Goal: Task Accomplishment & Management: Manage account settings

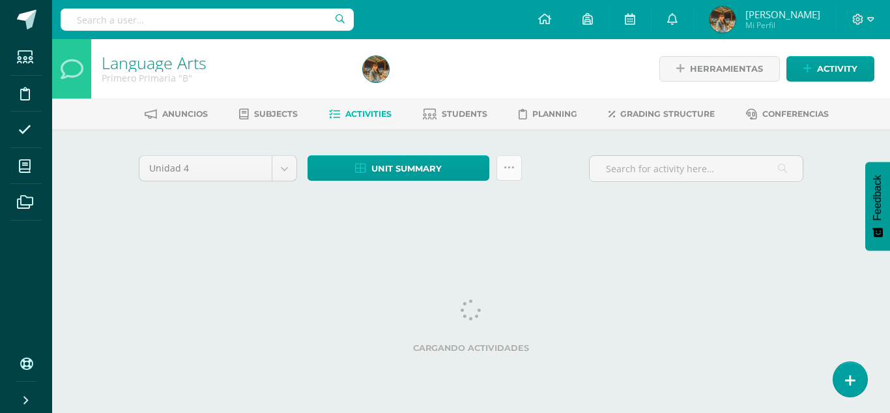
click at [507, 166] on icon at bounding box center [509, 167] width 11 height 11
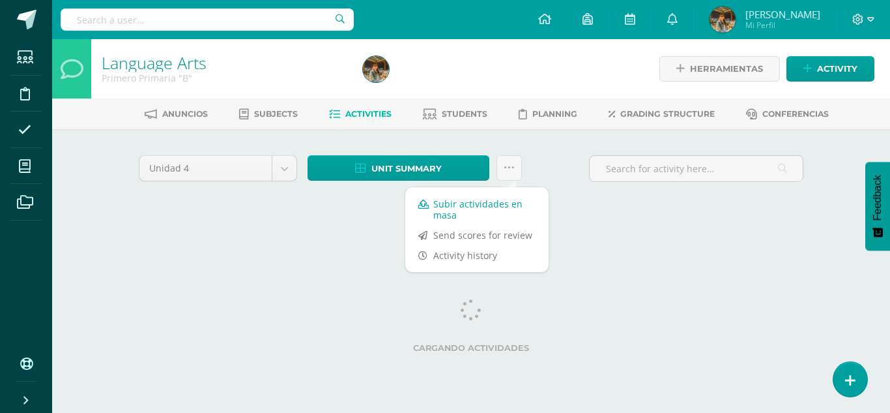
click at [488, 209] on link "Subir actividades en masa" at bounding box center [476, 209] width 143 height 31
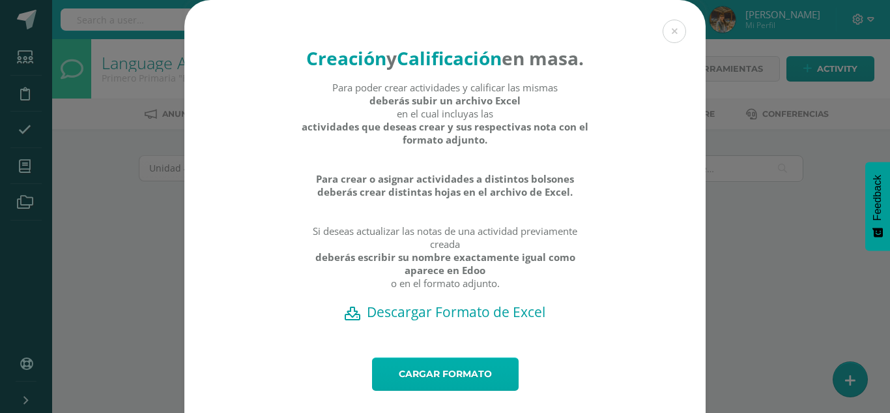
click at [463, 390] on link "Cargar formato" at bounding box center [445, 373] width 147 height 33
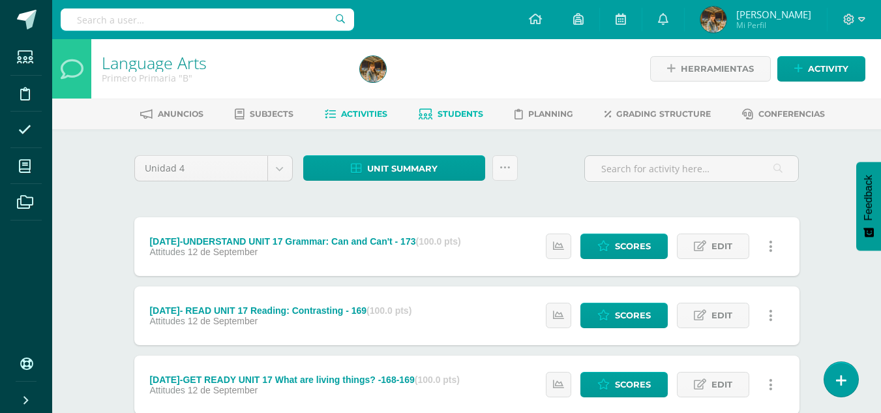
click at [447, 113] on span "Students" at bounding box center [460, 114] width 46 height 10
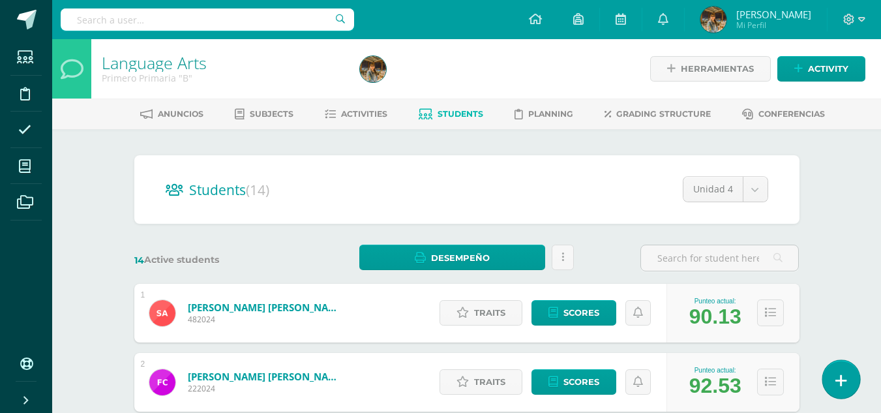
click at [839, 381] on icon at bounding box center [841, 380] width 12 height 15
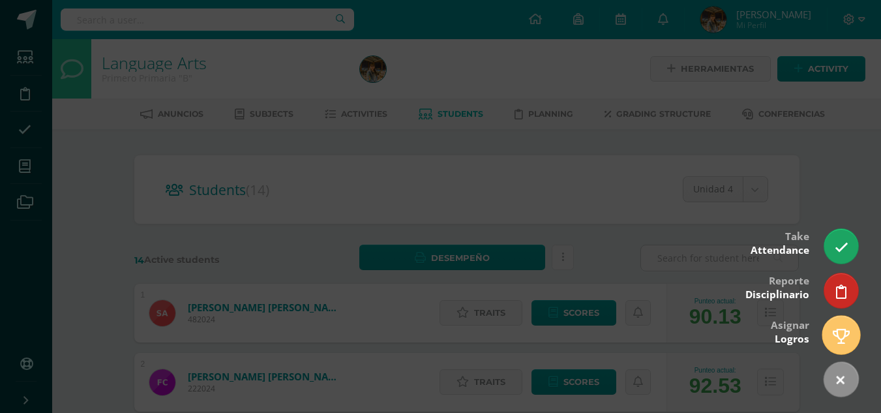
click at [845, 339] on icon at bounding box center [840, 336] width 17 height 15
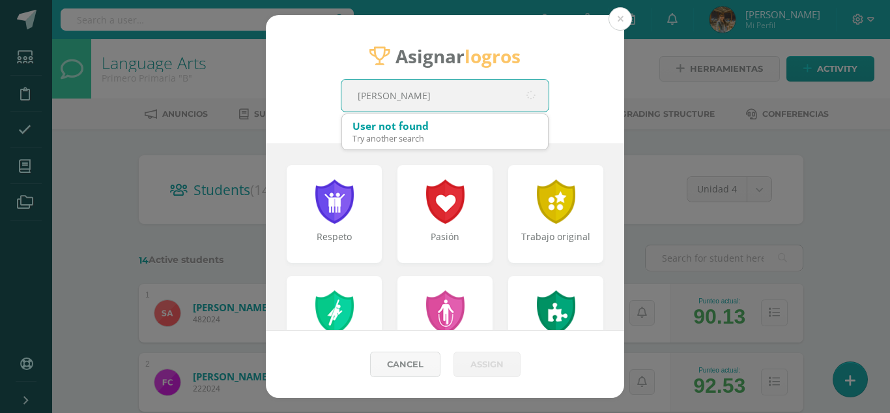
type input "[PERSON_NAME]"
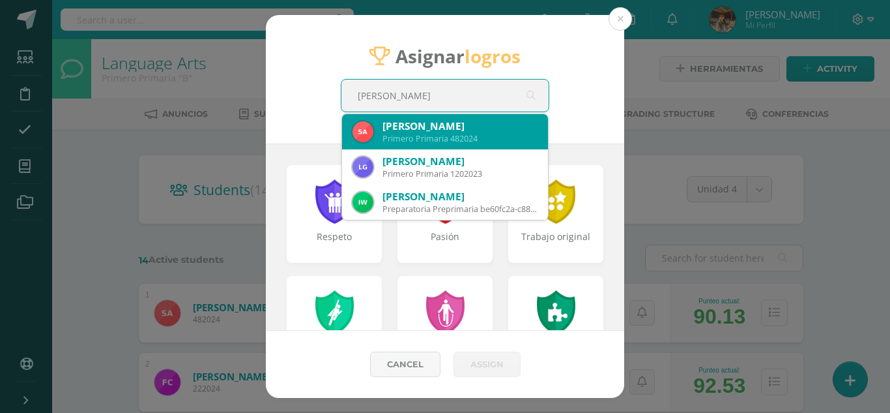
click at [491, 130] on div "Sara Elena Alvarado Gomez" at bounding box center [460, 126] width 155 height 14
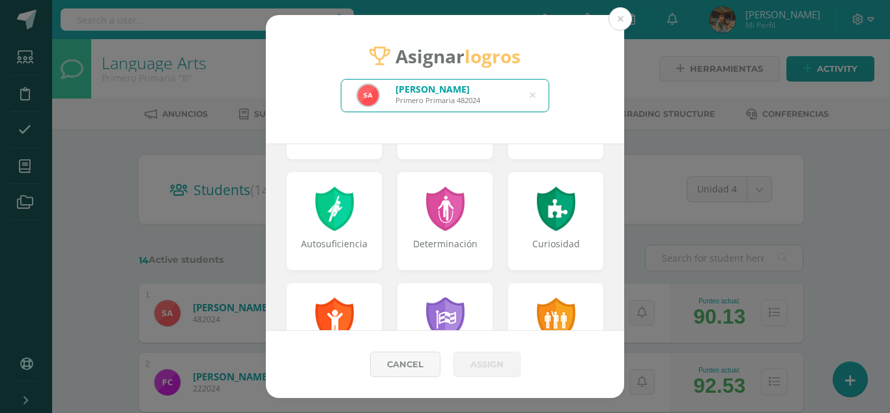
scroll to position [117, 0]
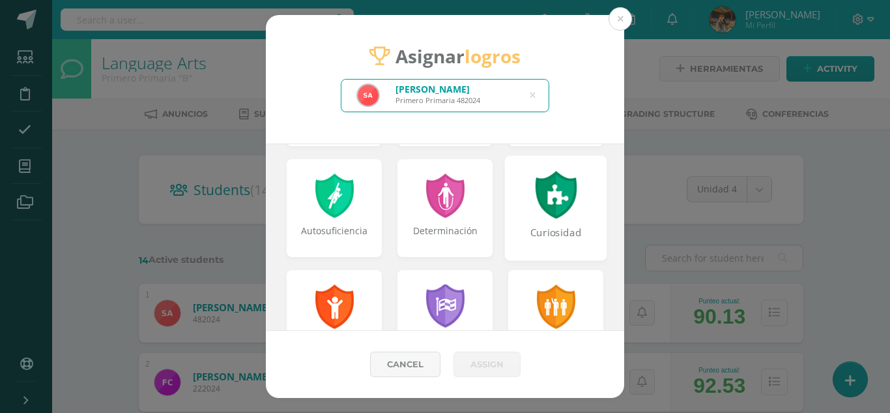
click at [551, 226] on div "Curiosidad" at bounding box center [557, 240] width 100 height 28
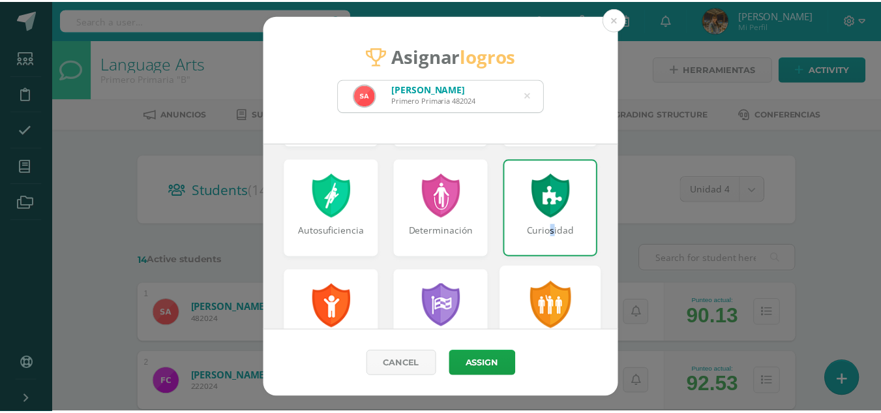
scroll to position [206, 0]
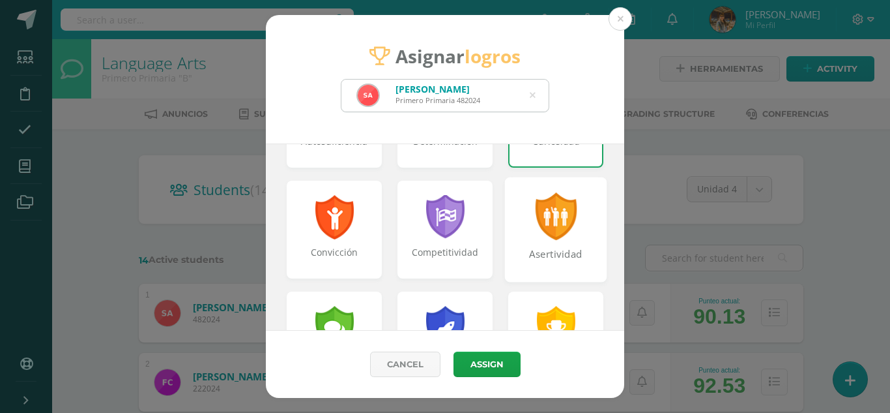
click at [551, 263] on div "Asertividad" at bounding box center [557, 261] width 100 height 28
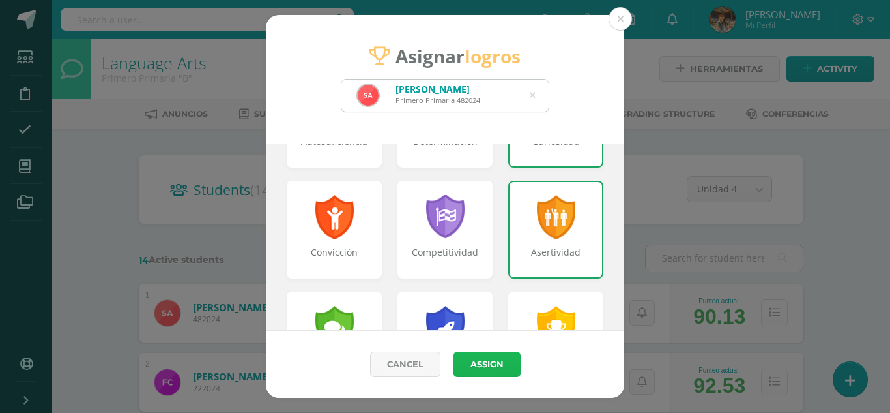
click at [479, 362] on button "Assign" at bounding box center [487, 363] width 67 height 25
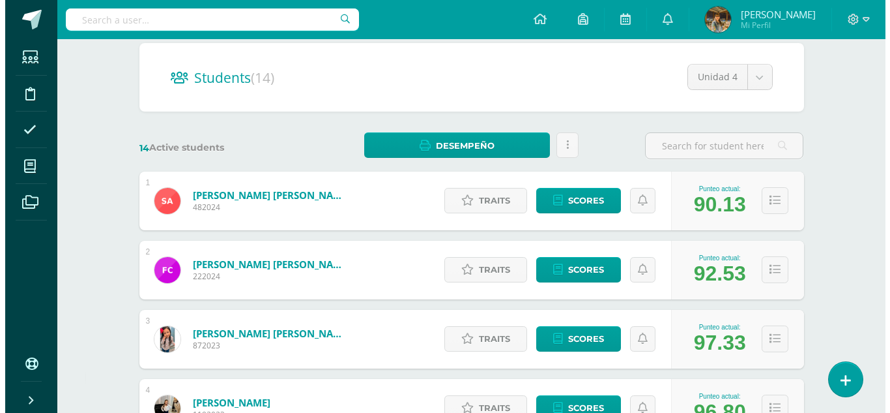
scroll to position [119, 0]
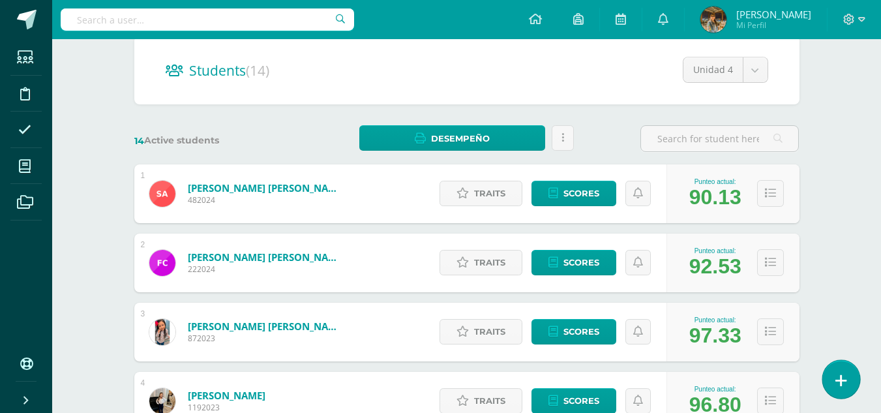
click at [838, 382] on icon at bounding box center [841, 380] width 12 height 15
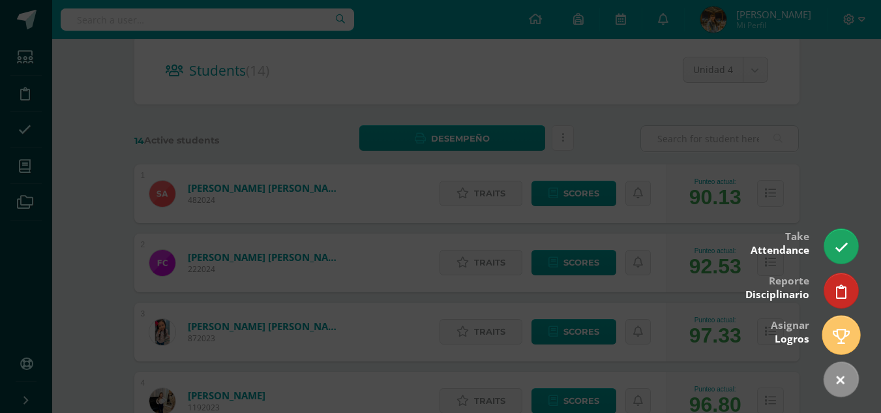
click at [838, 334] on icon at bounding box center [840, 336] width 17 height 15
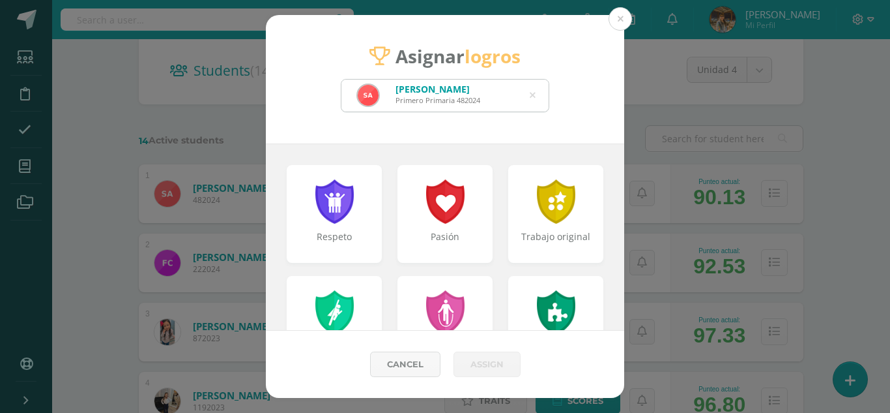
click at [531, 95] on icon at bounding box center [533, 95] width 6 height 33
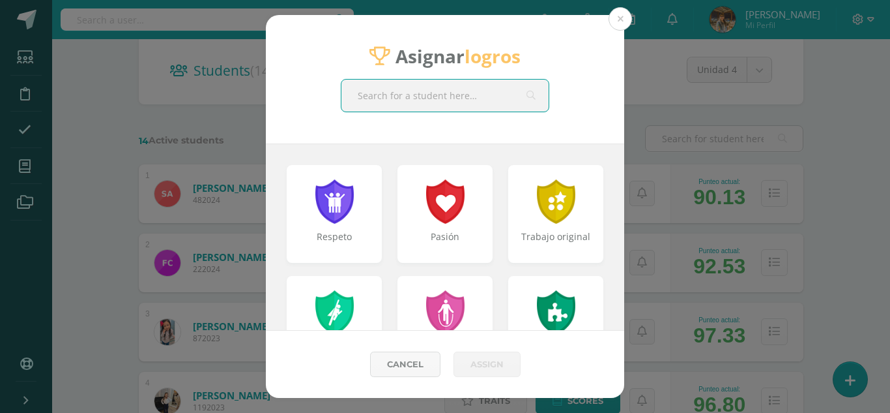
click at [498, 97] on input "text" at bounding box center [445, 96] width 207 height 32
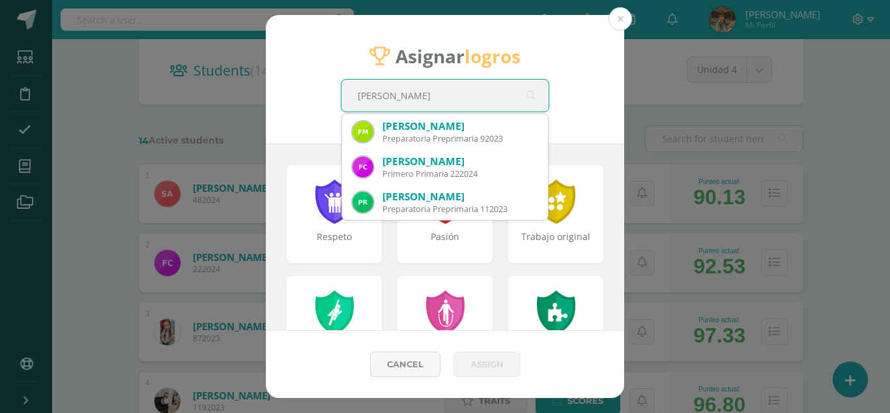
type input "Fatima Isabela"
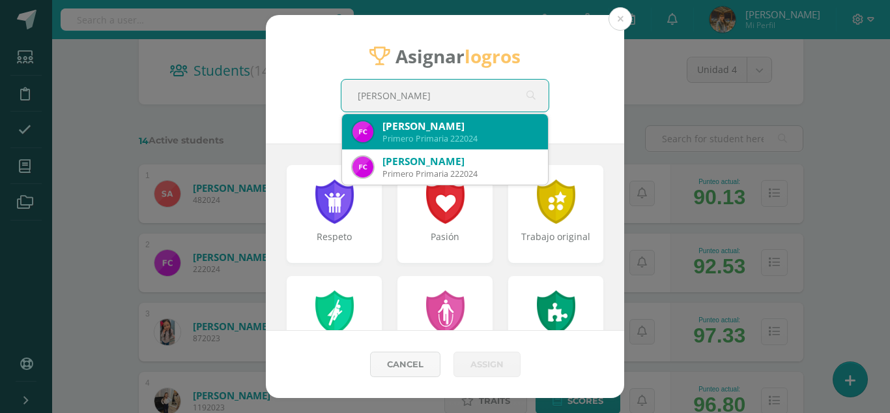
click at [497, 132] on div "Fátima Isabella Caceres Ariano" at bounding box center [460, 126] width 155 height 14
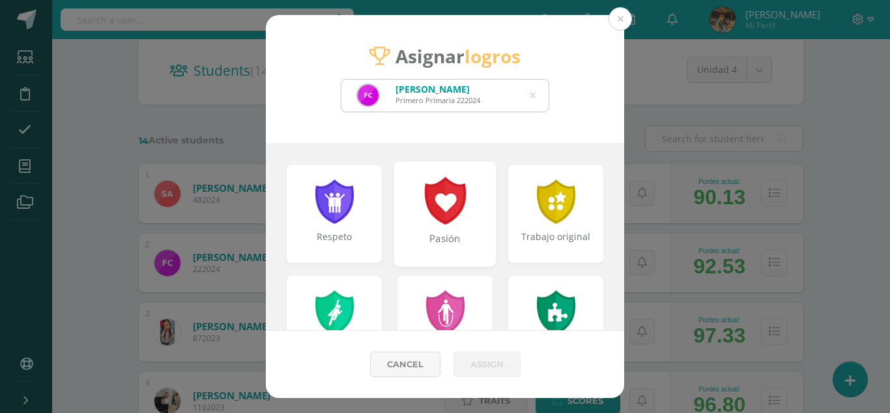
click at [459, 209] on div at bounding box center [445, 201] width 45 height 48
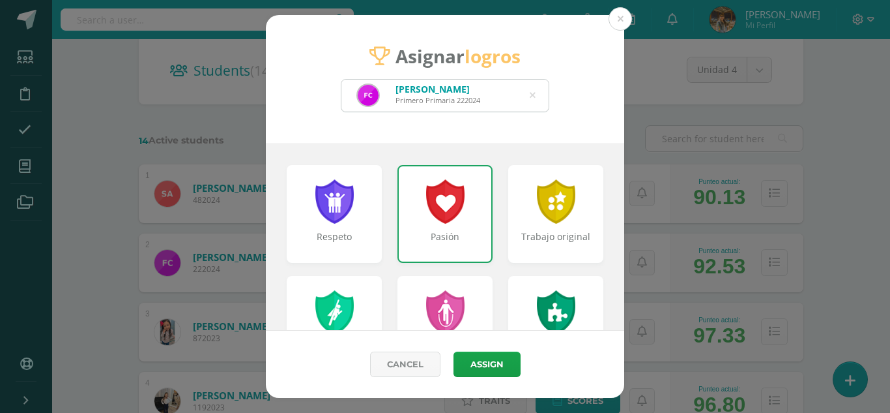
scroll to position [46, 0]
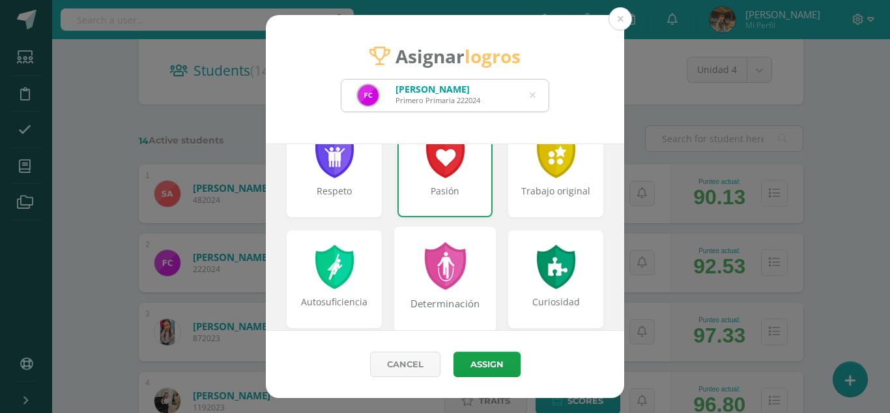
click at [456, 257] on div at bounding box center [445, 266] width 45 height 48
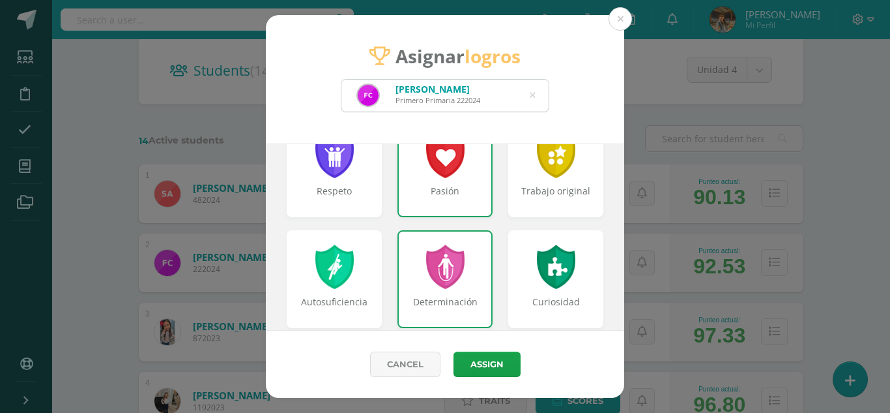
click at [458, 197] on div "Pasión" at bounding box center [445, 197] width 93 height 26
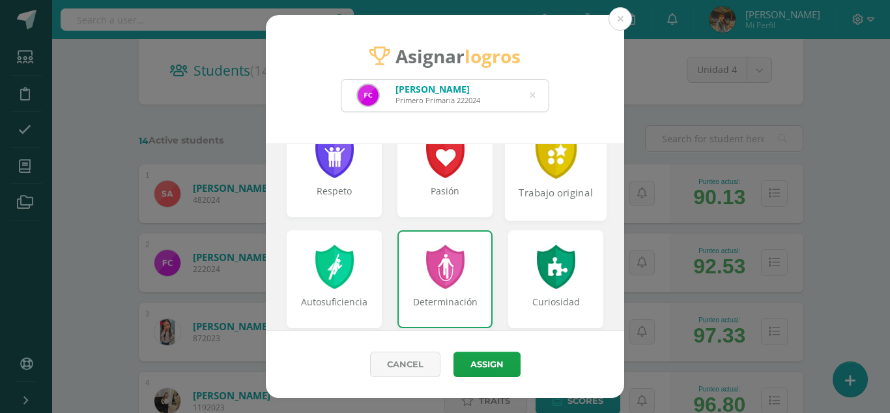
click at [546, 201] on div "Trabajo original" at bounding box center [557, 200] width 100 height 28
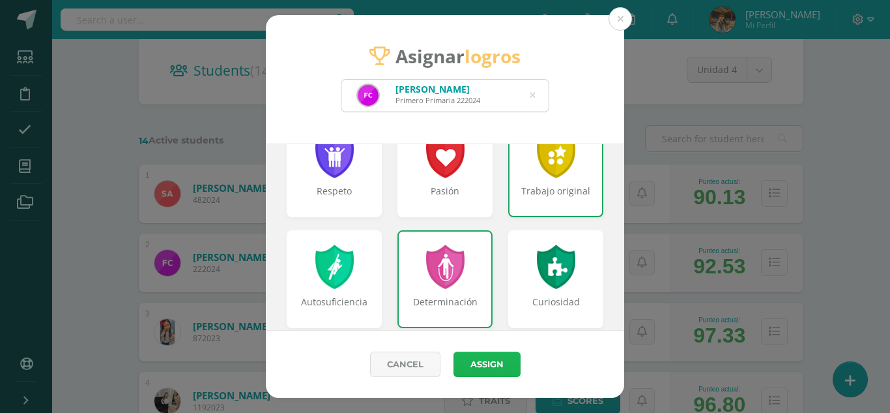
click at [472, 361] on button "Assign" at bounding box center [487, 363] width 67 height 25
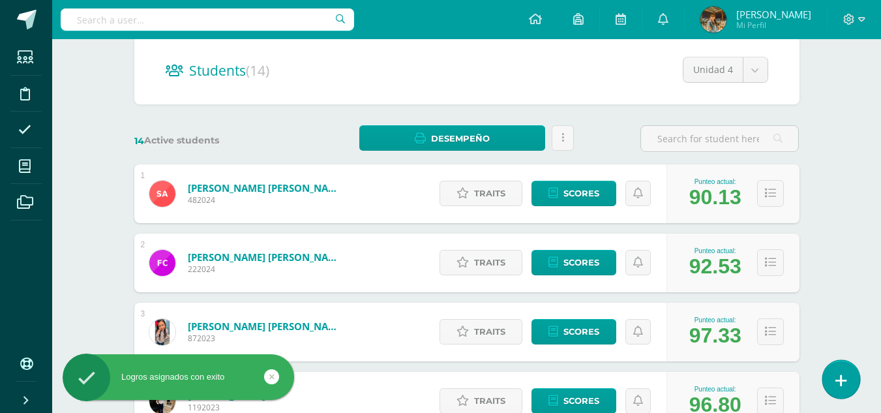
click at [844, 380] on icon at bounding box center [841, 380] width 12 height 15
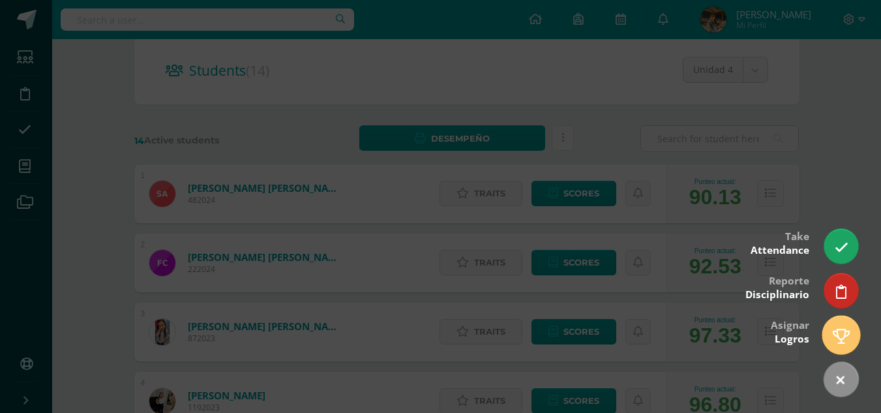
click at [836, 336] on icon at bounding box center [840, 336] width 17 height 15
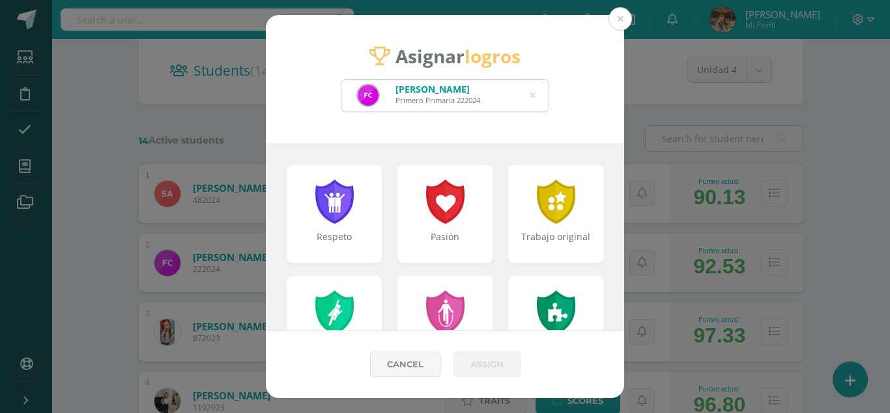
click at [530, 101] on div "Fátima Isabella Caceres Ariano Primero Primaria 222024 Fatima Isabela" at bounding box center [445, 95] width 209 height 33
click at [535, 96] on icon at bounding box center [533, 95] width 6 height 33
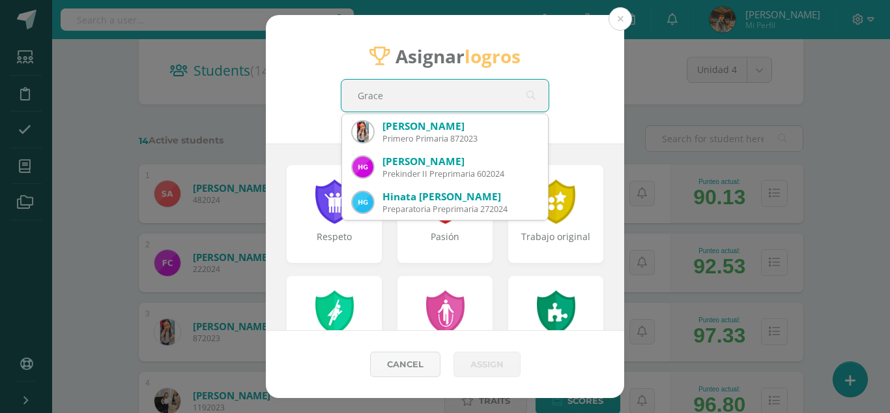
type input "Grace C"
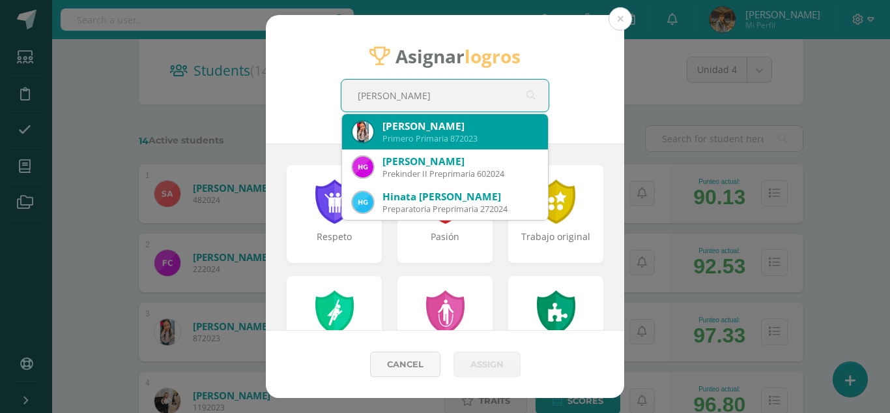
click at [473, 141] on div "Primero Primaria 872023" at bounding box center [460, 138] width 155 height 11
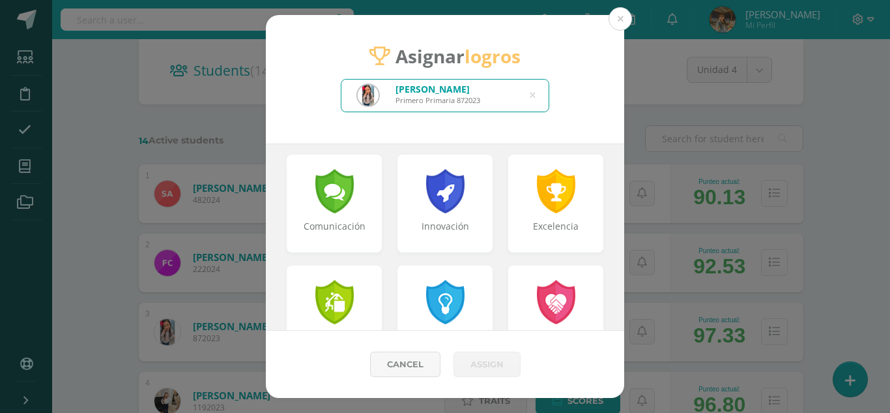
scroll to position [336, 0]
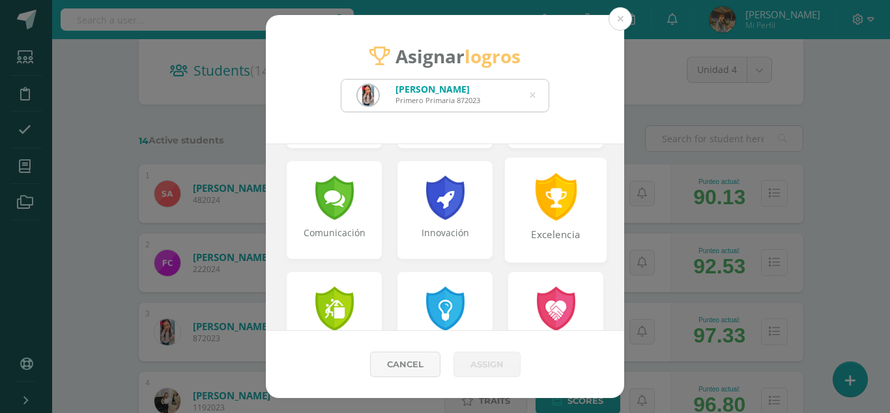
click at [554, 217] on div at bounding box center [556, 197] width 45 height 48
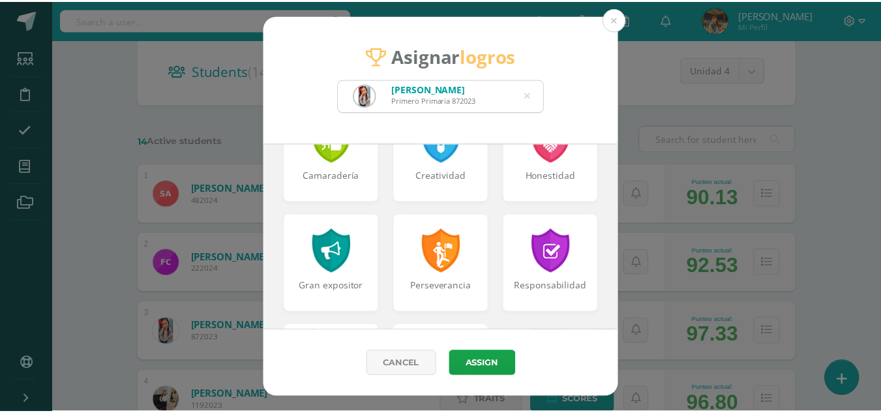
scroll to position [511, 0]
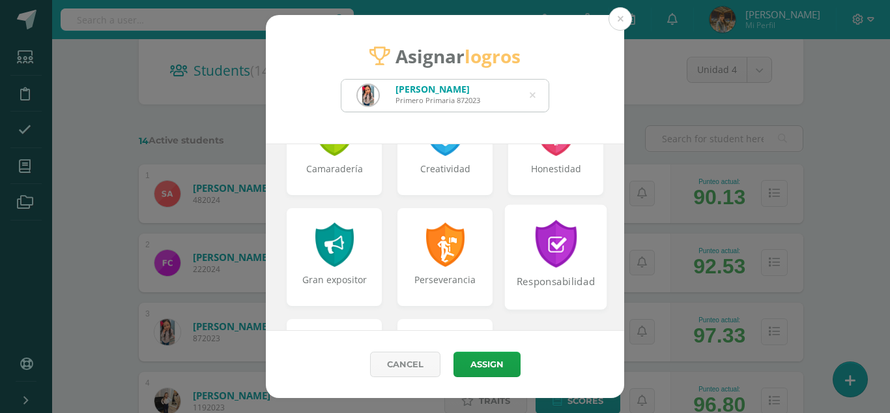
click at [565, 274] on div "Responsabilidad" at bounding box center [557, 288] width 100 height 28
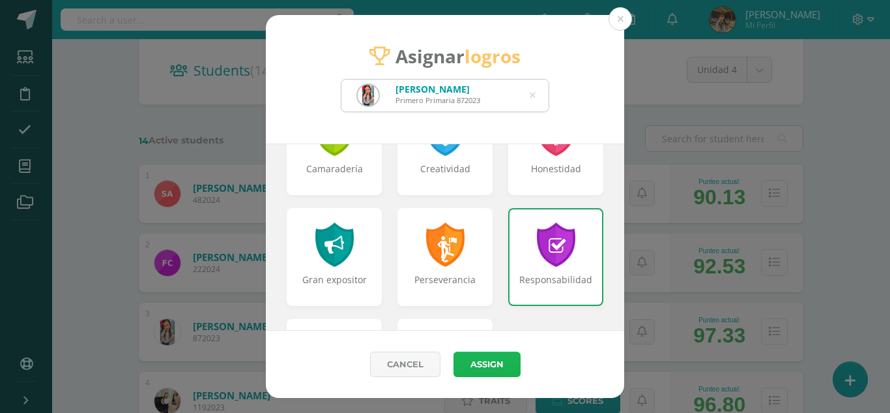
click at [490, 363] on button "Assign" at bounding box center [487, 363] width 67 height 25
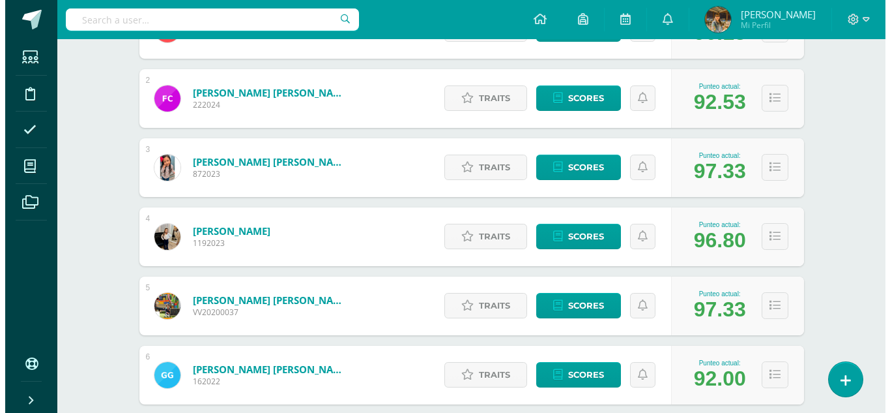
scroll to position [277, 0]
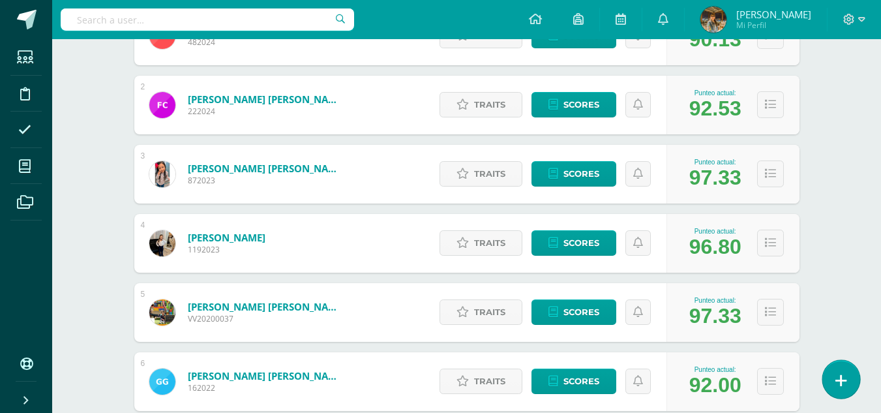
click at [843, 379] on icon at bounding box center [841, 380] width 12 height 15
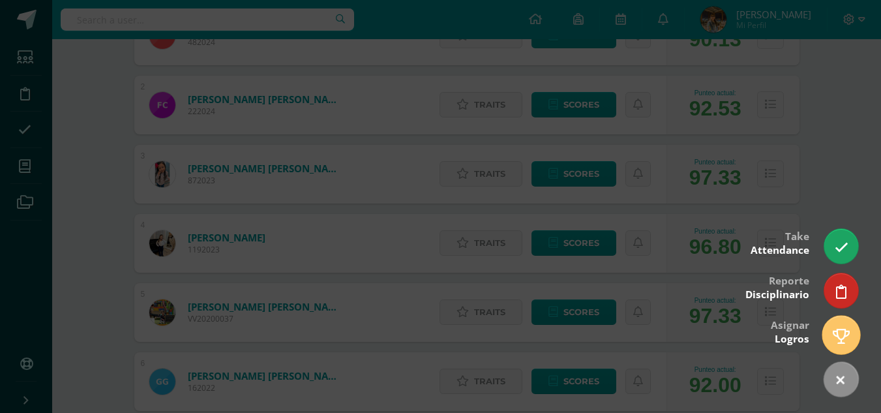
click at [845, 333] on icon at bounding box center [840, 336] width 17 height 15
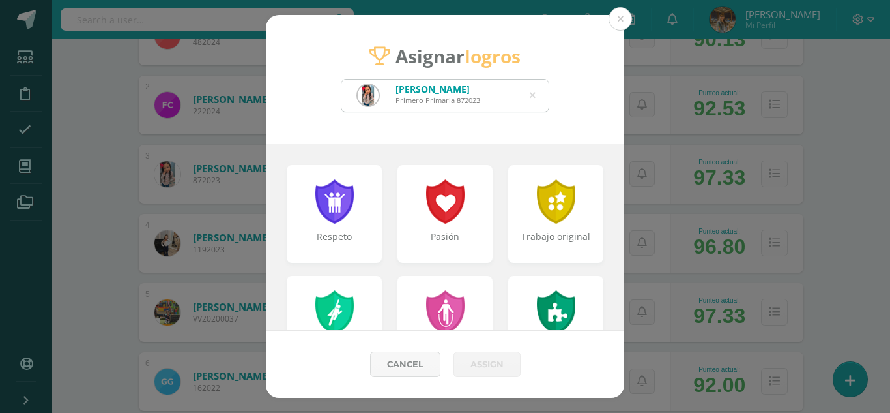
click at [534, 100] on icon at bounding box center [533, 95] width 6 height 33
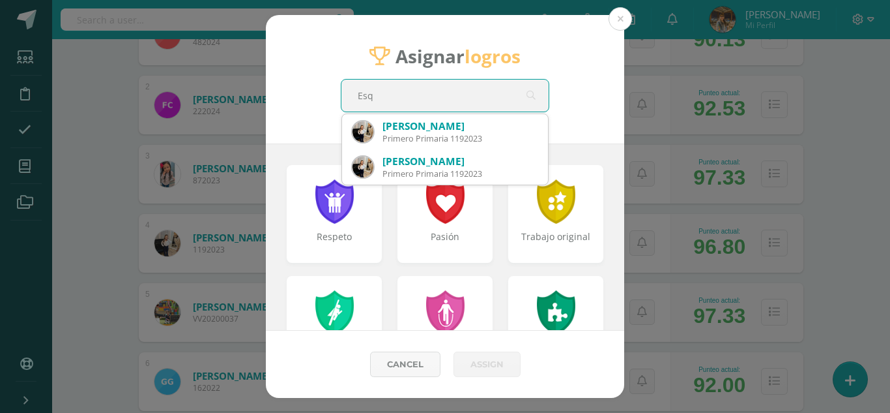
type input "Esqi"
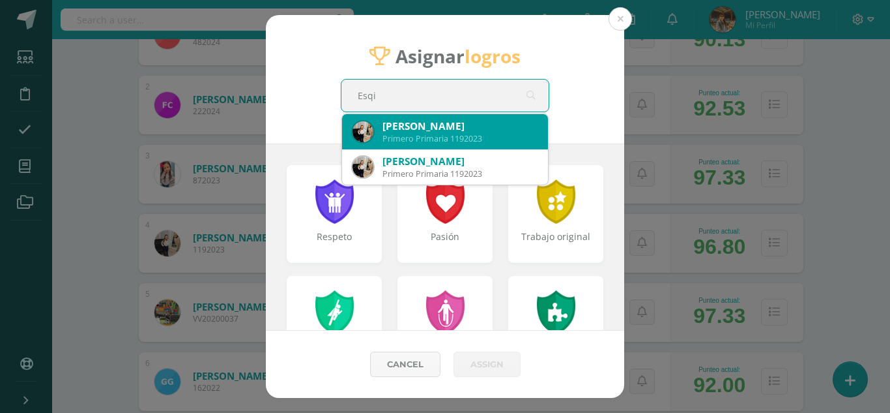
click at [495, 118] on div "Madelyn Isabella Esquivel Urbina Primero Primaria 1192023" at bounding box center [445, 131] width 185 height 35
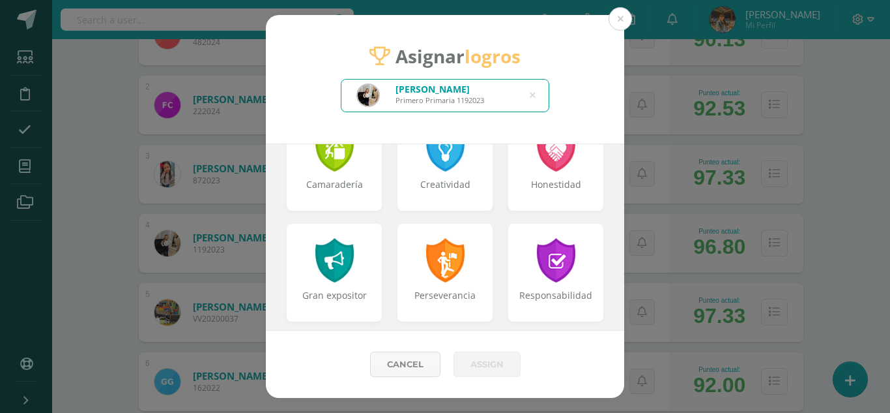
scroll to position [498, 0]
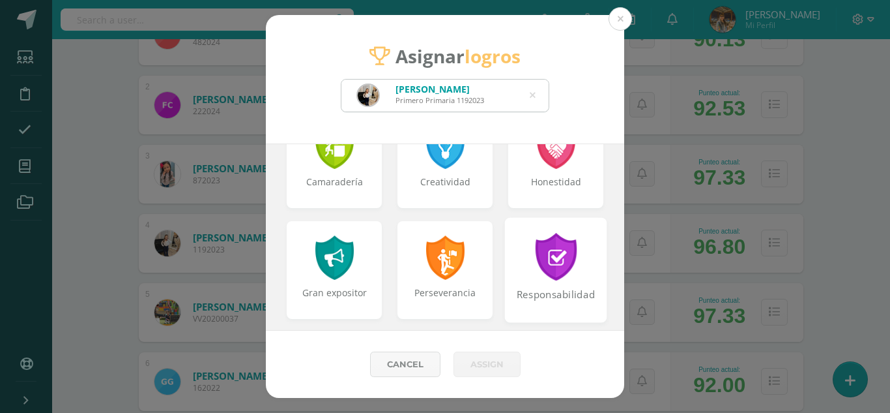
click at [568, 271] on div at bounding box center [556, 257] width 45 height 48
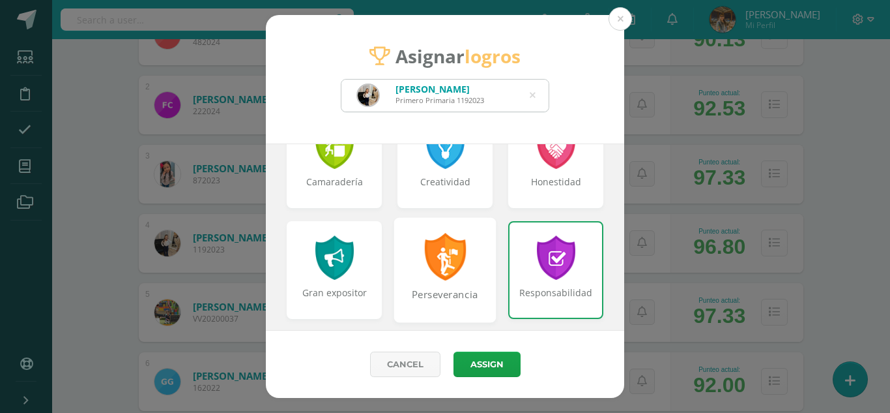
click at [472, 264] on div "Perseverancia" at bounding box center [445, 269] width 102 height 105
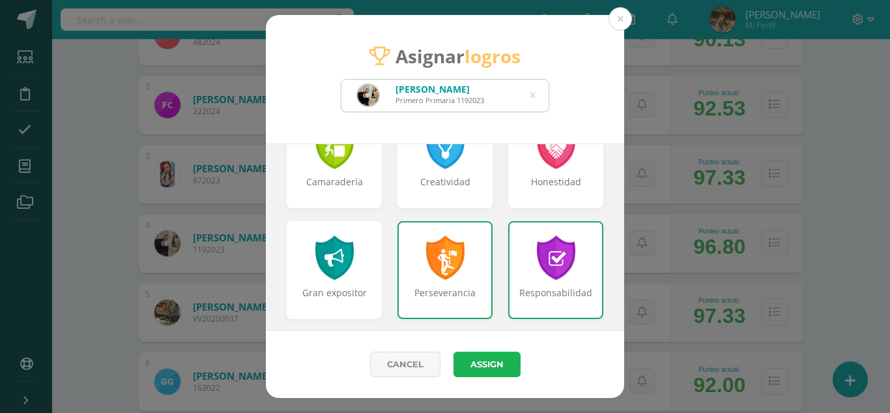
click at [498, 368] on button "Assign" at bounding box center [487, 363] width 67 height 25
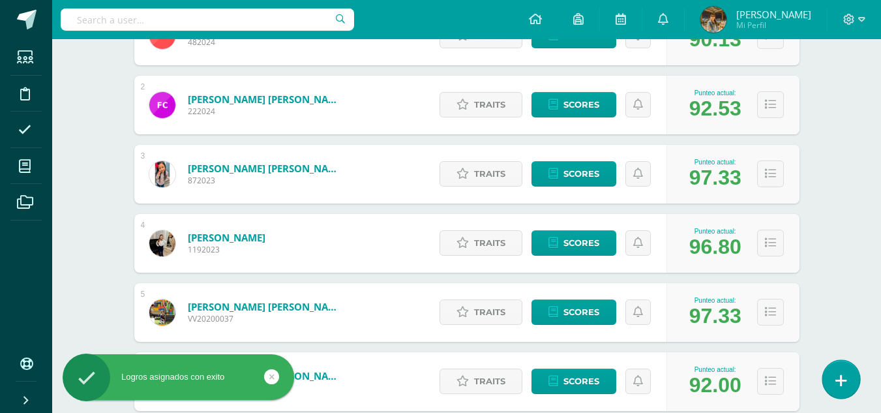
click at [837, 379] on icon at bounding box center [841, 380] width 12 height 15
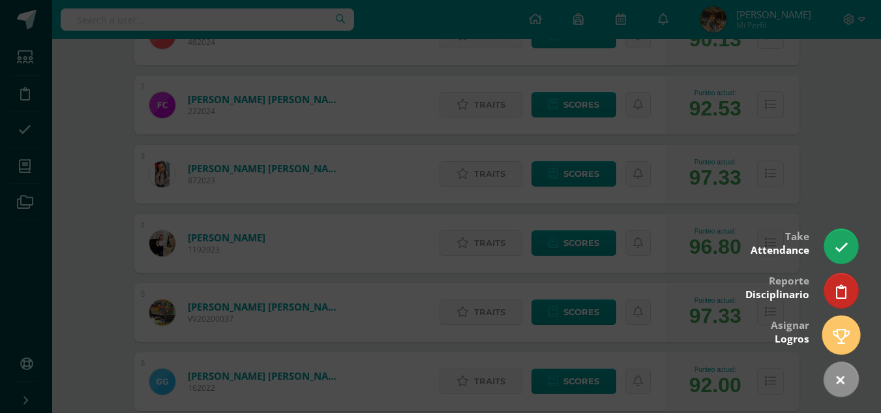
click at [838, 335] on icon at bounding box center [840, 336] width 17 height 15
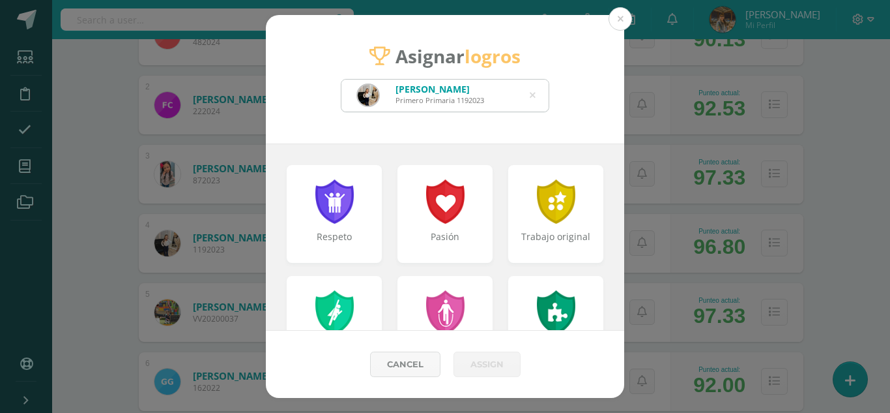
click at [532, 96] on icon at bounding box center [533, 95] width 6 height 33
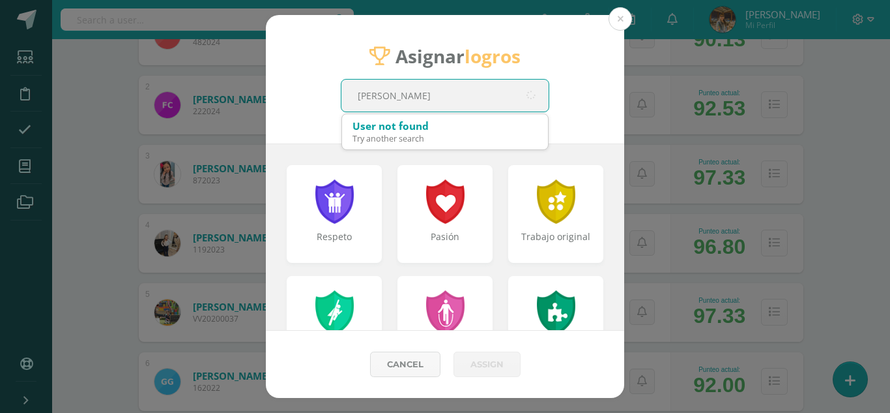
type input "Garcia Duran"
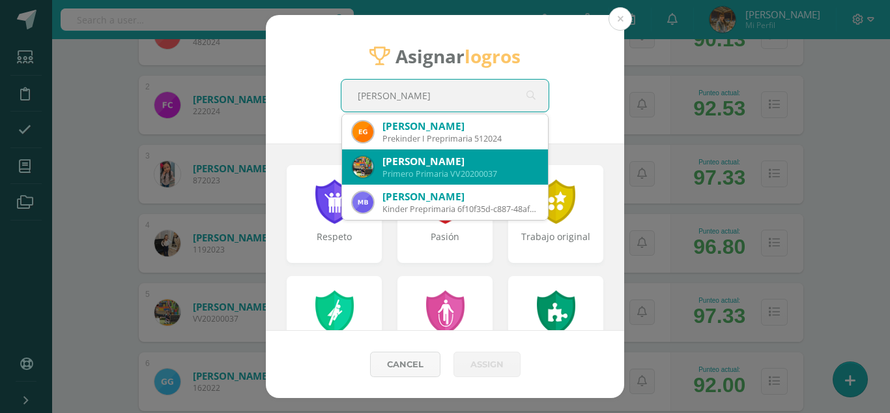
click at [511, 160] on div "Ana Paula García Durán" at bounding box center [460, 161] width 155 height 14
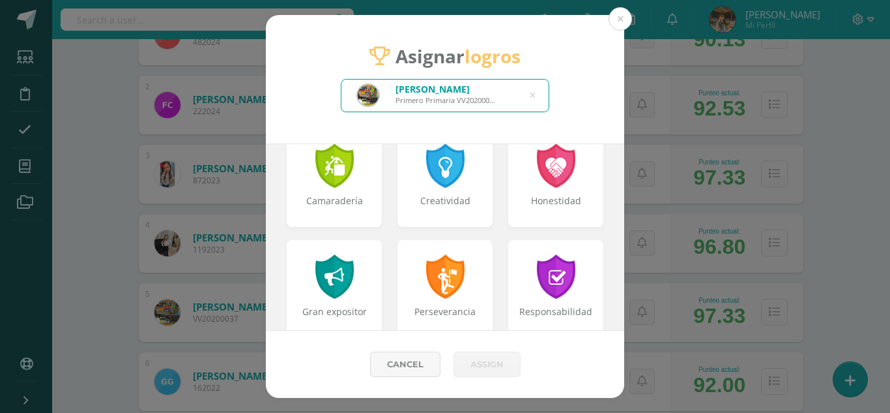
scroll to position [514, 0]
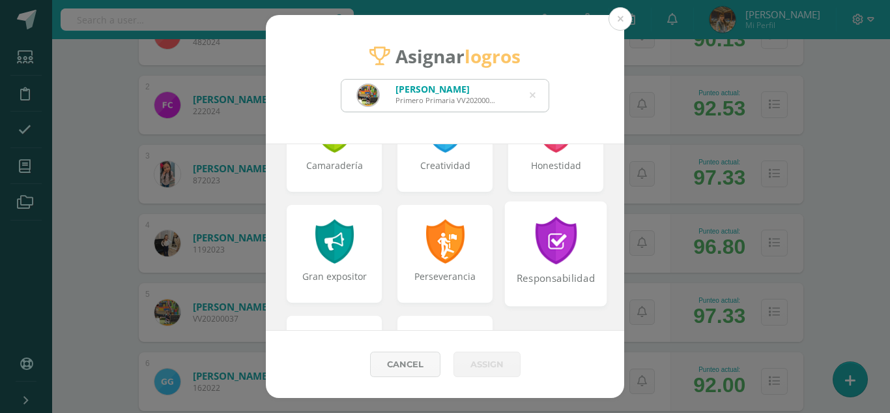
click at [564, 259] on div at bounding box center [556, 240] width 45 height 48
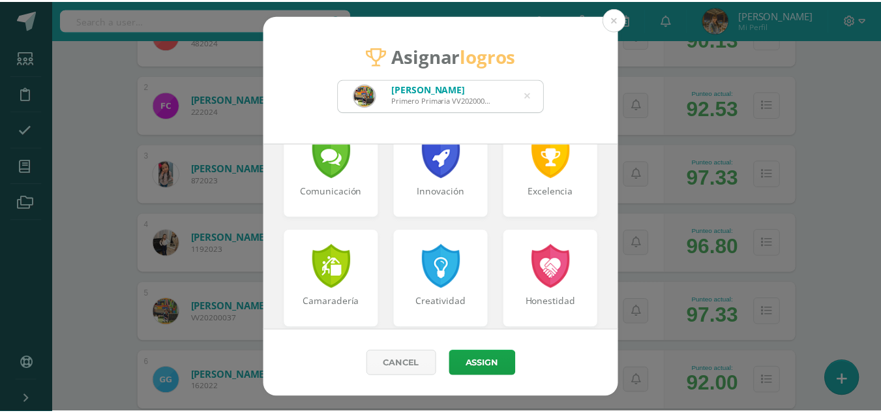
scroll to position [327, 0]
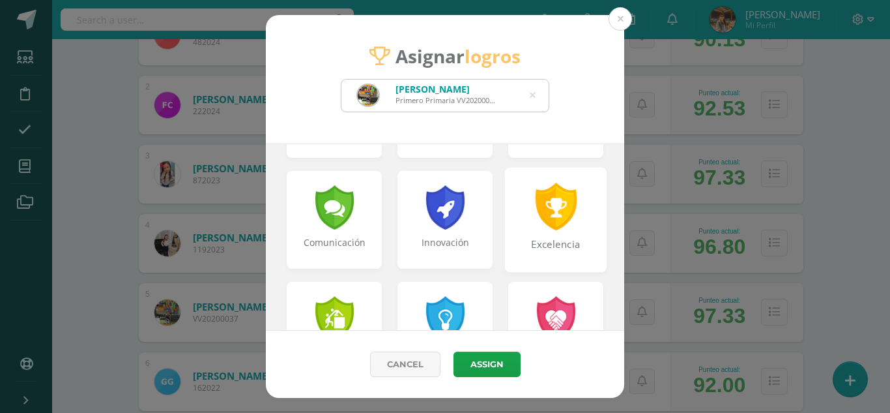
click at [566, 227] on div at bounding box center [556, 207] width 45 height 48
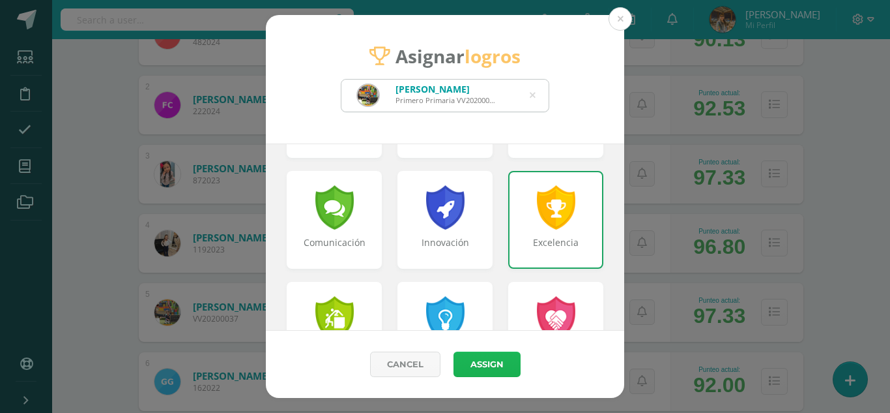
click at [492, 365] on button "Assign" at bounding box center [487, 363] width 67 height 25
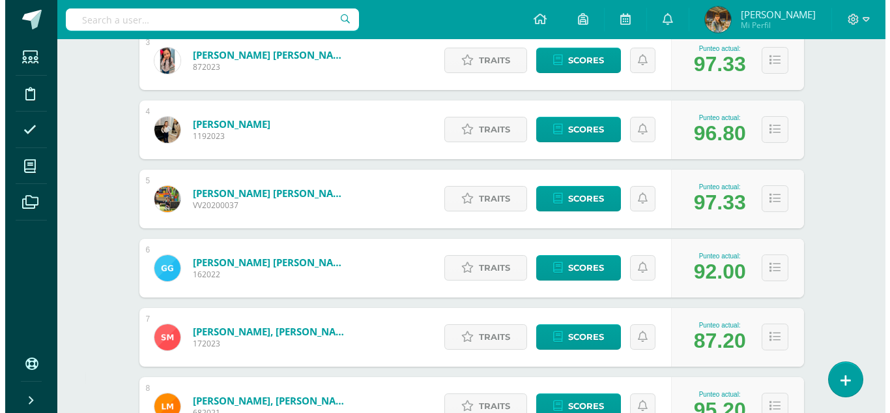
scroll to position [408, 0]
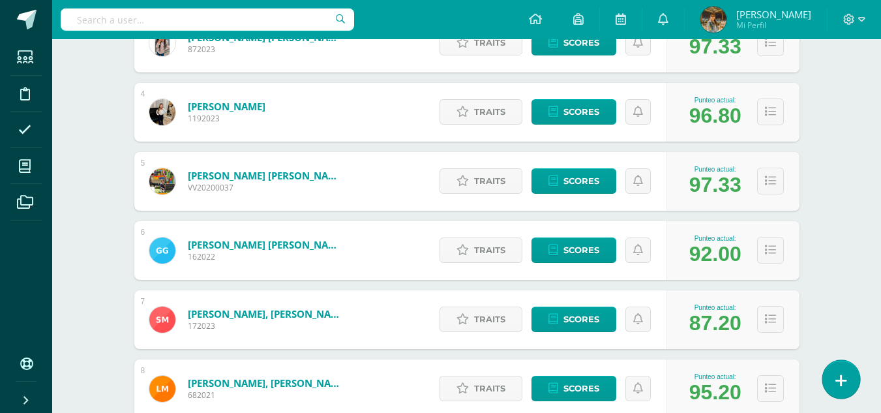
click at [847, 381] on link at bounding box center [840, 379] width 37 height 38
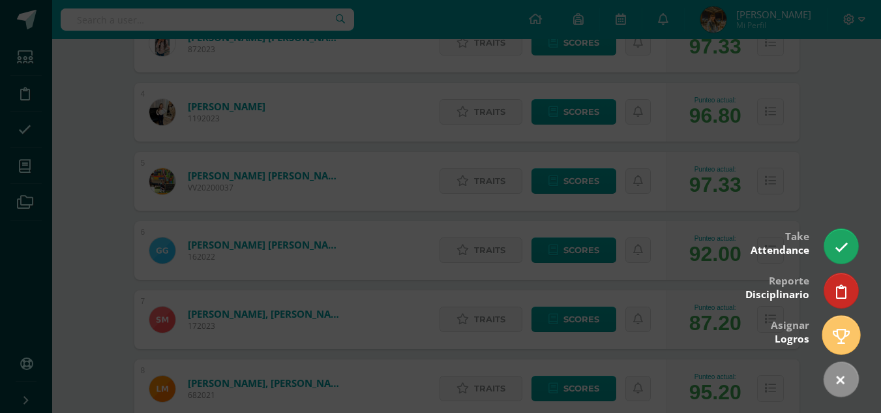
click at [844, 336] on icon at bounding box center [840, 336] width 17 height 15
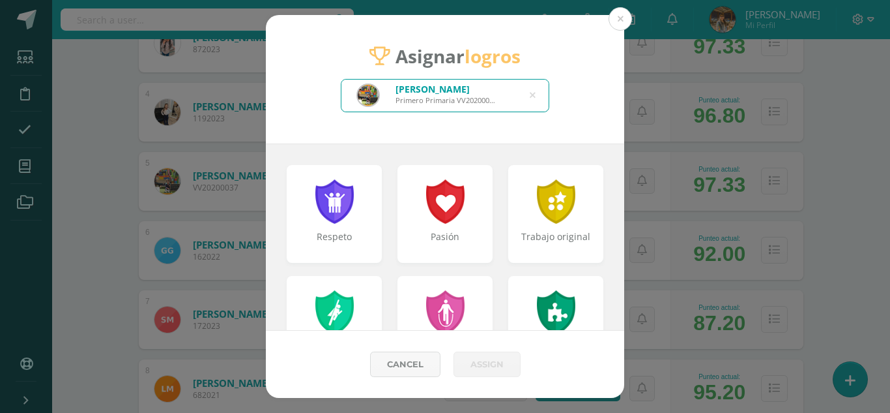
click at [531, 97] on icon at bounding box center [533, 95] width 6 height 33
click at [514, 91] on input "text" at bounding box center [445, 96] width 207 height 32
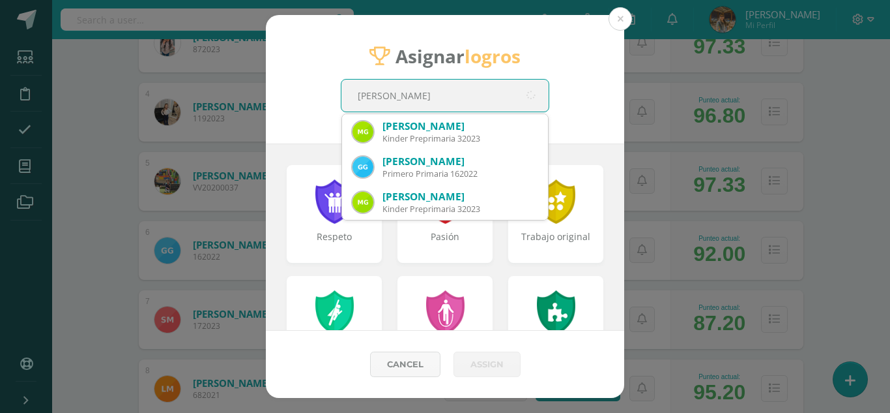
type input "Gonzalez Chajon"
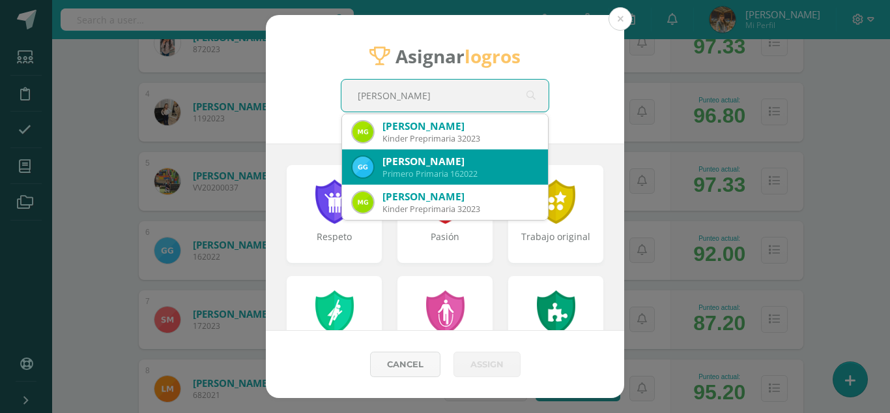
click at [516, 163] on div "Gabriel Ignacio González Chajón" at bounding box center [460, 161] width 155 height 14
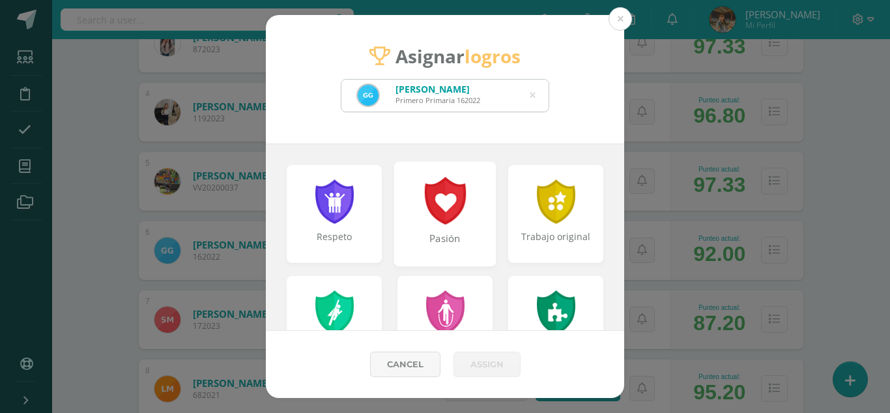
click at [441, 224] on div at bounding box center [445, 201] width 45 height 48
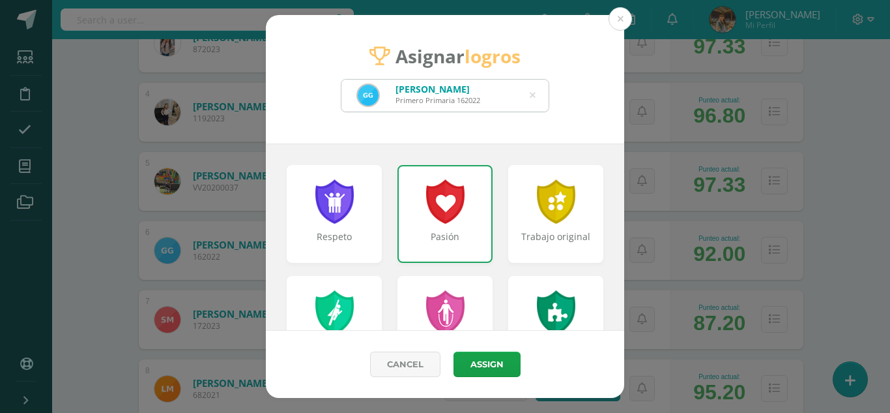
click at [442, 223] on div at bounding box center [445, 201] width 42 height 44
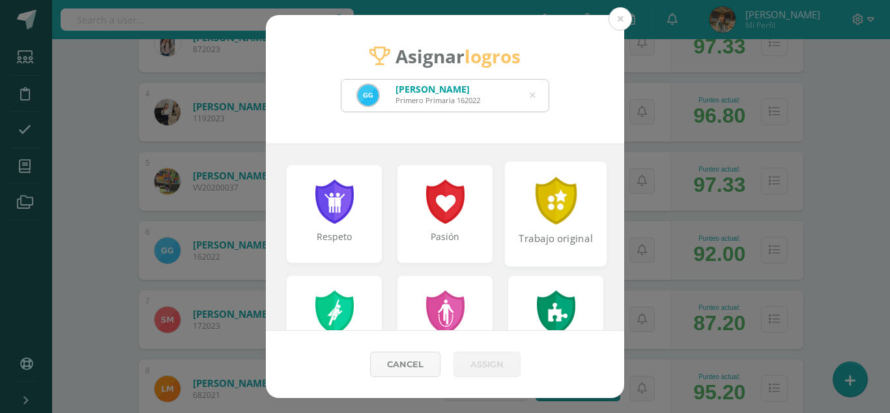
click at [527, 231] on div "Trabajo original" at bounding box center [557, 245] width 100 height 28
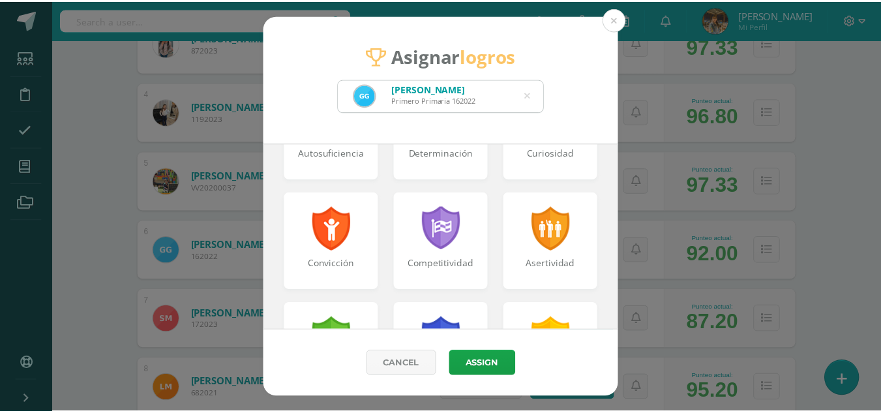
scroll to position [207, 0]
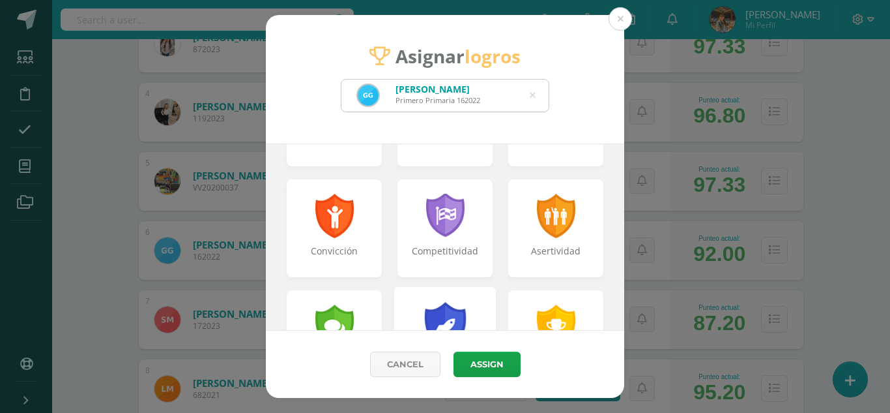
click at [478, 305] on div "Innovación" at bounding box center [445, 338] width 102 height 105
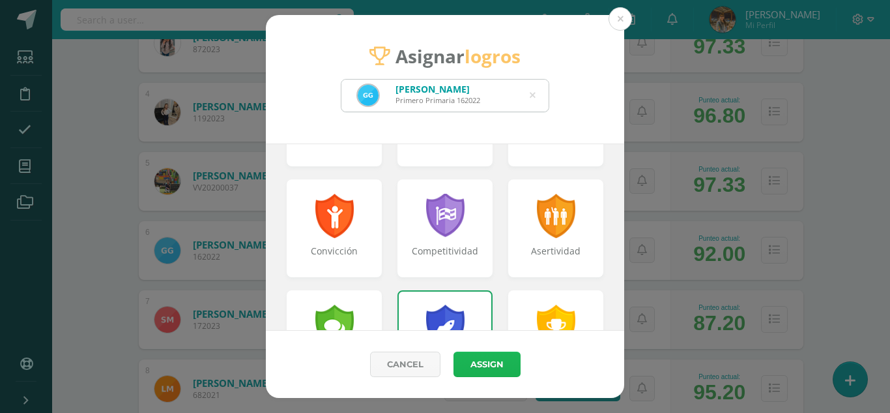
click at [488, 368] on button "Assign" at bounding box center [487, 363] width 67 height 25
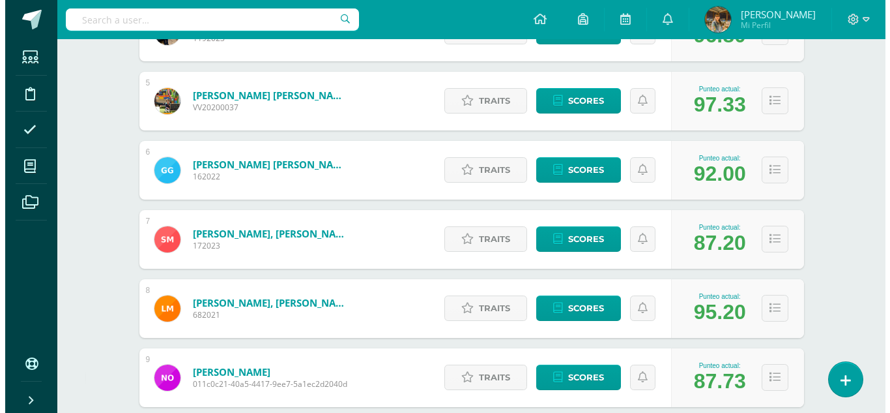
scroll to position [493, 0]
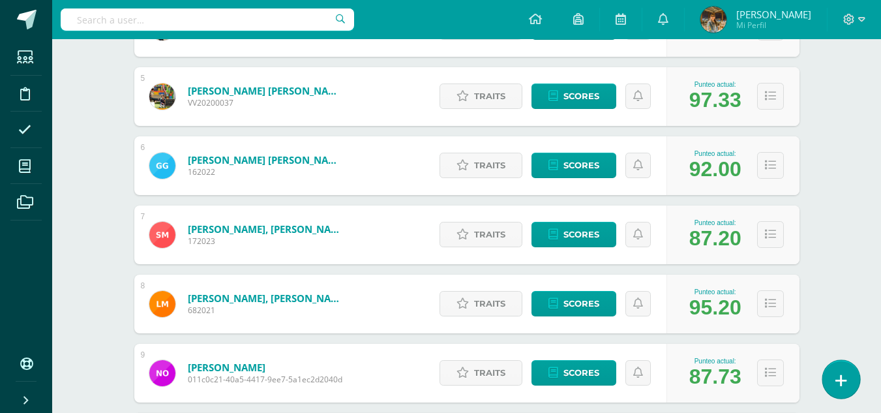
click at [844, 375] on icon at bounding box center [841, 380] width 12 height 15
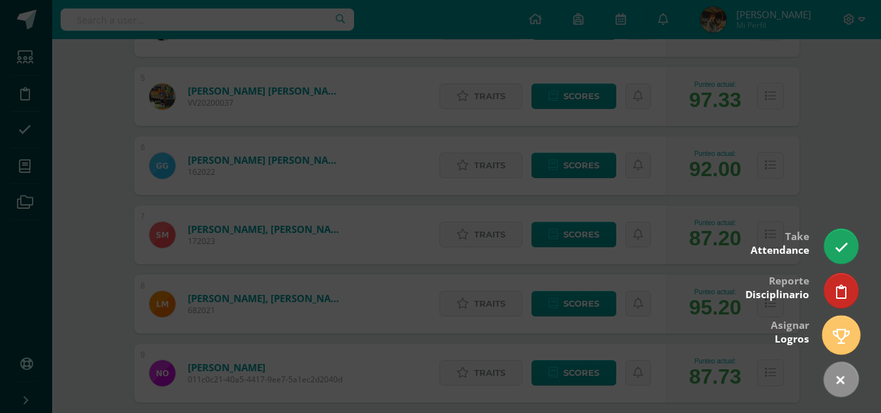
click at [829, 338] on link at bounding box center [840, 335] width 37 height 38
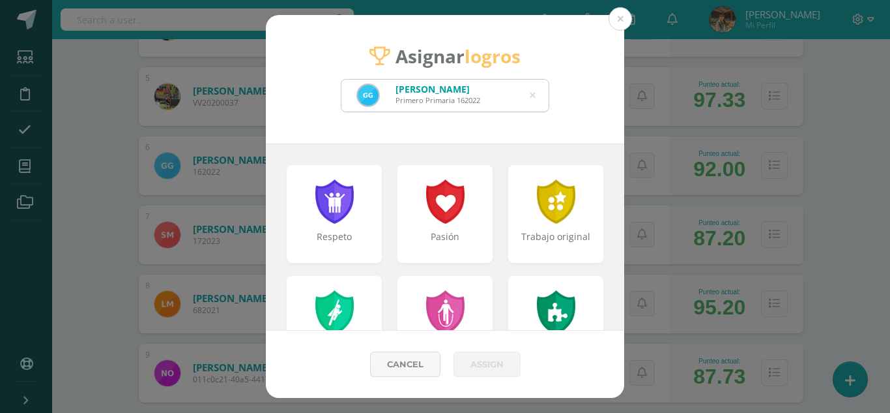
click at [537, 98] on div "Gabriel Ignacio González Chajón Primero Primaria 162022" at bounding box center [445, 96] width 207 height 32
click at [534, 94] on icon at bounding box center [533, 95] width 6 height 33
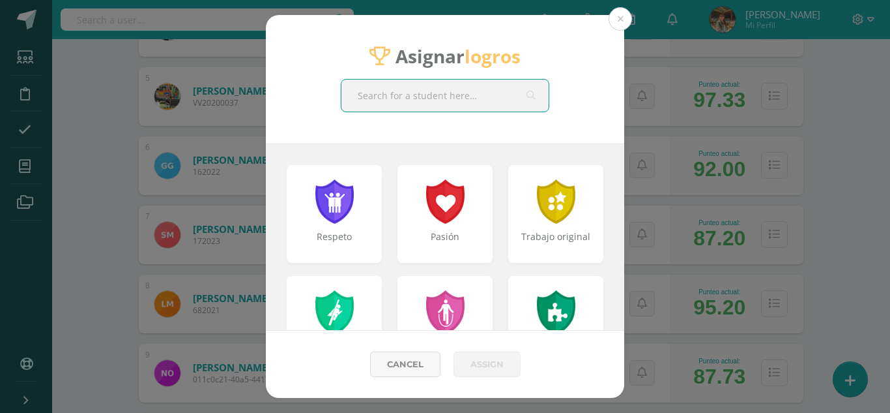
click at [510, 99] on input "text" at bounding box center [445, 96] width 207 height 32
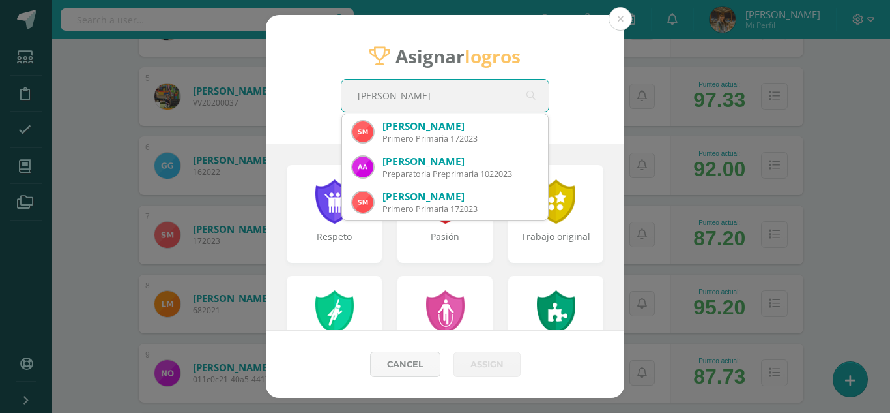
type input "Medrano"
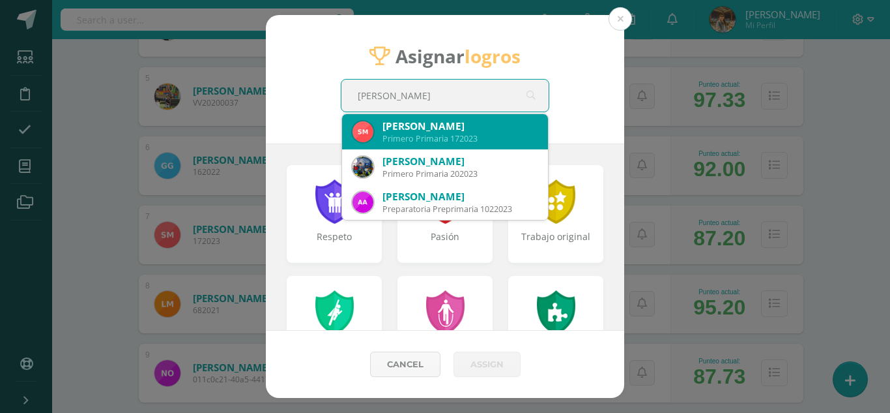
click at [507, 125] on div "Santiago Armando Medrano Martinez" at bounding box center [460, 126] width 155 height 14
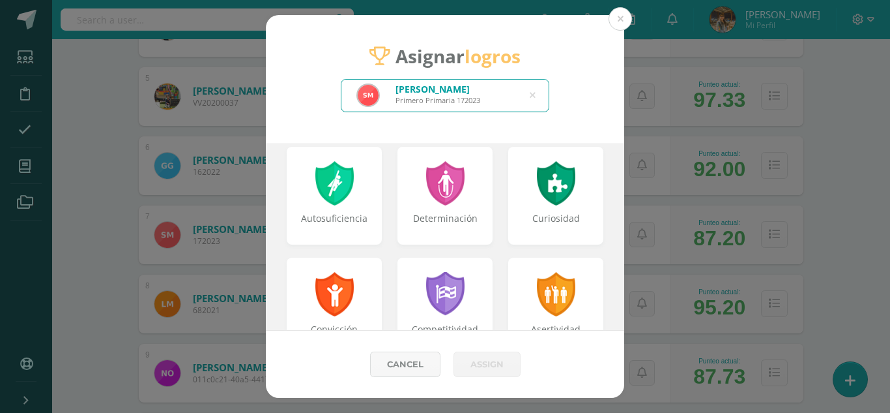
scroll to position [133, 0]
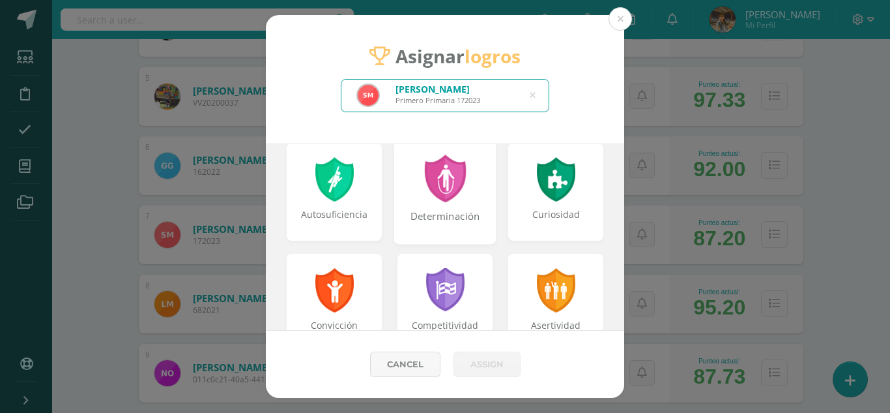
click at [448, 211] on div "Determinación" at bounding box center [446, 223] width 100 height 28
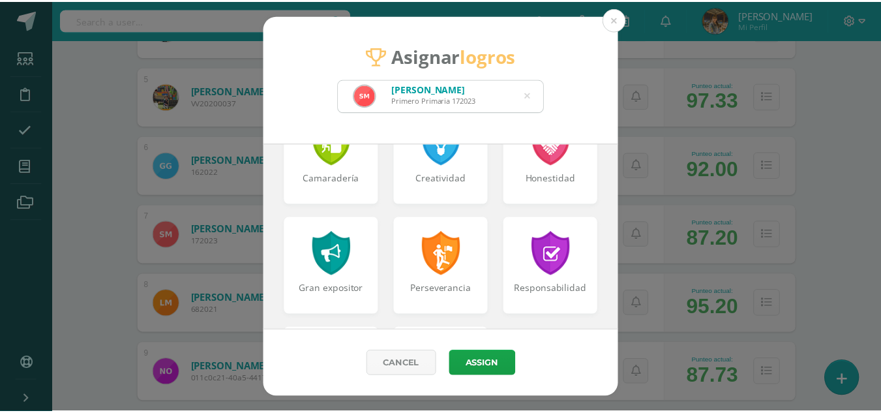
scroll to position [505, 0]
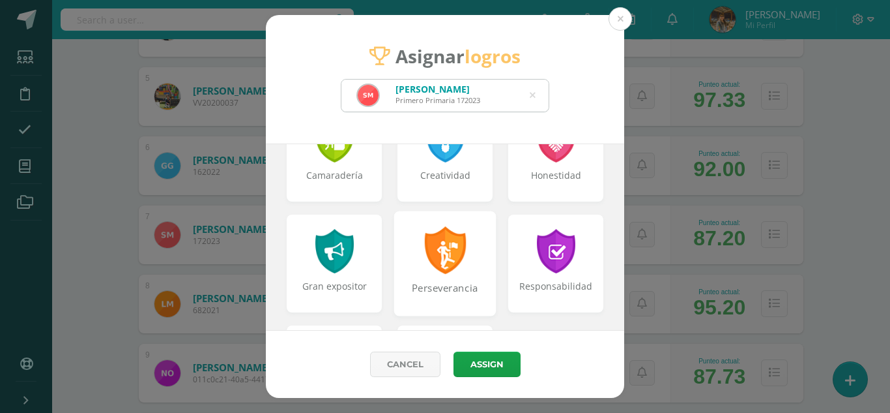
click at [413, 252] on div "Perseverancia" at bounding box center [445, 263] width 102 height 105
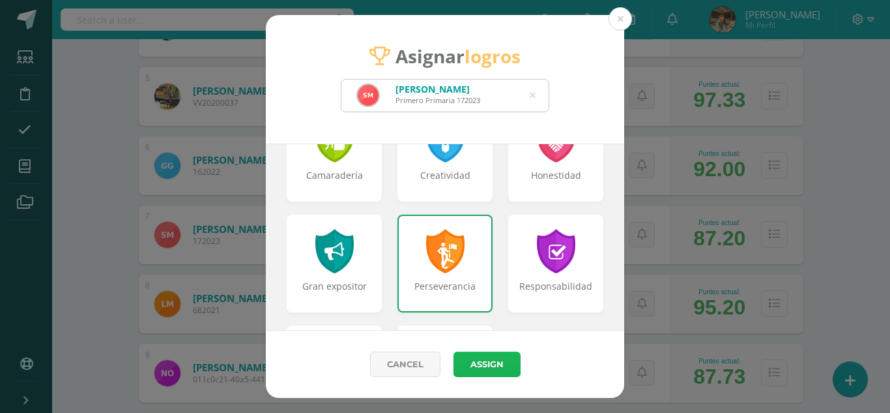
click at [478, 368] on button "Assign" at bounding box center [487, 363] width 67 height 25
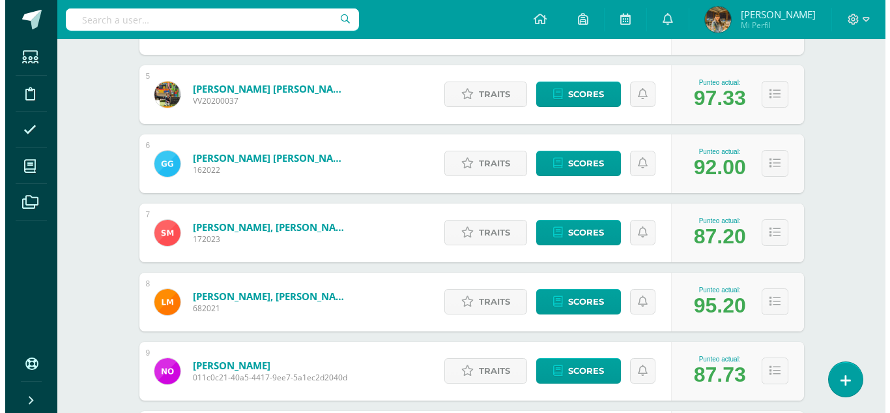
scroll to position [497, 0]
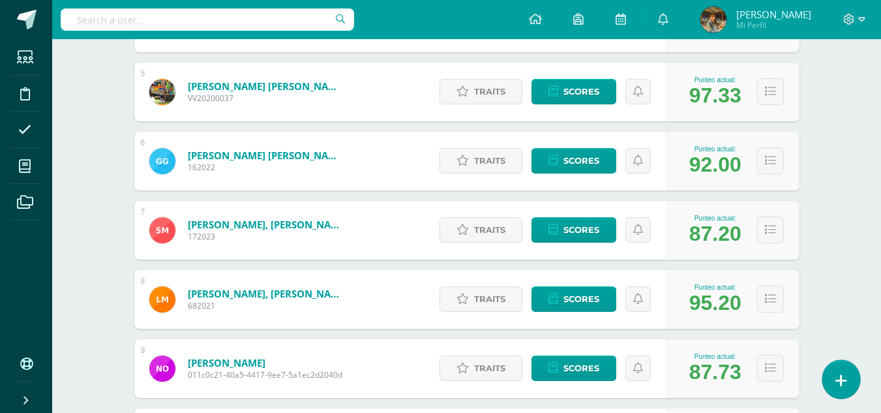
click at [842, 385] on icon at bounding box center [841, 380] width 12 height 15
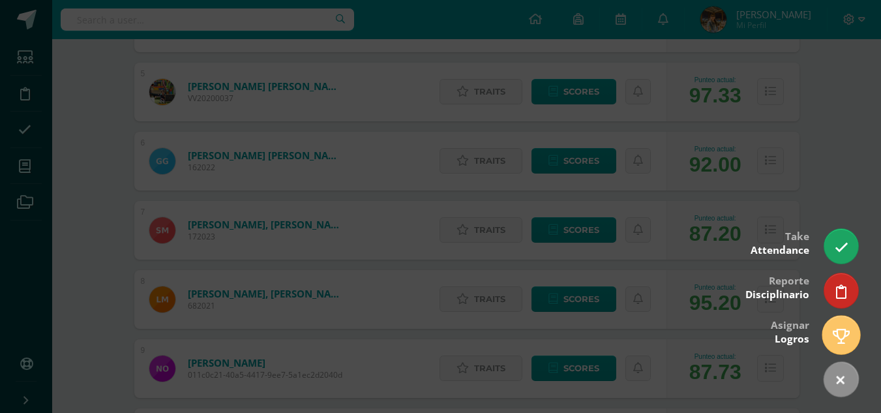
click at [849, 340] on icon at bounding box center [840, 336] width 17 height 15
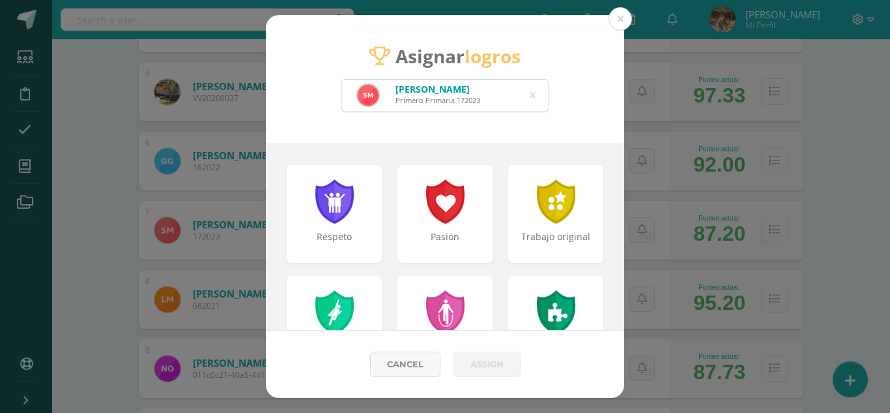
click at [533, 92] on icon at bounding box center [533, 95] width 6 height 33
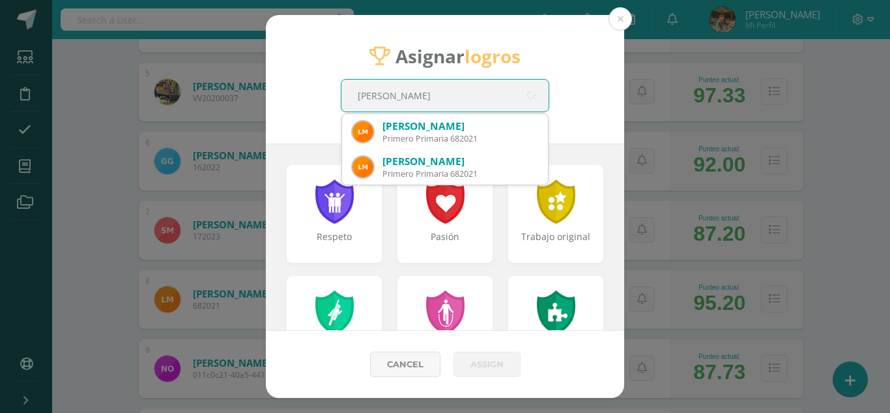
type input "Liam Sebas"
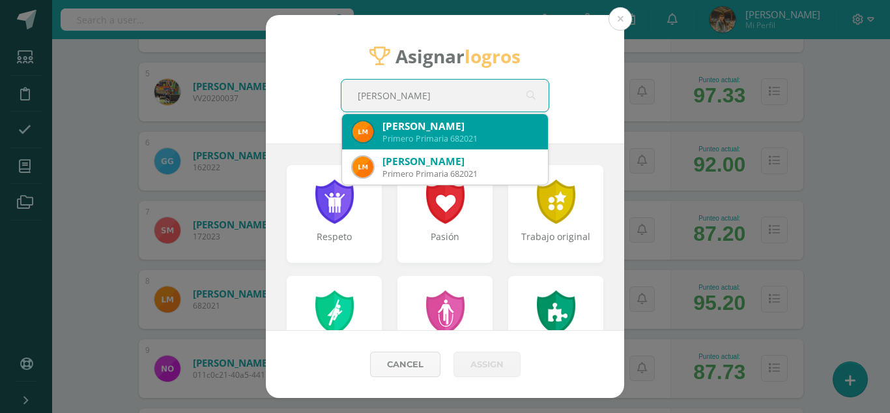
click at [437, 125] on div "Liam Sebastián Miranda Jeréz" at bounding box center [460, 126] width 155 height 14
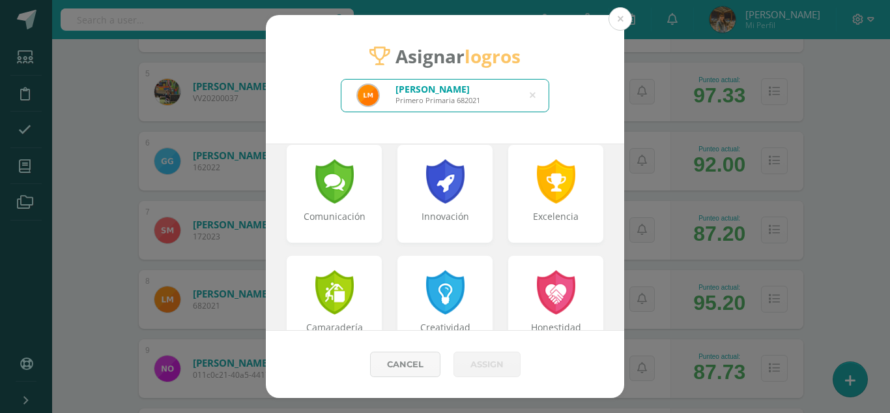
scroll to position [359, 0]
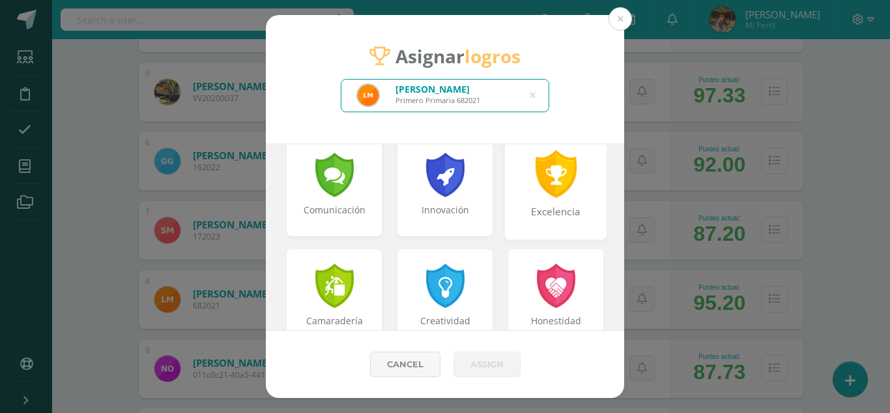
click at [559, 212] on div "Excelencia" at bounding box center [557, 219] width 100 height 28
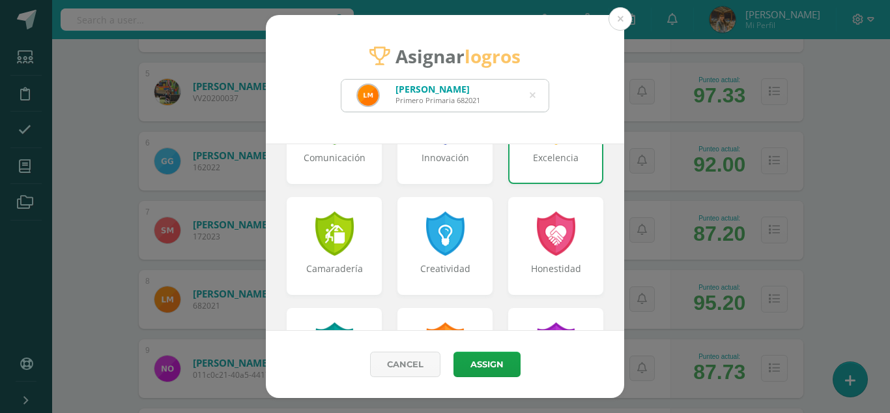
scroll to position [508, 0]
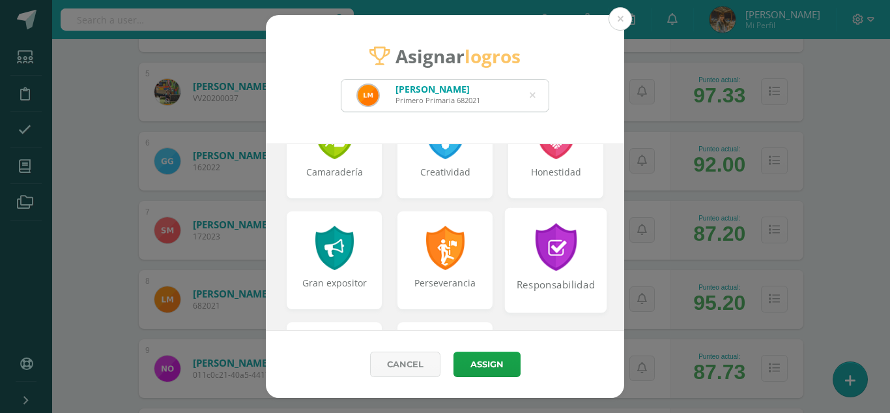
click at [568, 269] on div at bounding box center [556, 247] width 45 height 48
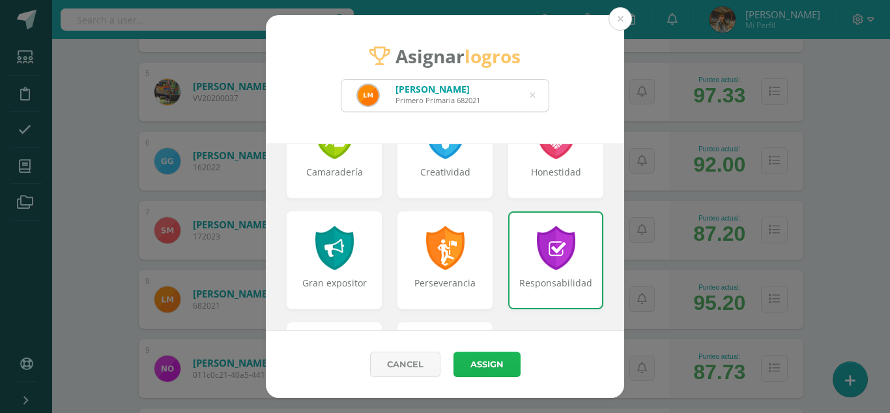
click at [499, 362] on button "Assign" at bounding box center [487, 363] width 67 height 25
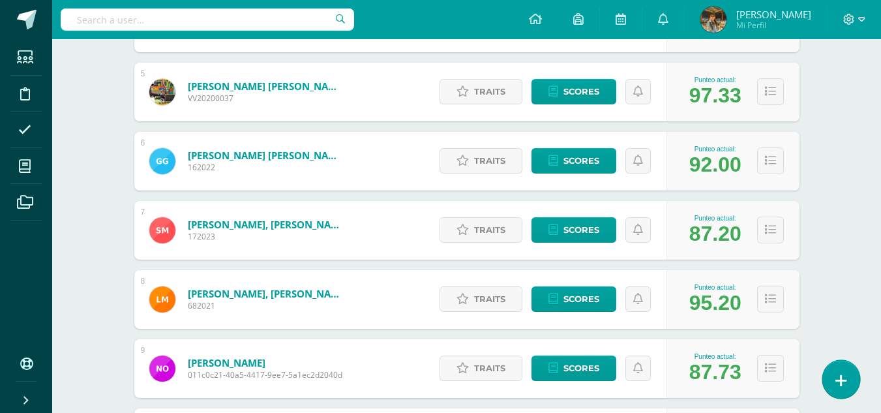
click at [838, 379] on icon at bounding box center [841, 380] width 12 height 15
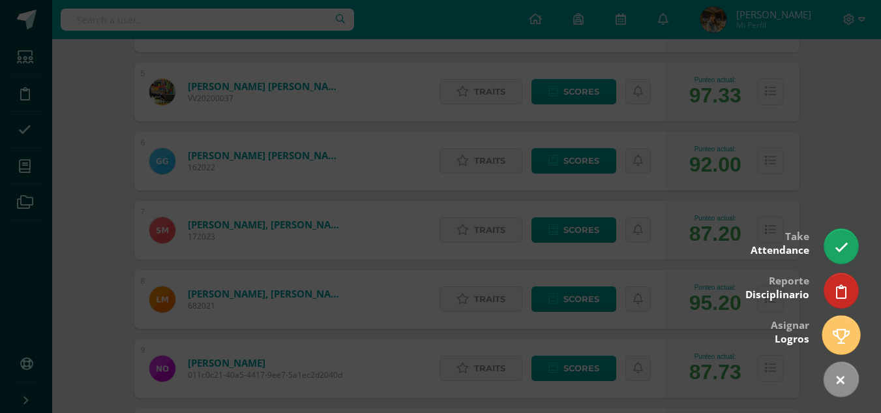
click at [842, 335] on icon at bounding box center [840, 336] width 17 height 15
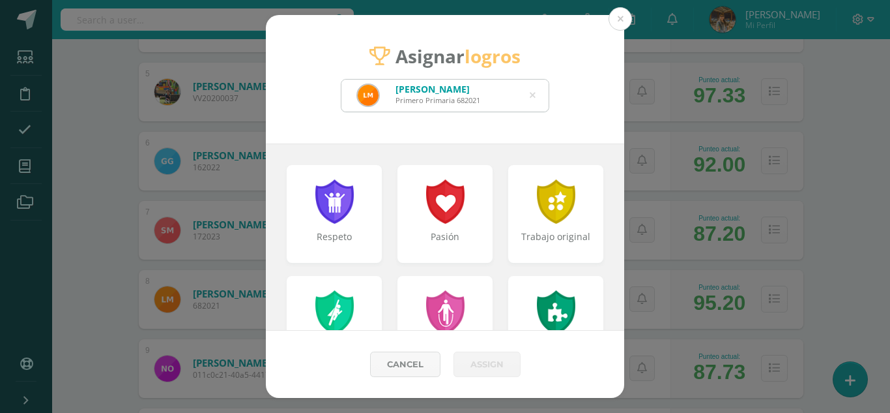
click at [531, 93] on icon at bounding box center [533, 95] width 6 height 33
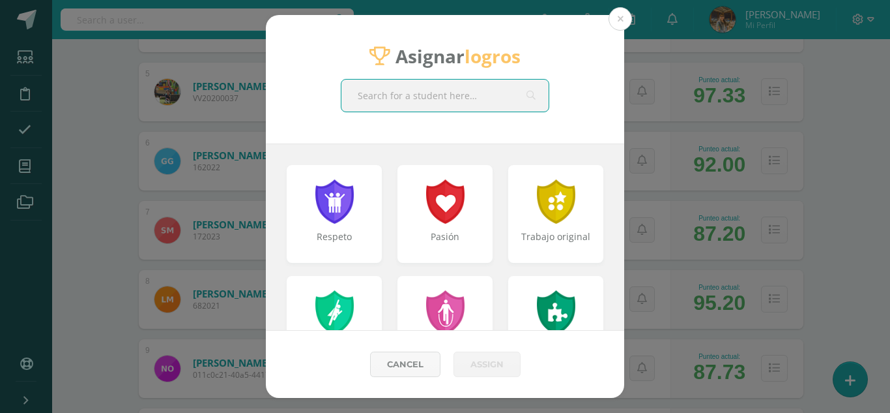
click at [484, 96] on input "text" at bounding box center [445, 96] width 207 height 32
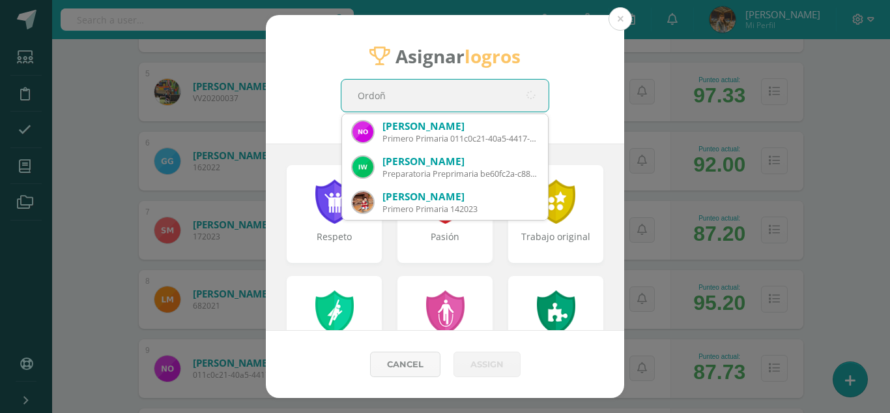
type input "Ordoñe"
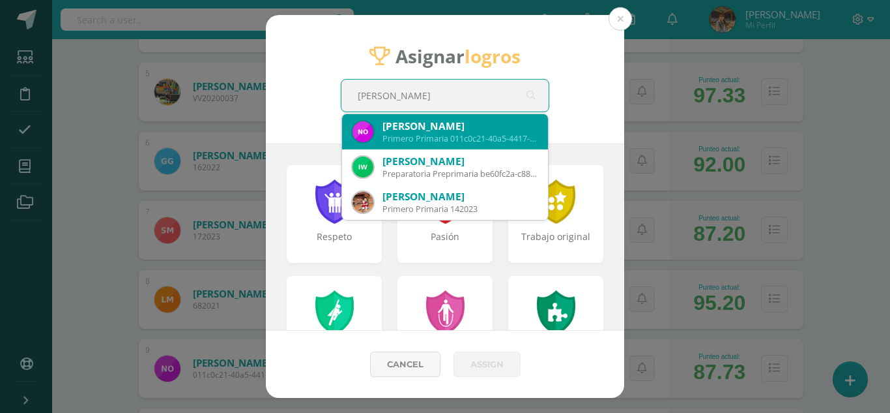
click at [492, 125] on div "Nina Isabella Ordoñez Melgar" at bounding box center [460, 126] width 155 height 14
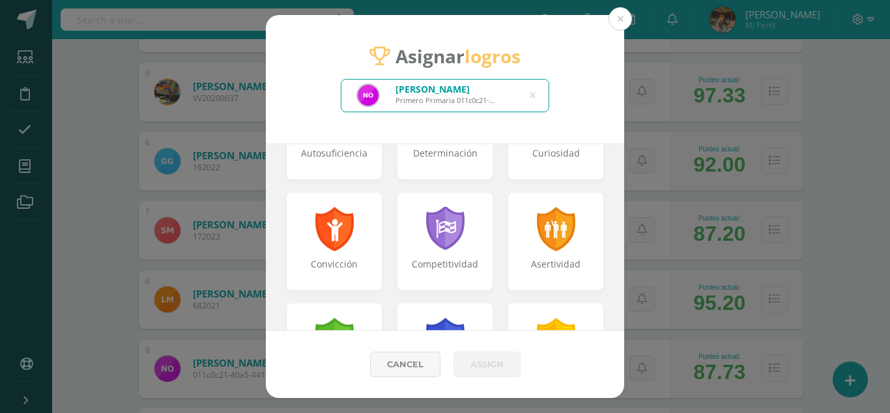
scroll to position [181, 0]
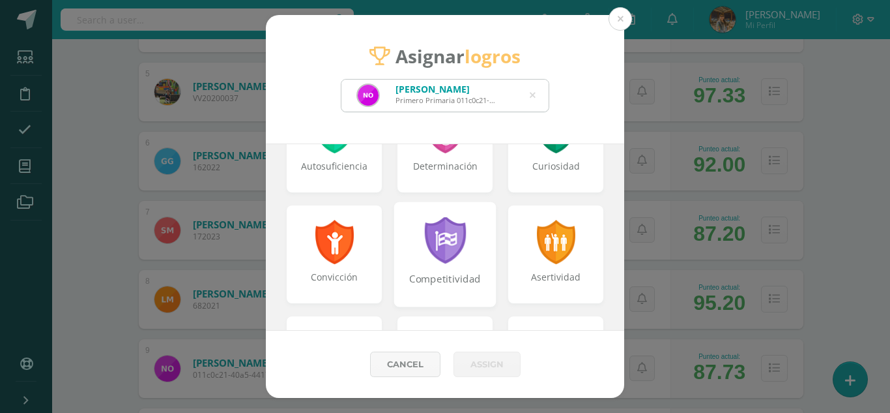
click at [470, 231] on div "Competitividad" at bounding box center [445, 253] width 102 height 105
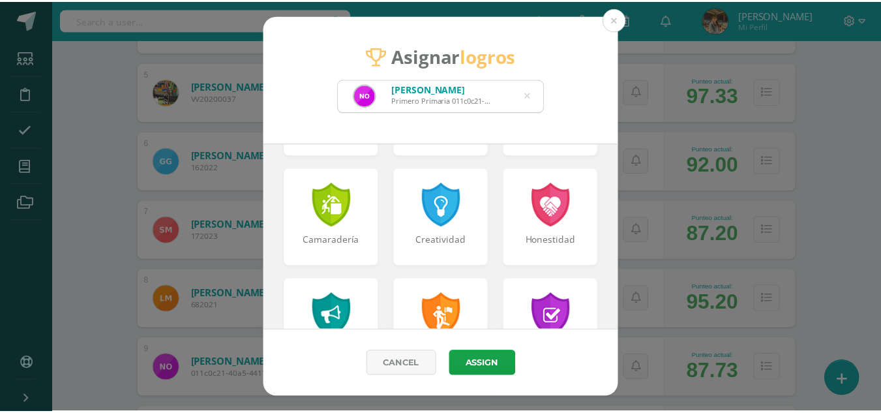
scroll to position [492, 0]
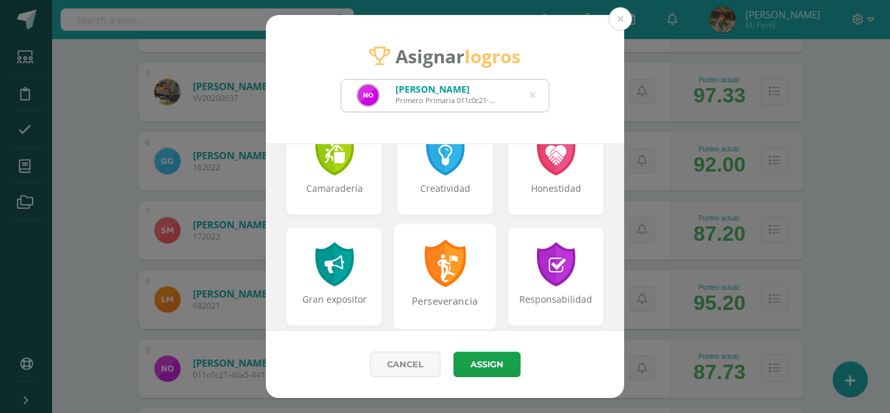
click at [462, 254] on div at bounding box center [445, 263] width 45 height 48
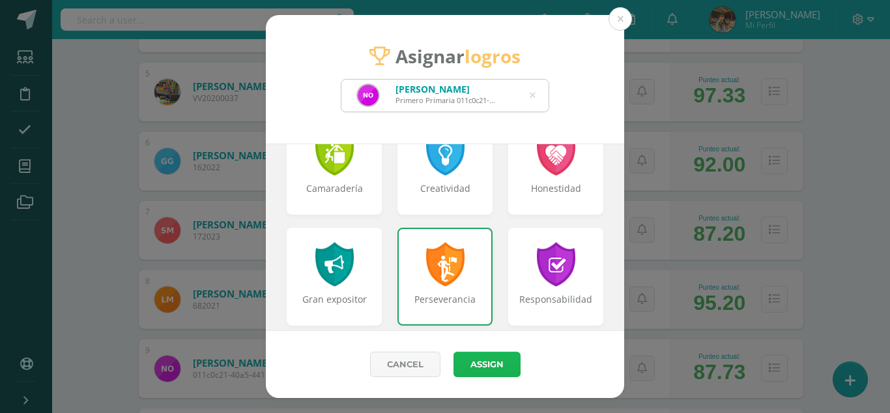
click at [503, 351] on button "Assign" at bounding box center [487, 363] width 67 height 25
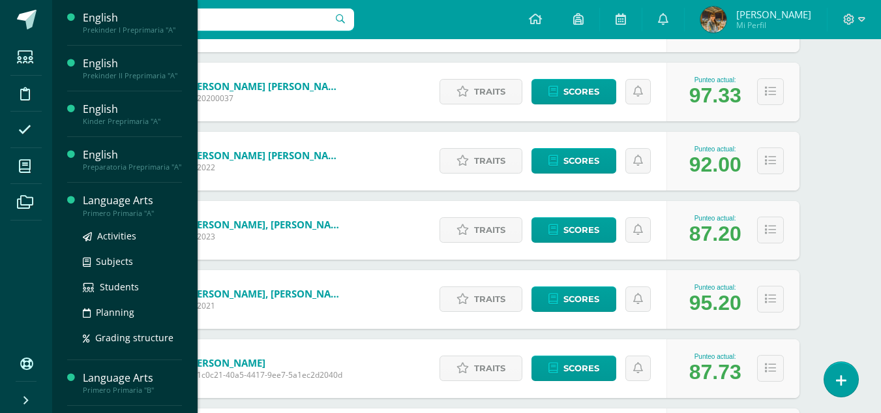
click at [93, 201] on div "Language Arts" at bounding box center [132, 200] width 99 height 15
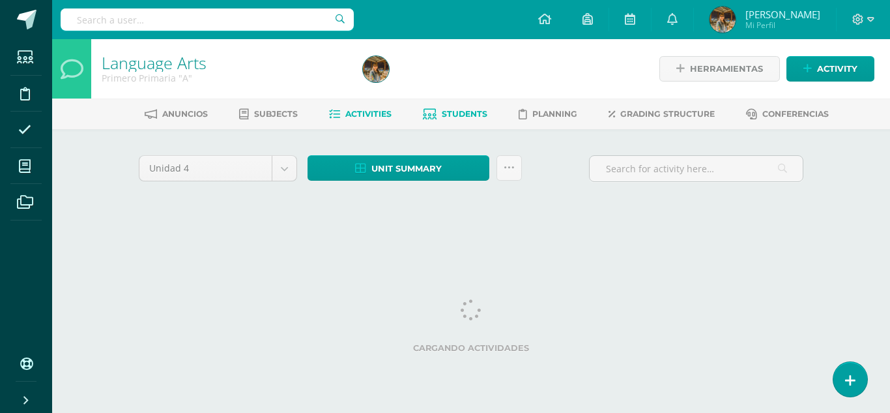
click at [445, 120] on link "Students" at bounding box center [455, 114] width 65 height 21
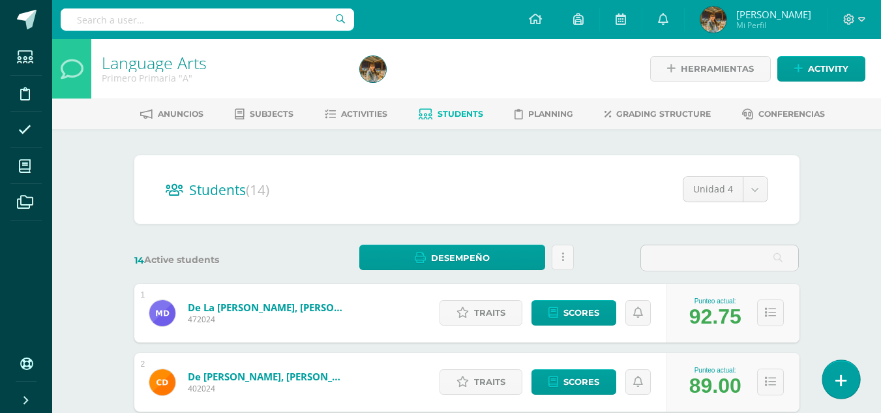
click at [849, 380] on link at bounding box center [840, 379] width 37 height 38
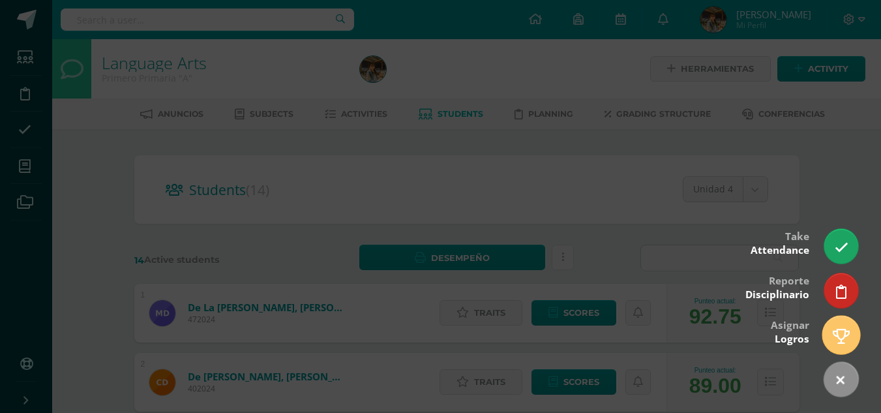
click at [843, 342] on icon at bounding box center [840, 336] width 17 height 15
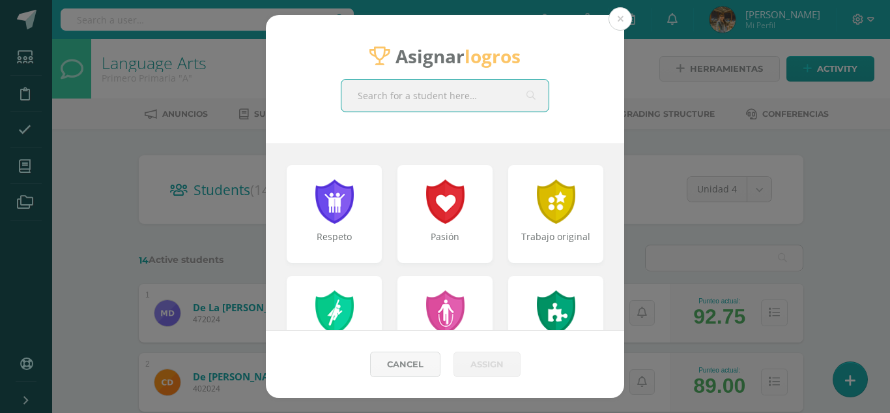
click at [410, 96] on input "text" at bounding box center [445, 96] width 207 height 32
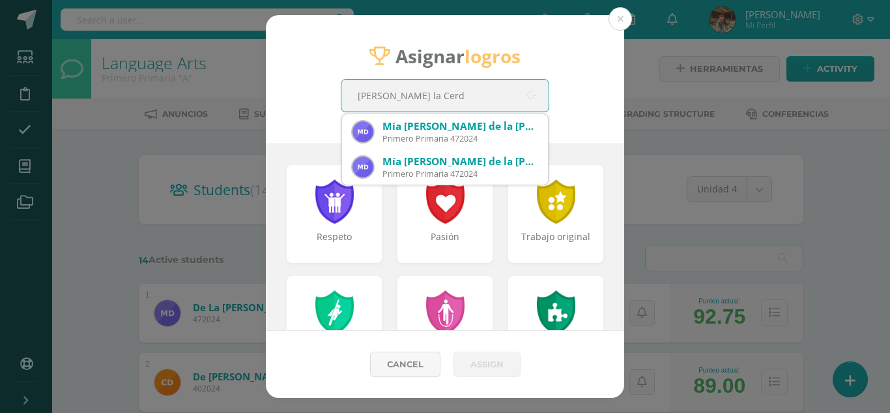
type input "[PERSON_NAME] la Cerda"
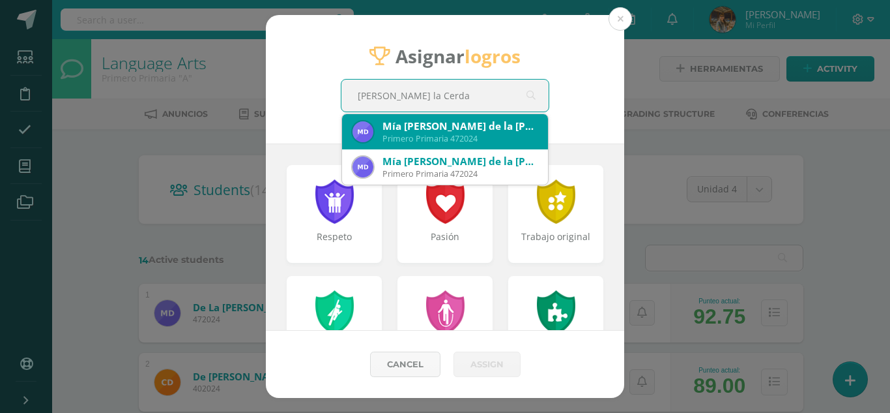
click at [428, 134] on div "Primero Primaria 472024" at bounding box center [460, 138] width 155 height 11
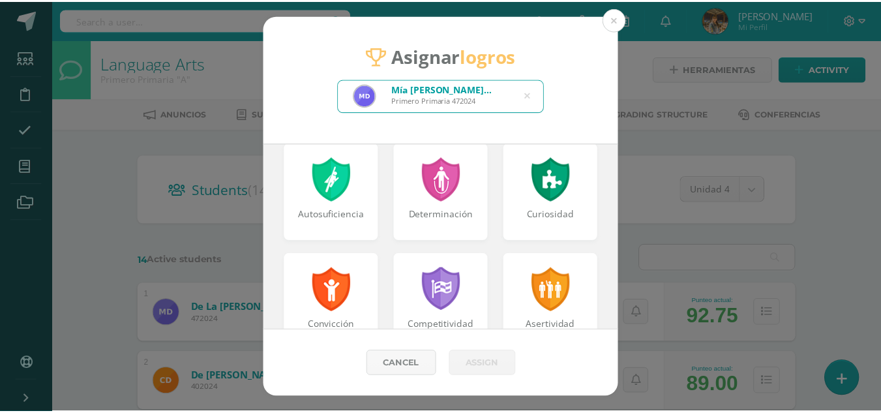
scroll to position [129, 0]
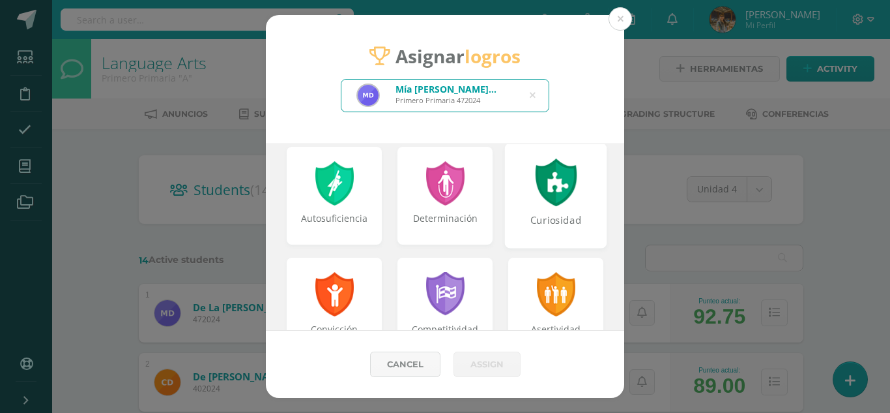
click at [555, 199] on div at bounding box center [556, 182] width 45 height 48
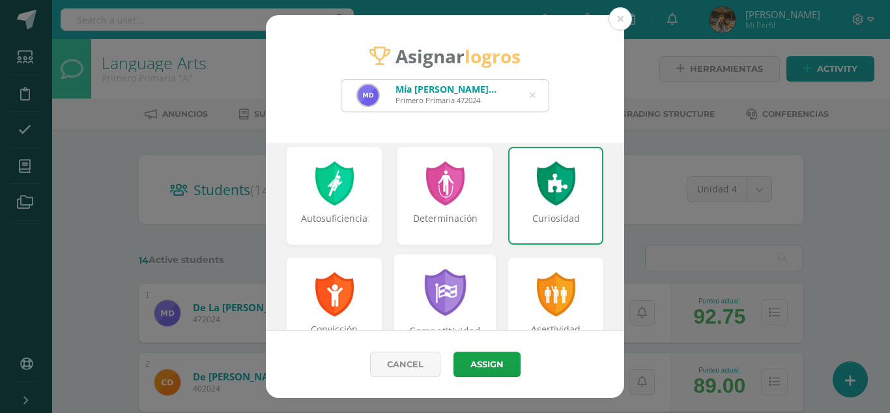
click at [470, 274] on div "Competitividad" at bounding box center [445, 306] width 102 height 105
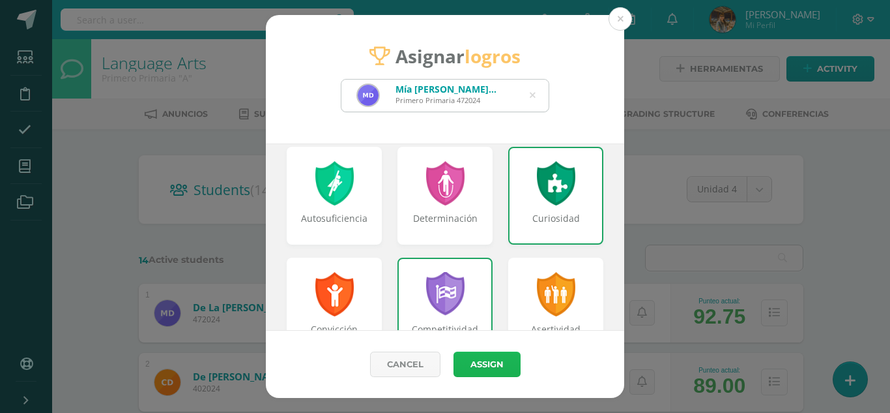
click at [490, 360] on button "Assign" at bounding box center [487, 363] width 67 height 25
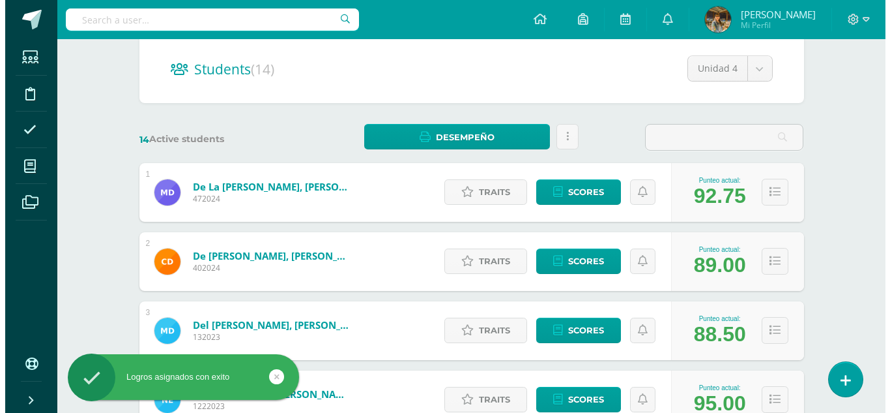
scroll to position [119, 0]
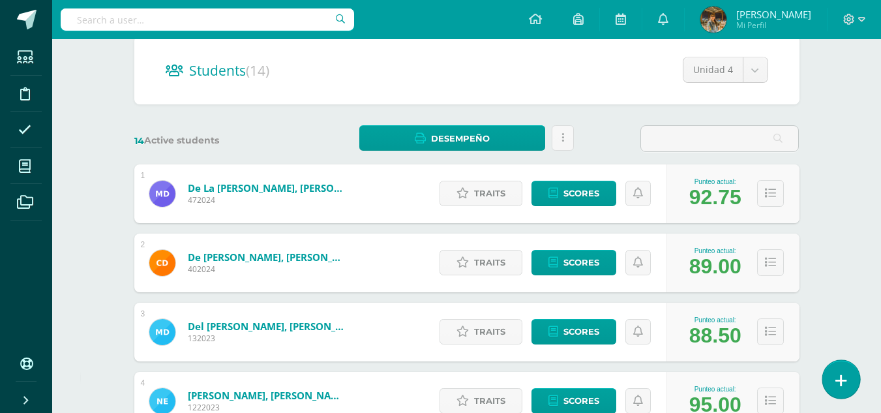
click at [839, 378] on icon at bounding box center [841, 380] width 12 height 15
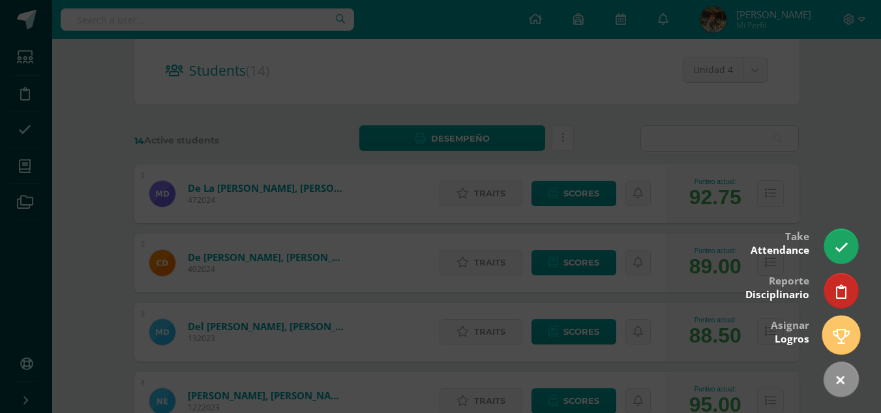
click at [840, 338] on icon at bounding box center [840, 336] width 17 height 15
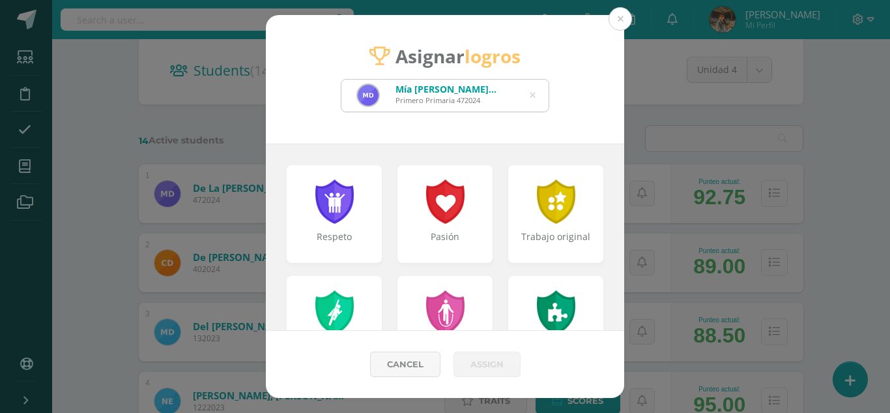
click at [533, 95] on icon at bounding box center [533, 95] width 6 height 33
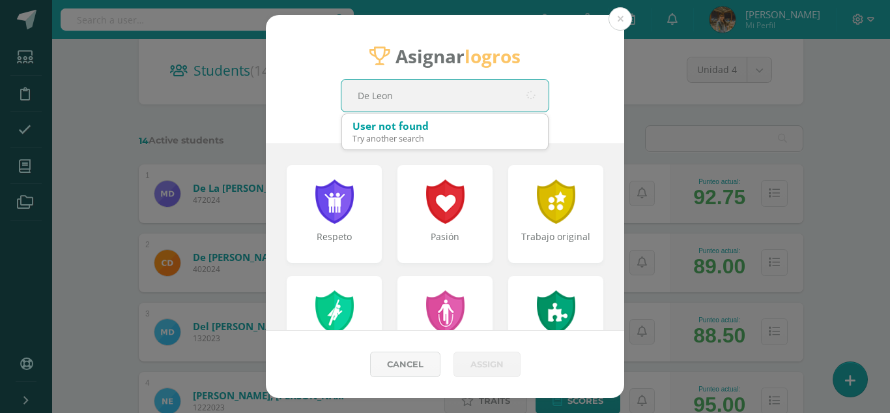
type input "De Leon"
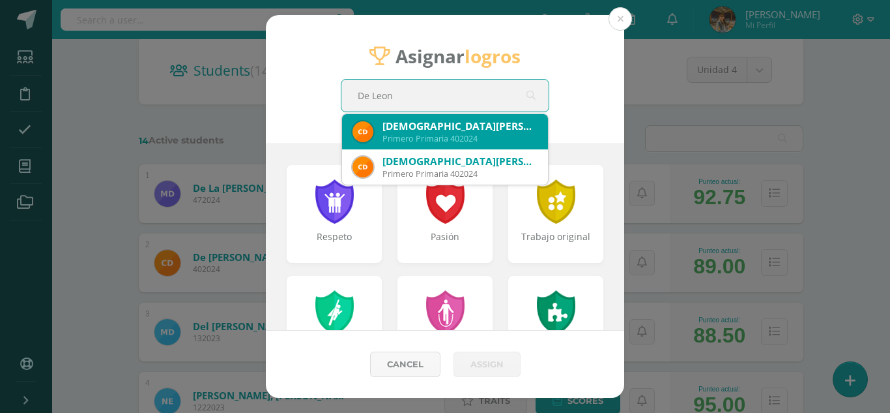
click at [480, 130] on div "[DEMOGRAPHIC_DATA][PERSON_NAME] de [PERSON_NAME]" at bounding box center [460, 126] width 155 height 14
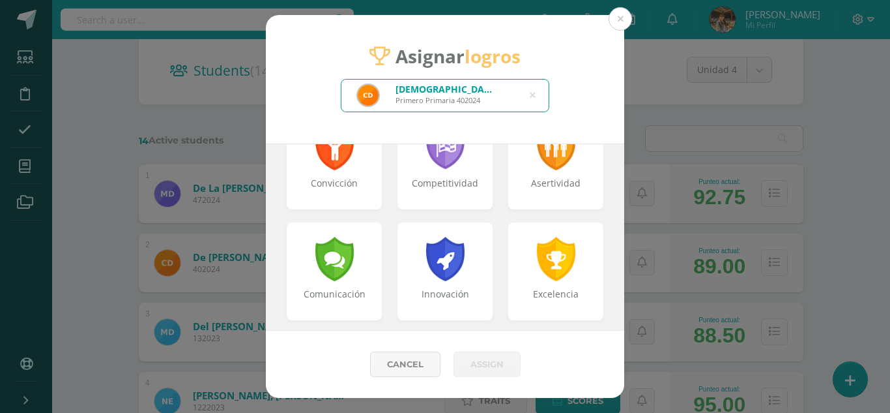
scroll to position [272, 0]
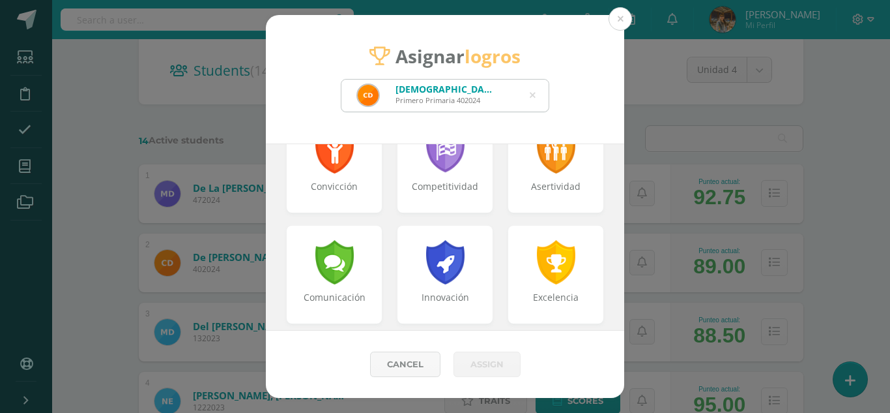
drag, startPoint x: 611, startPoint y: 220, endPoint x: 612, endPoint y: 183, distance: 37.2
click at [612, 183] on div "Respeto Pasión Trabajo original Autosuficiencia Determinación Curiosidad Convic…" at bounding box center [445, 237] width 359 height 186
click at [559, 180] on div "Asertividad" at bounding box center [556, 163] width 102 height 105
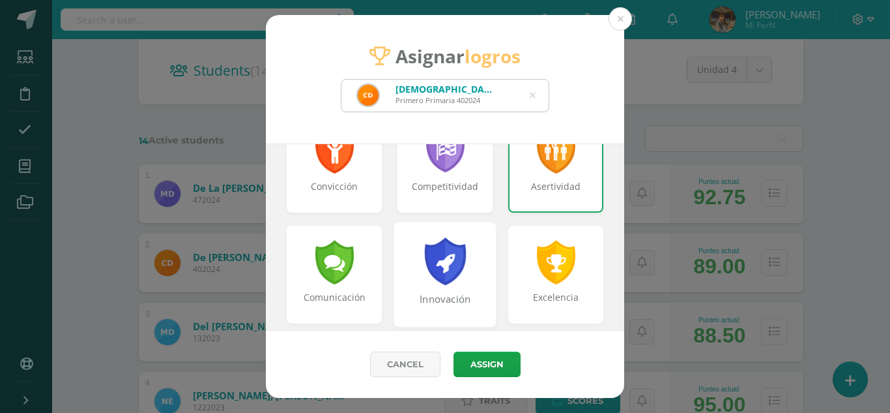
click at [475, 262] on div "Innovación" at bounding box center [445, 274] width 102 height 105
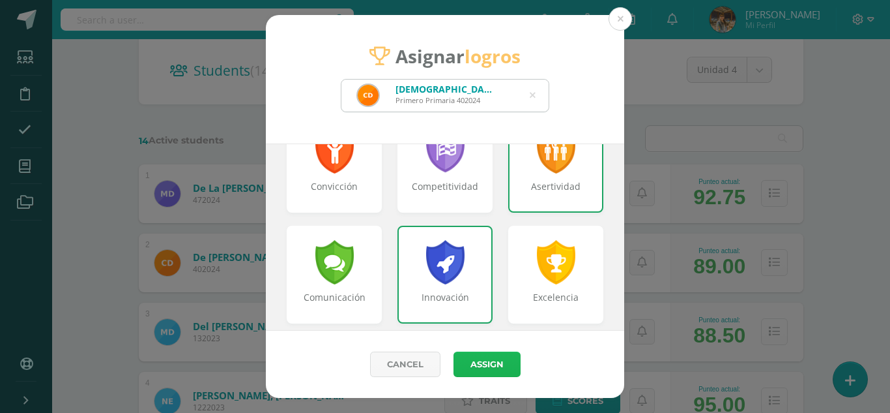
click at [492, 362] on button "Assign" at bounding box center [487, 363] width 67 height 25
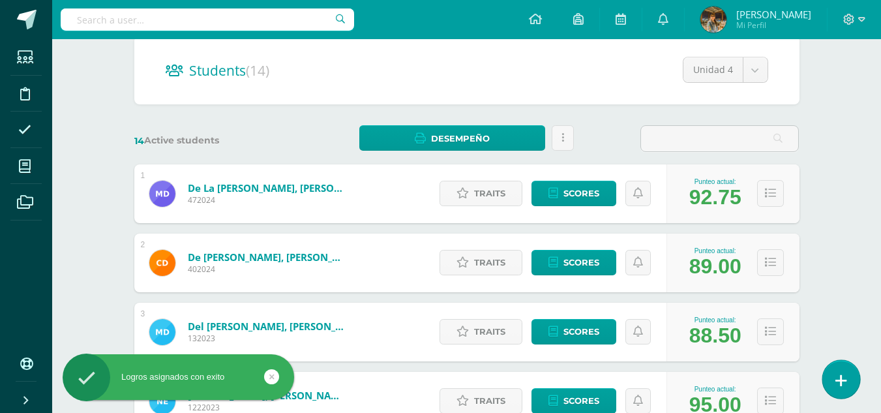
click at [835, 383] on icon at bounding box center [841, 380] width 12 height 15
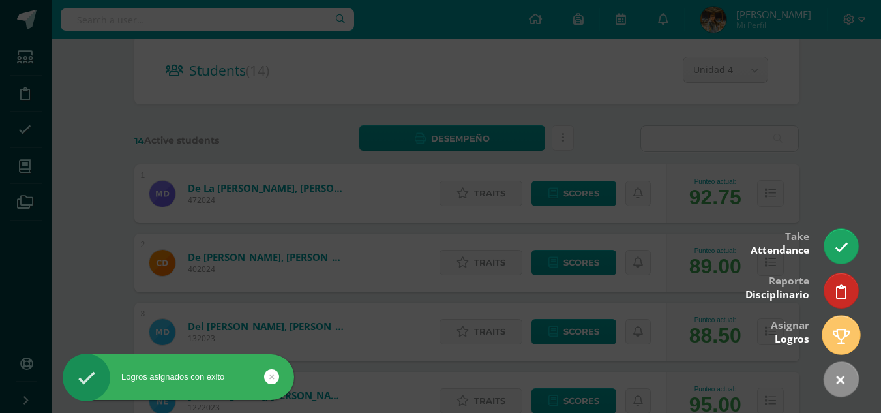
click at [833, 340] on icon at bounding box center [840, 336] width 17 height 15
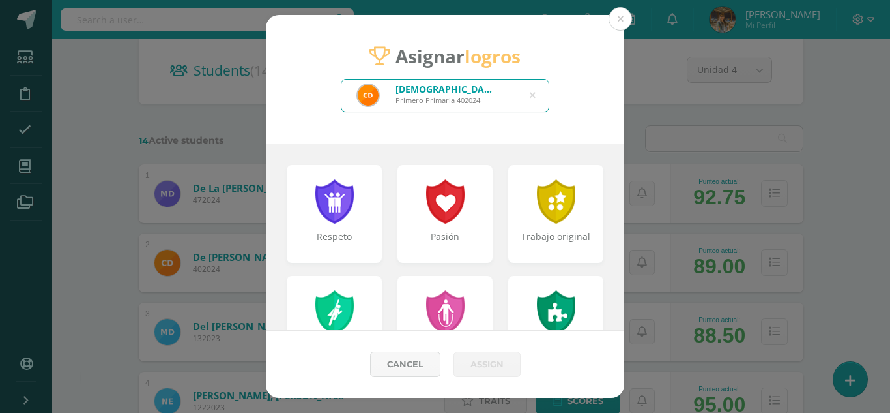
click at [532, 93] on icon at bounding box center [533, 95] width 6 height 33
click at [486, 95] on input "text" at bounding box center [445, 96] width 207 height 32
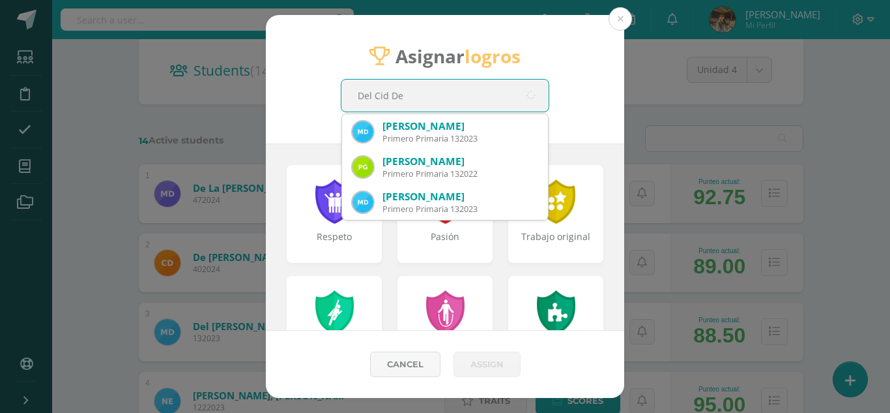
type input "Del Cid Del"
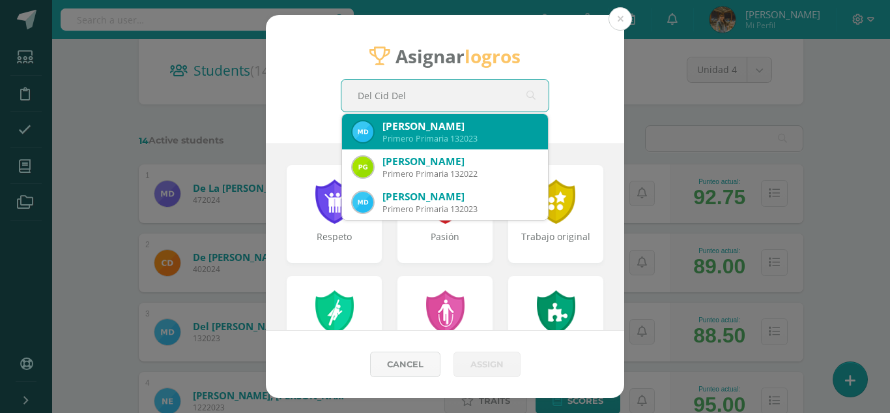
click at [488, 133] on div "Primero Primaria 132023" at bounding box center [460, 138] width 155 height 11
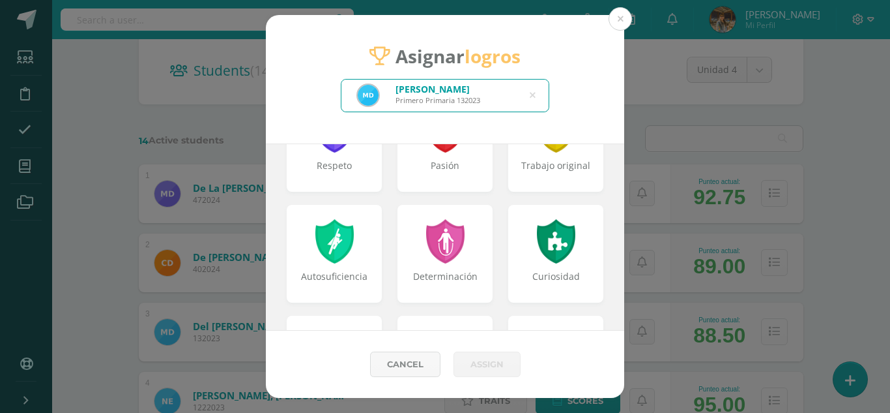
scroll to position [120, 0]
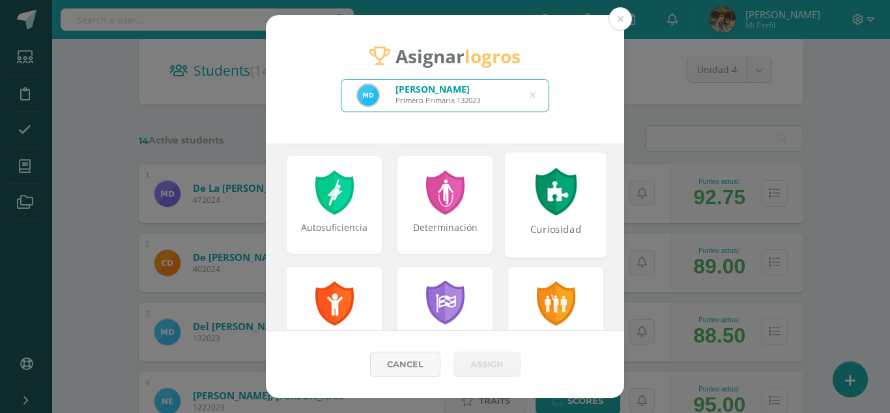
click at [557, 201] on div at bounding box center [556, 192] width 45 height 48
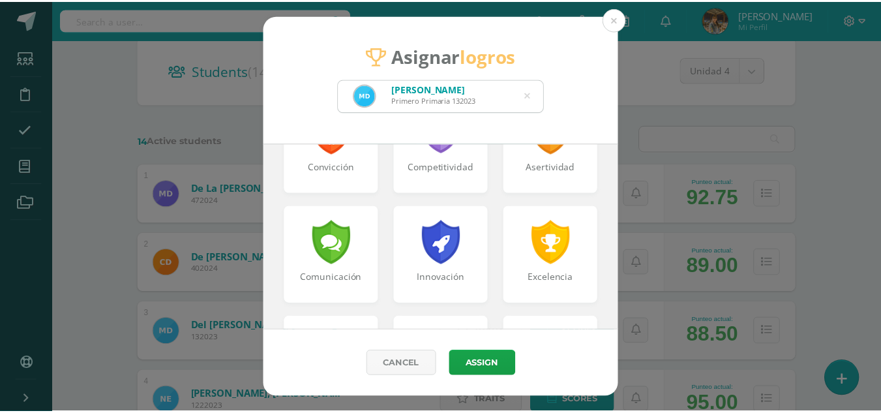
scroll to position [308, 0]
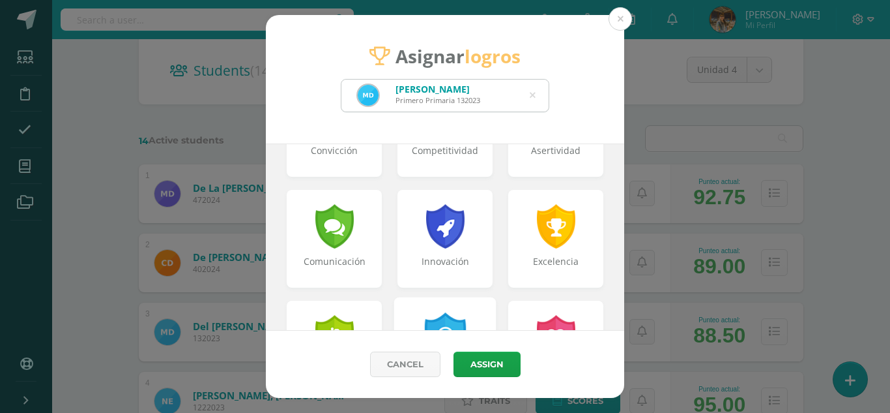
click at [462, 303] on div "Creatividad" at bounding box center [445, 349] width 102 height 105
click at [462, 303] on div "Creatividad" at bounding box center [445, 350] width 95 height 98
click at [462, 308] on div "Creatividad" at bounding box center [445, 349] width 102 height 105
click at [479, 361] on button "Assign" at bounding box center [487, 363] width 67 height 25
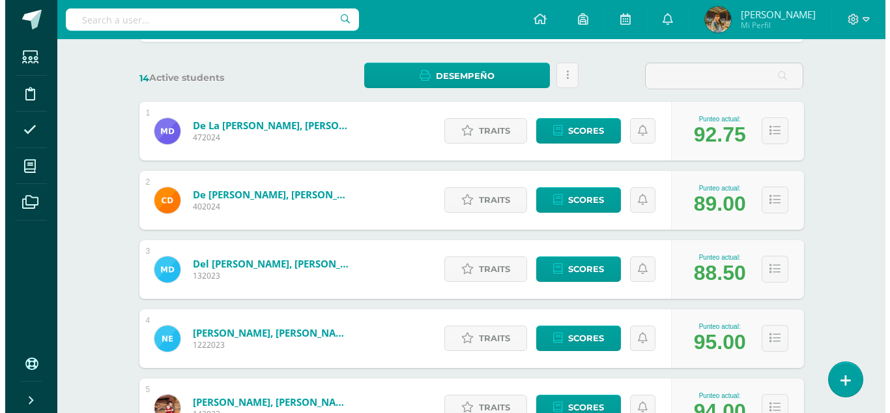
scroll to position [193, 0]
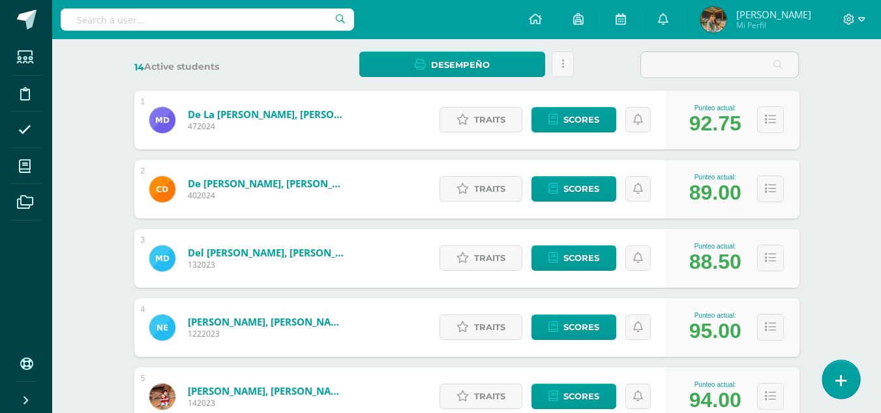
click at [835, 380] on icon at bounding box center [841, 380] width 12 height 15
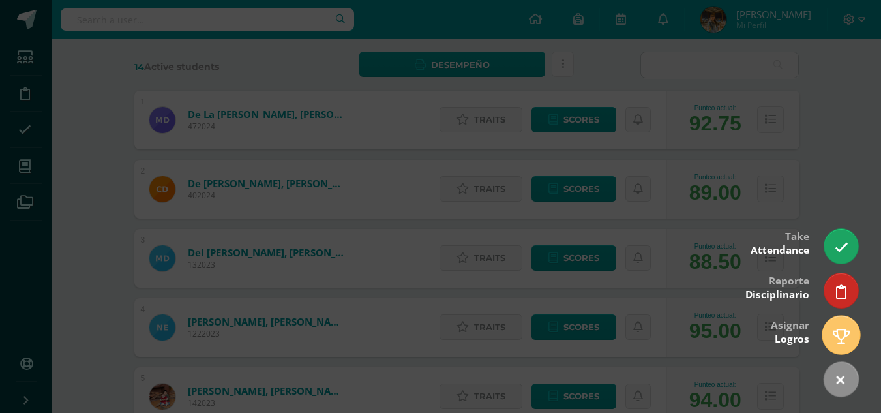
click at [842, 335] on icon at bounding box center [840, 336] width 17 height 15
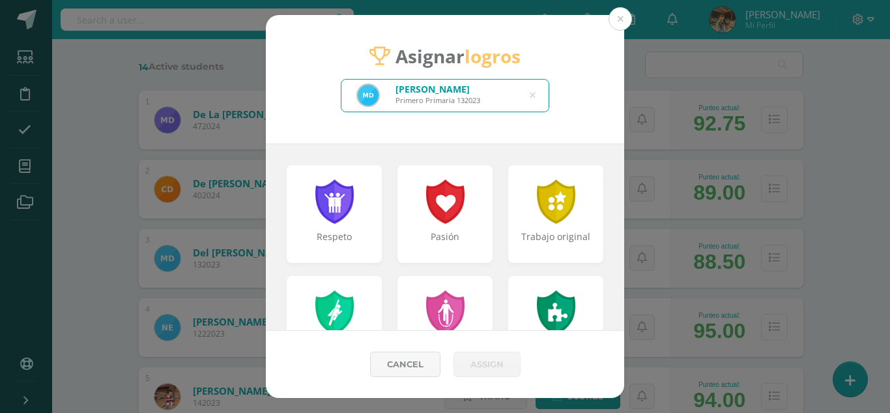
click at [531, 95] on icon at bounding box center [533, 95] width 6 height 33
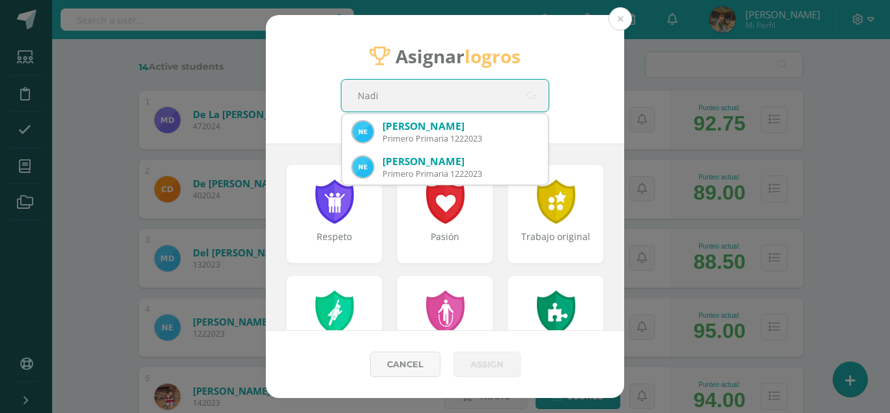
type input "[PERSON_NAME]"
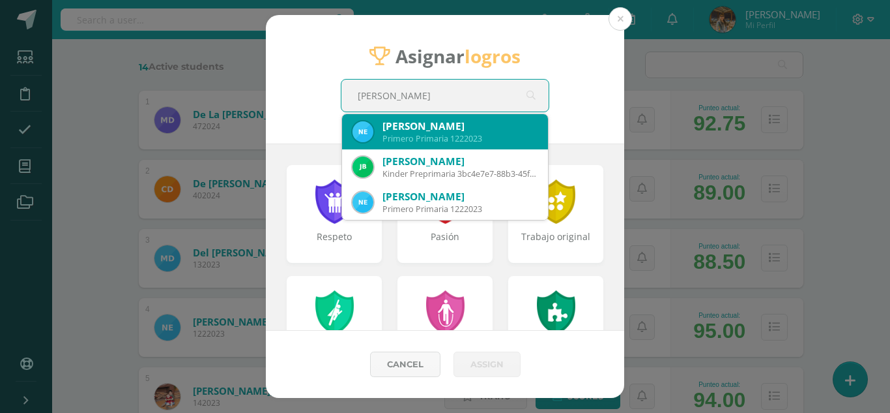
click at [495, 131] on div "[PERSON_NAME]" at bounding box center [460, 126] width 155 height 14
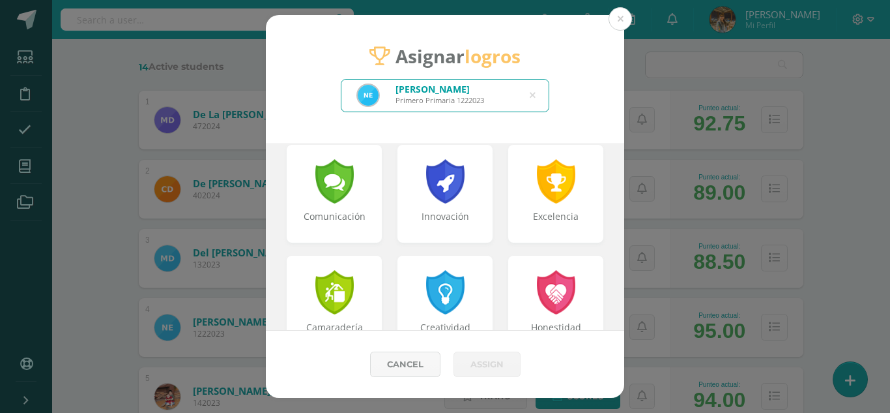
scroll to position [346, 0]
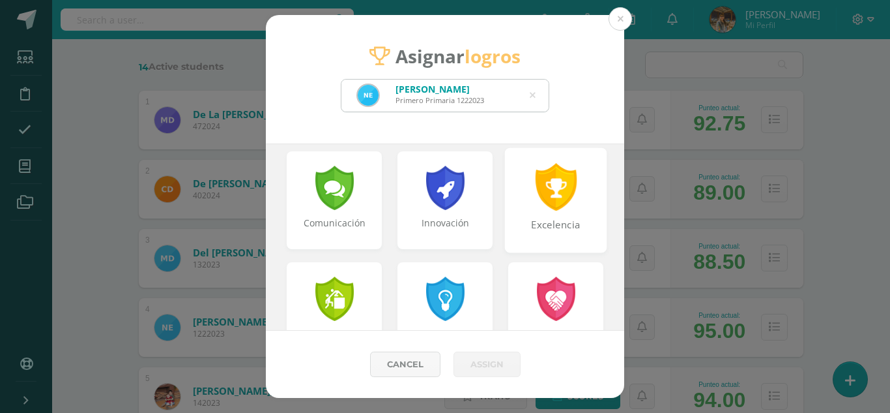
click at [556, 223] on div "Excelencia" at bounding box center [557, 232] width 100 height 28
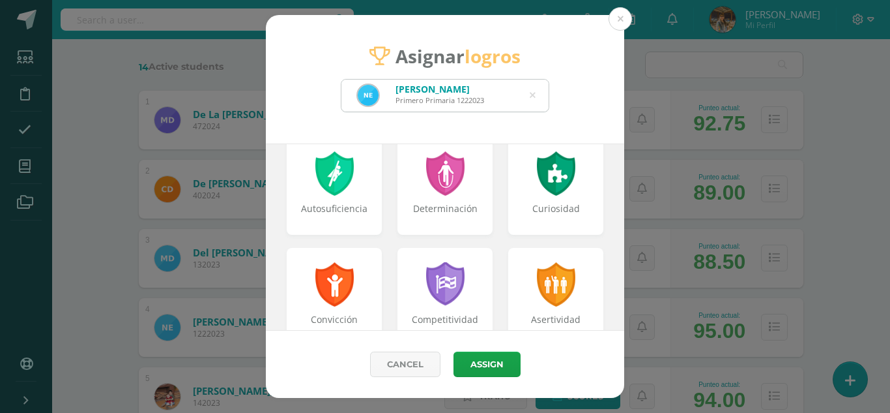
scroll to position [133, 0]
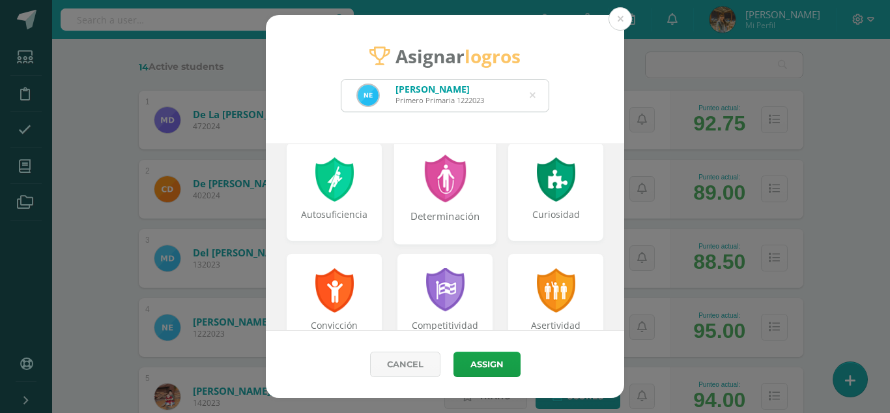
click at [432, 199] on div at bounding box center [445, 178] width 45 height 48
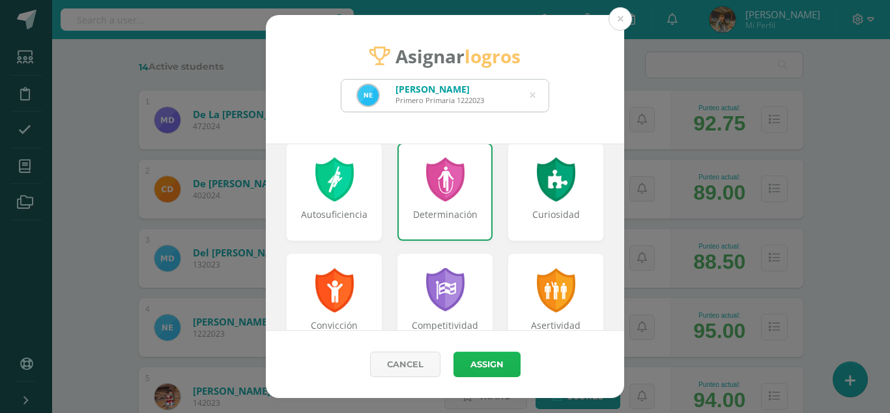
click at [481, 364] on button "Assign" at bounding box center [487, 363] width 67 height 25
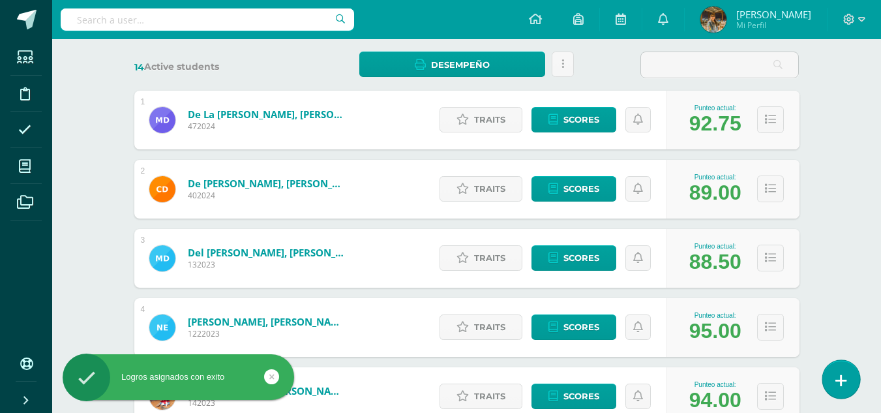
click at [840, 379] on icon at bounding box center [841, 380] width 12 height 15
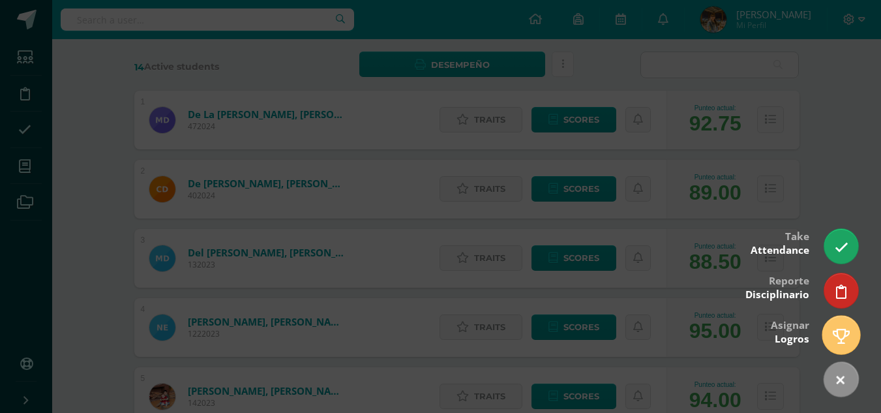
click at [834, 340] on icon at bounding box center [840, 336] width 17 height 15
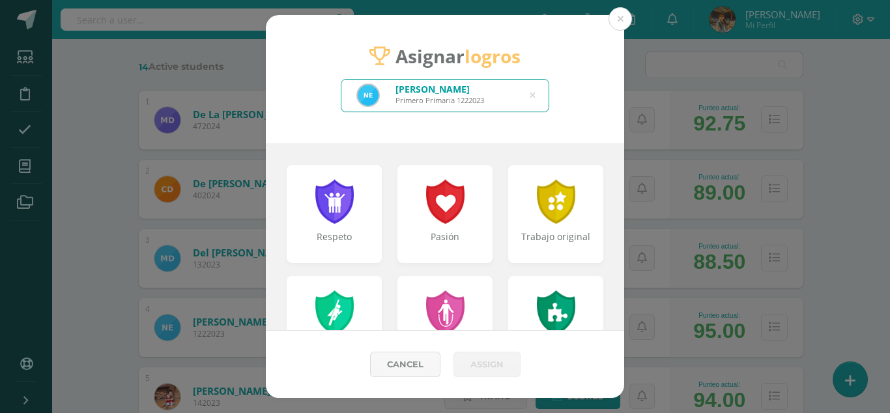
click at [531, 94] on icon at bounding box center [533, 95] width 6 height 33
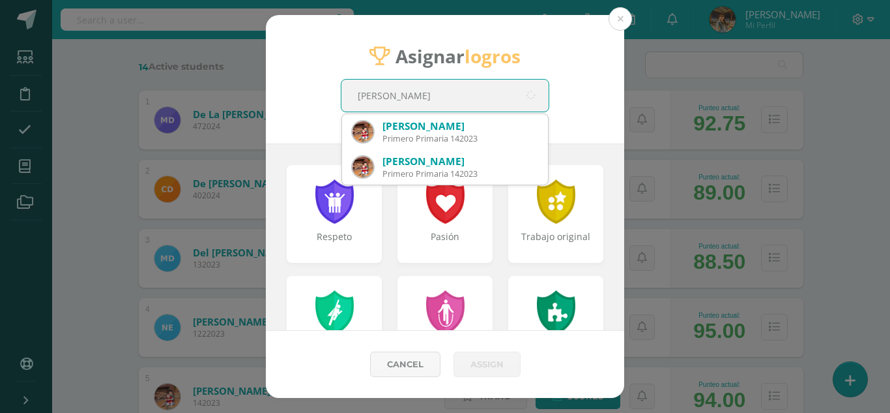
type input "[PERSON_NAME]"
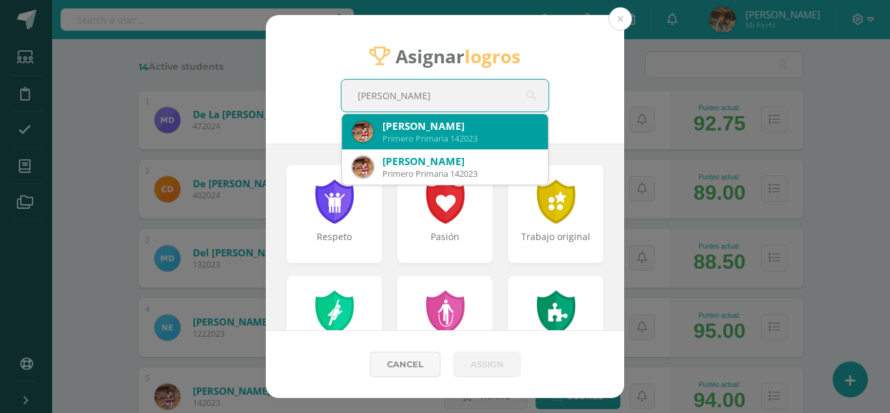
click at [529, 129] on div "[PERSON_NAME]" at bounding box center [460, 126] width 155 height 14
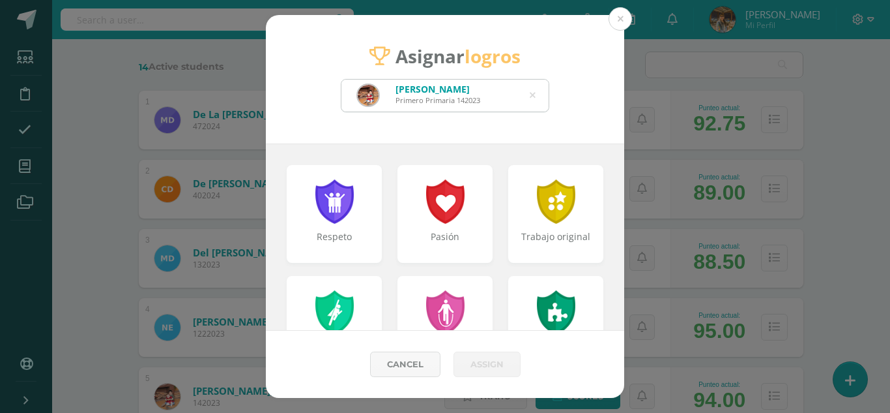
drag, startPoint x: 625, startPoint y: 170, endPoint x: 620, endPoint y: 177, distance: 8.3
click at [620, 177] on div "Asignar logros [PERSON_NAME] Primero Primaria 142023 [PERSON_NAME] Respeto Pasi…" at bounding box center [445, 206] width 880 height 383
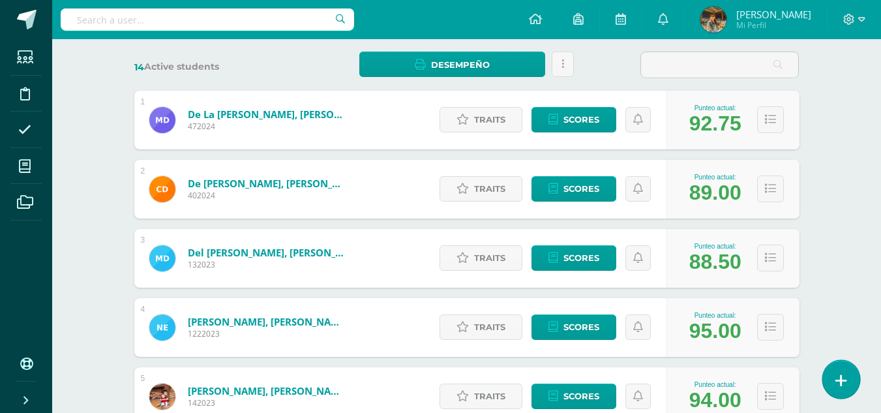
click at [850, 387] on link at bounding box center [840, 379] width 37 height 38
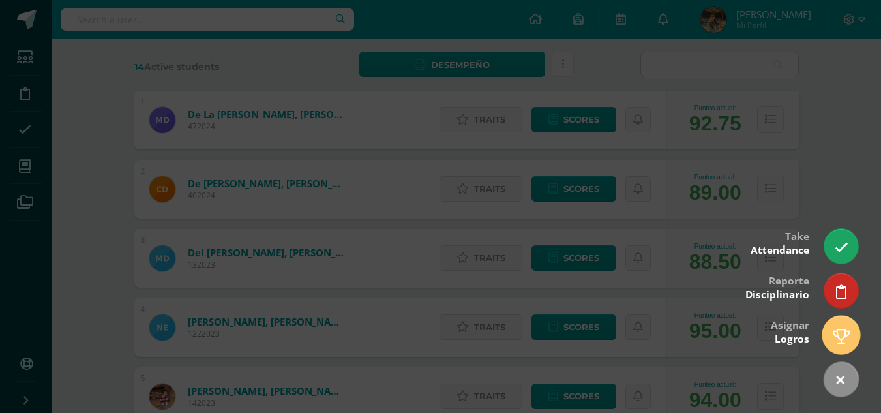
click at [833, 342] on icon at bounding box center [840, 336] width 17 height 15
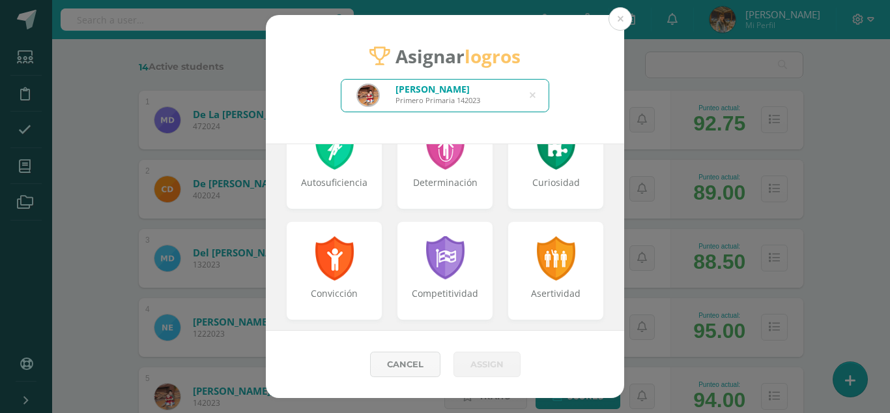
scroll to position [168, 0]
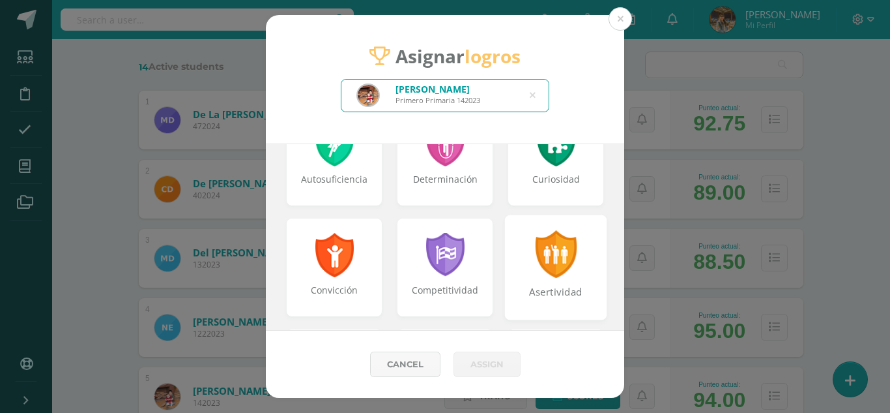
click at [577, 240] on div "Asertividad" at bounding box center [556, 266] width 102 height 105
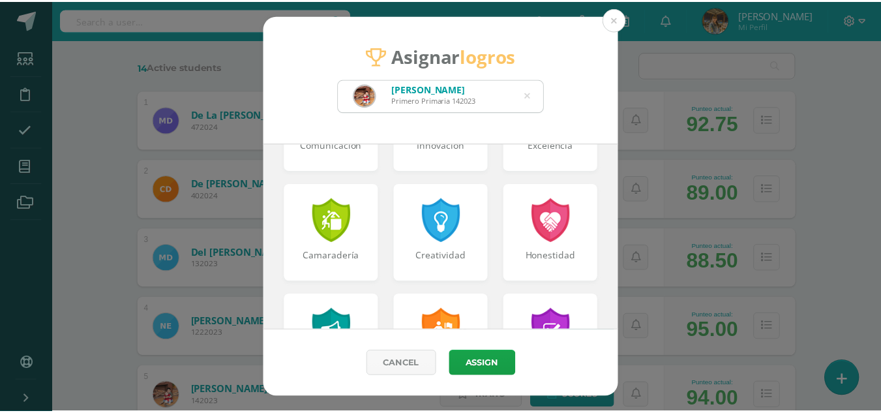
scroll to position [420, 0]
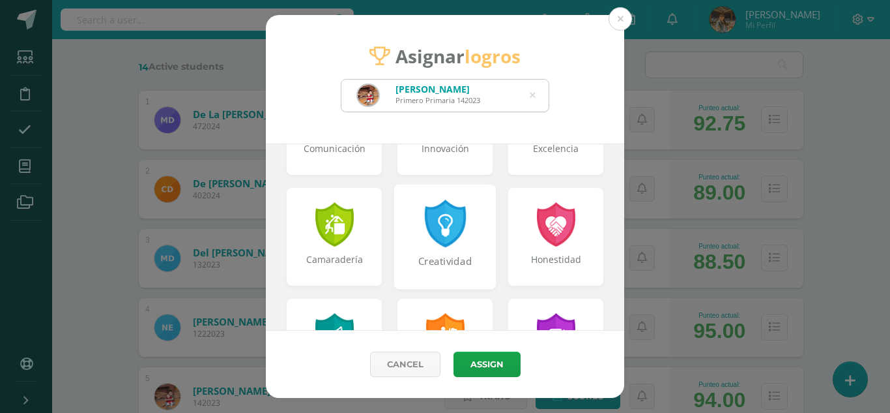
click at [454, 239] on div at bounding box center [445, 223] width 45 height 48
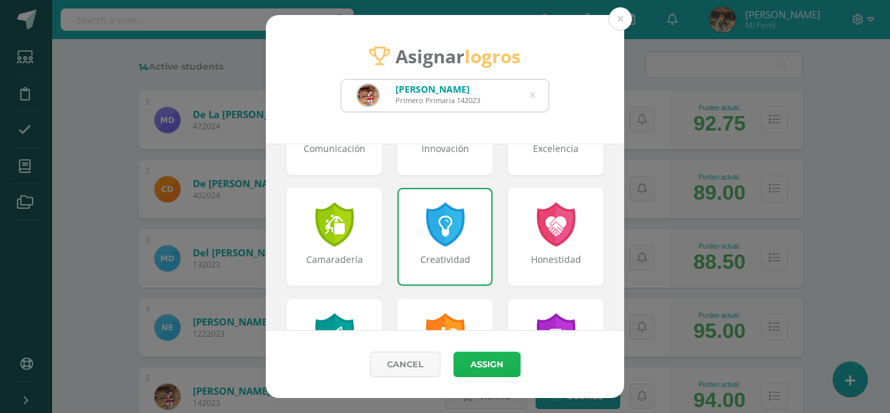
click at [473, 362] on button "Assign" at bounding box center [487, 363] width 67 height 25
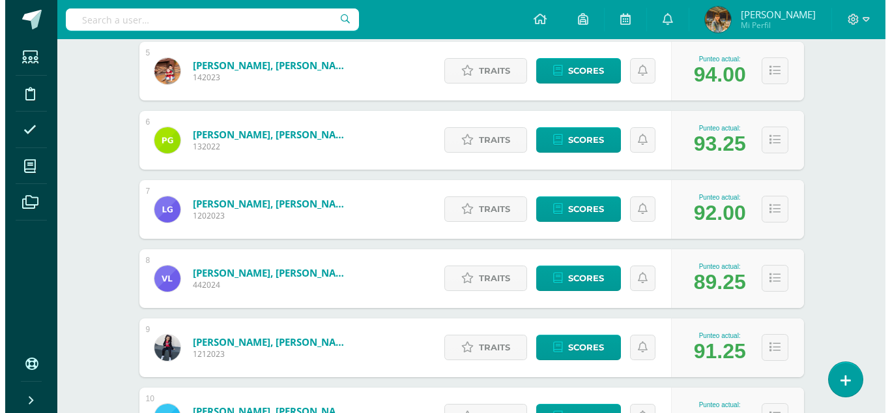
scroll to position [520, 0]
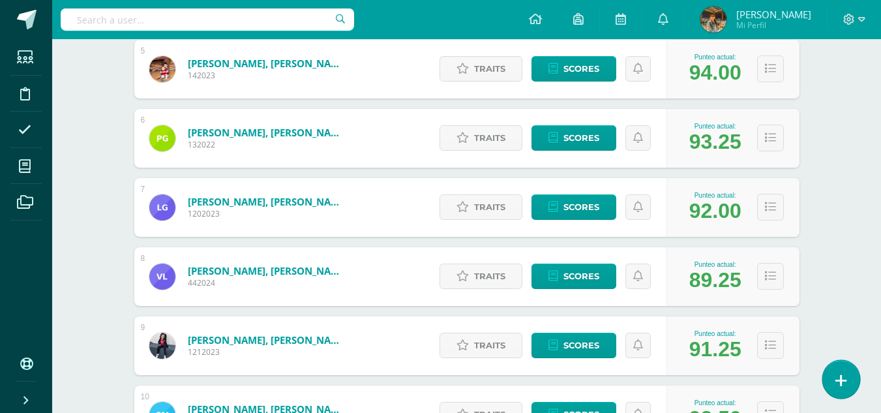
click at [837, 375] on icon at bounding box center [841, 380] width 12 height 15
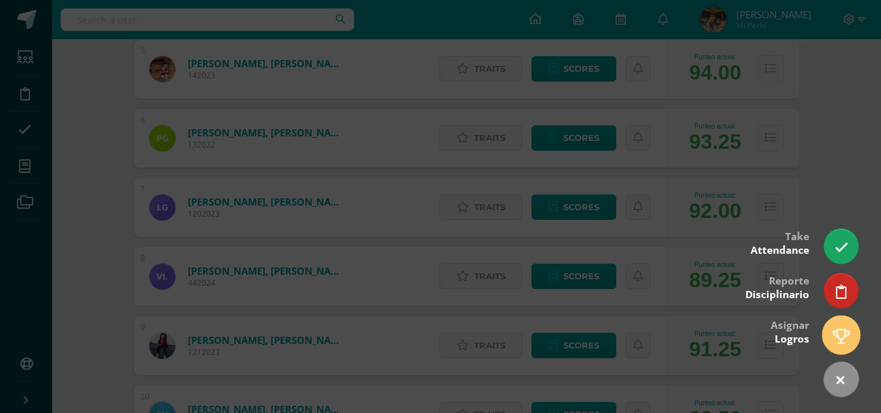
click at [842, 334] on icon at bounding box center [840, 336] width 17 height 15
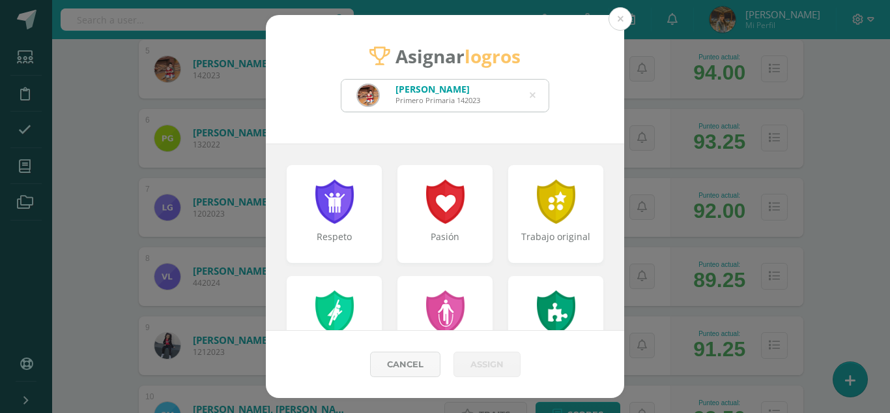
click at [533, 95] on icon at bounding box center [533, 95] width 6 height 33
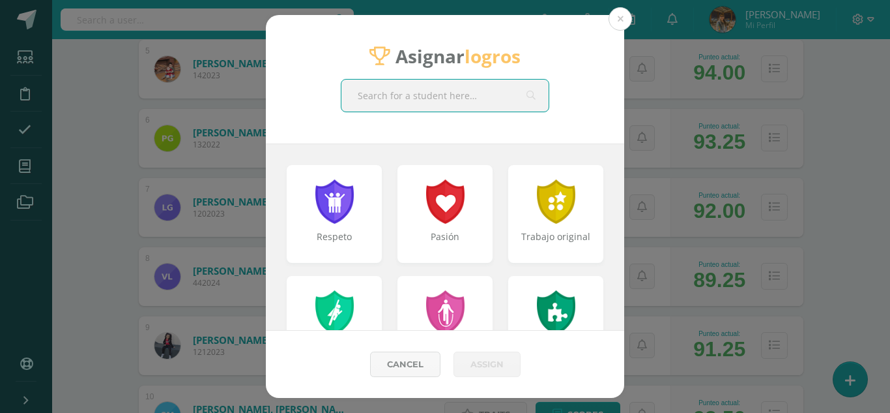
click at [464, 96] on input "text" at bounding box center [445, 96] width 207 height 32
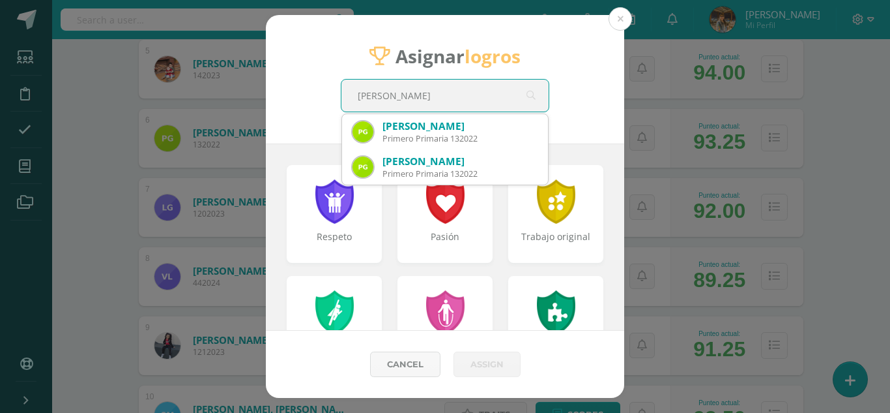
type input "[PERSON_NAME]"
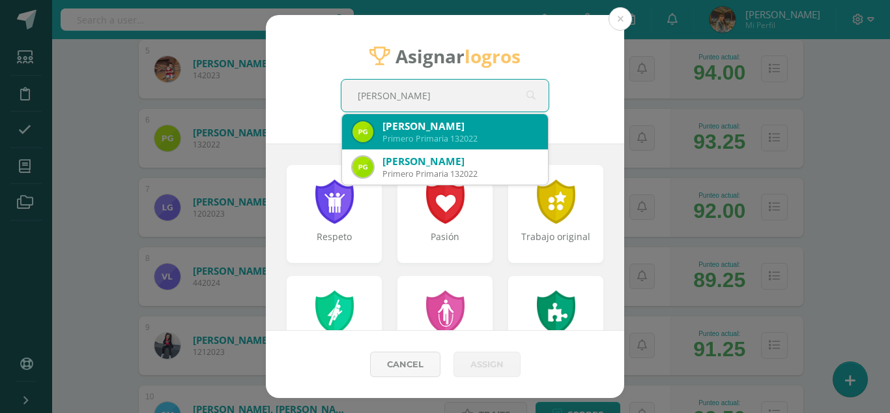
click at [430, 141] on div "Primero Primaria 132022" at bounding box center [460, 138] width 155 height 11
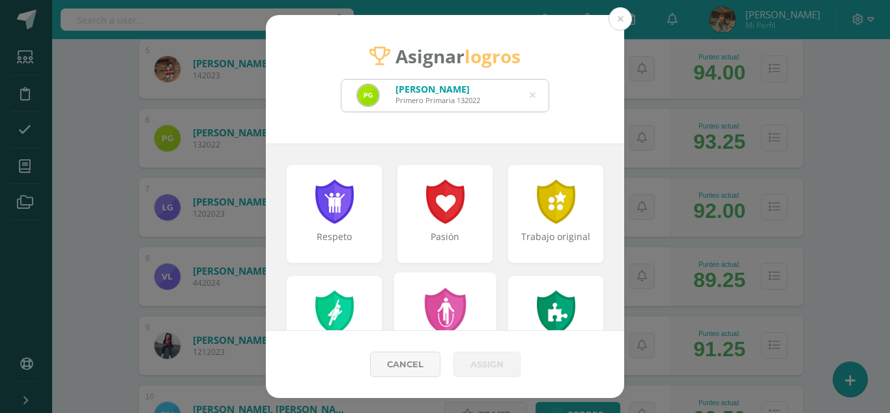
click at [466, 282] on div "Determinación" at bounding box center [445, 324] width 102 height 105
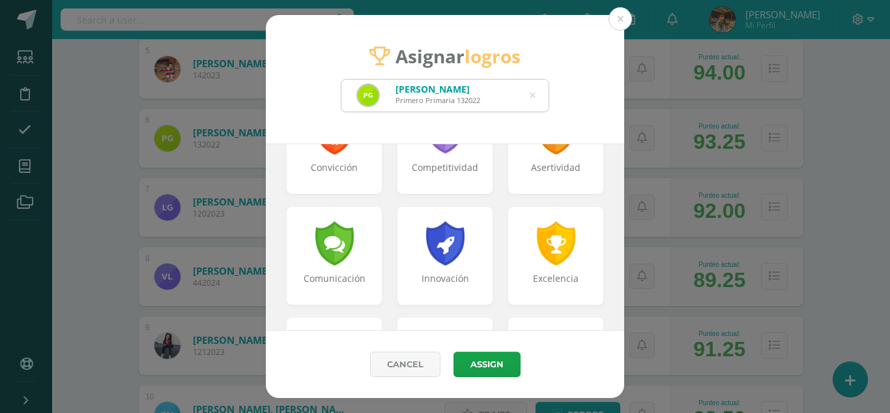
scroll to position [275, 0]
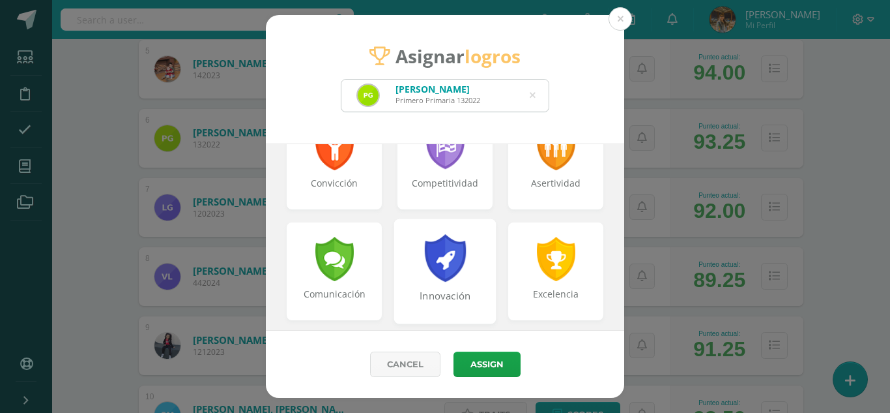
click at [458, 234] on div at bounding box center [445, 258] width 45 height 48
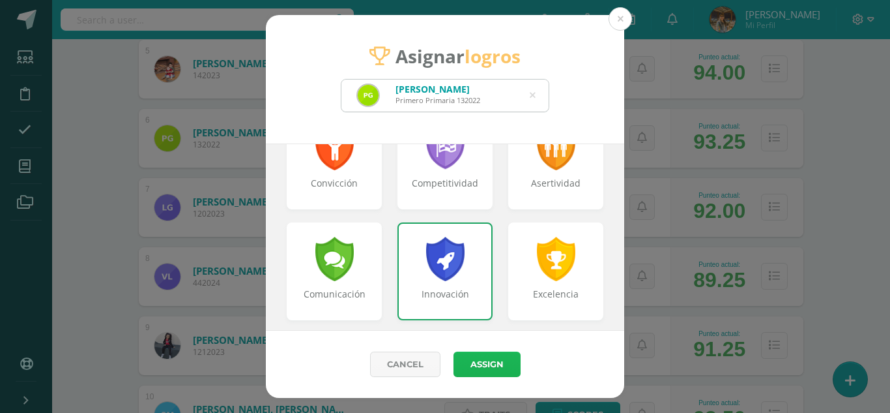
click at [491, 364] on button "Assign" at bounding box center [487, 363] width 67 height 25
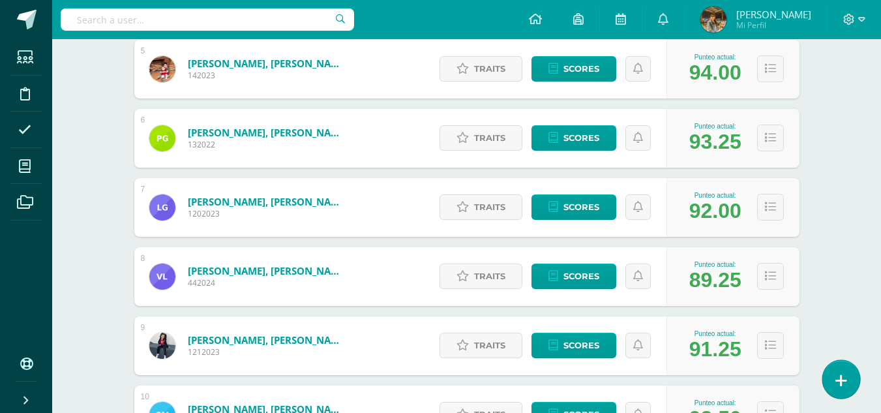
click at [843, 383] on icon at bounding box center [841, 380] width 12 height 15
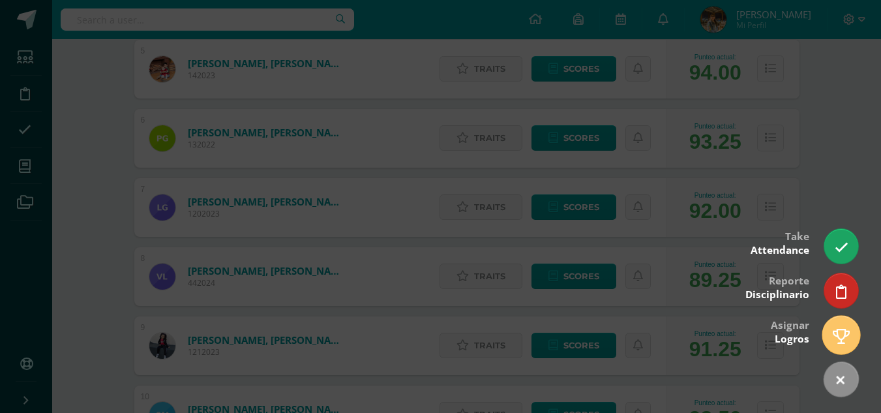
click at [836, 342] on icon at bounding box center [840, 336] width 17 height 15
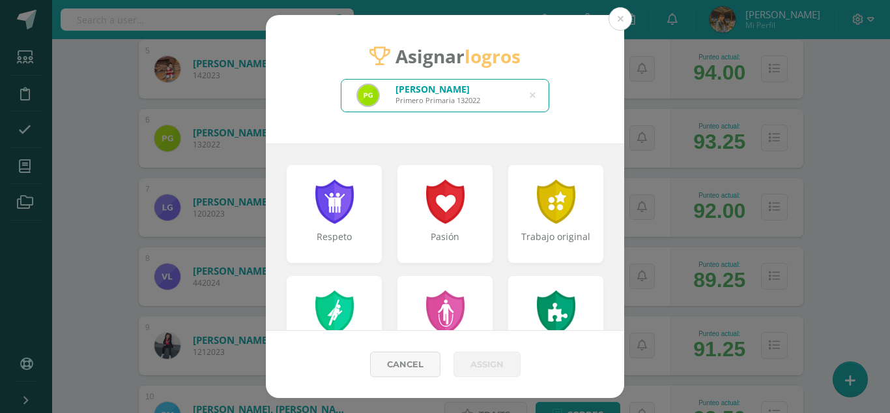
click at [536, 91] on div "[PERSON_NAME] Primero Primaria 132022" at bounding box center [445, 96] width 207 height 32
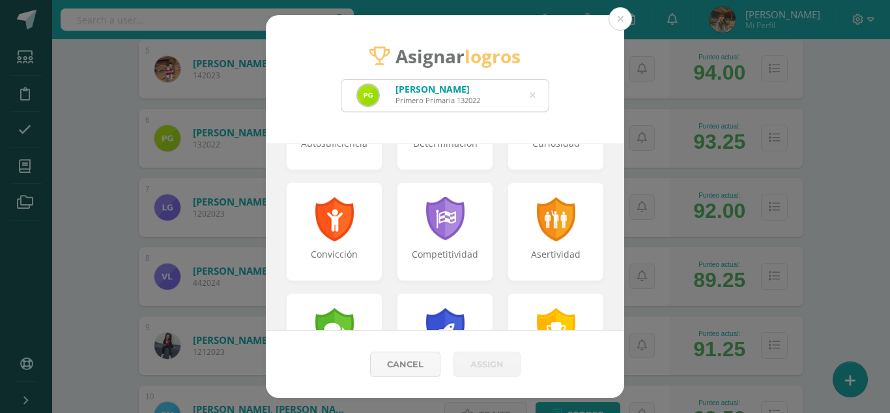
scroll to position [216, 0]
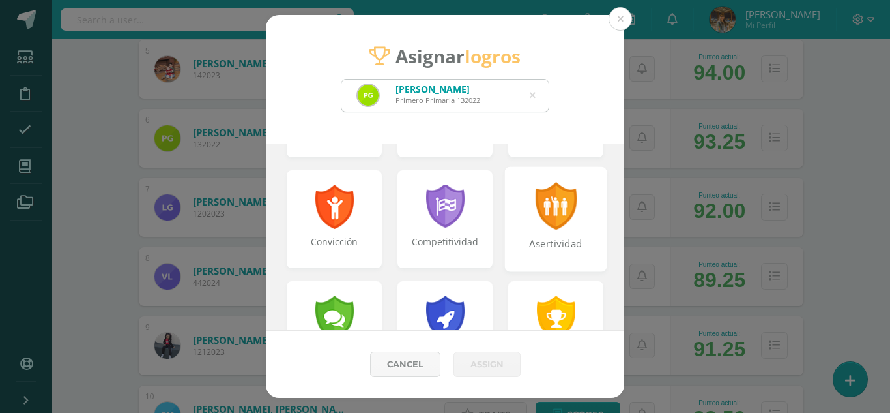
click at [557, 239] on div "Asertividad" at bounding box center [557, 251] width 100 height 28
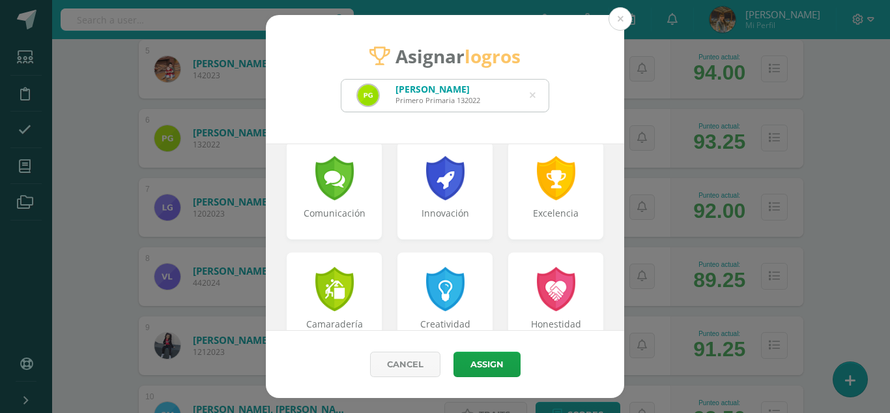
scroll to position [372, 0]
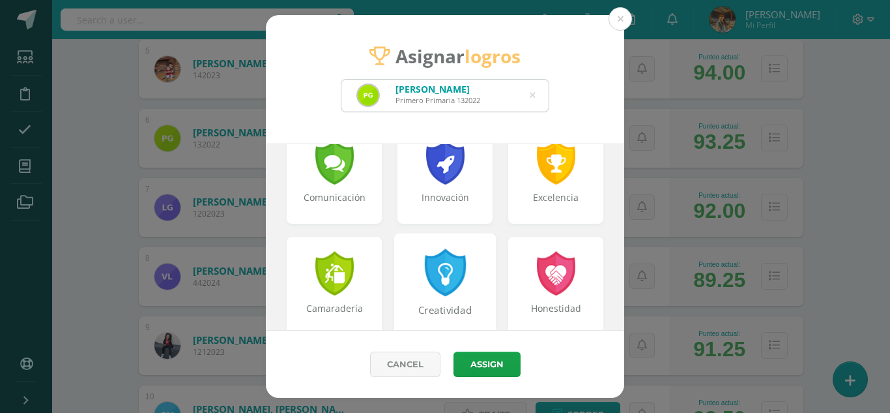
click at [448, 287] on div at bounding box center [445, 272] width 45 height 48
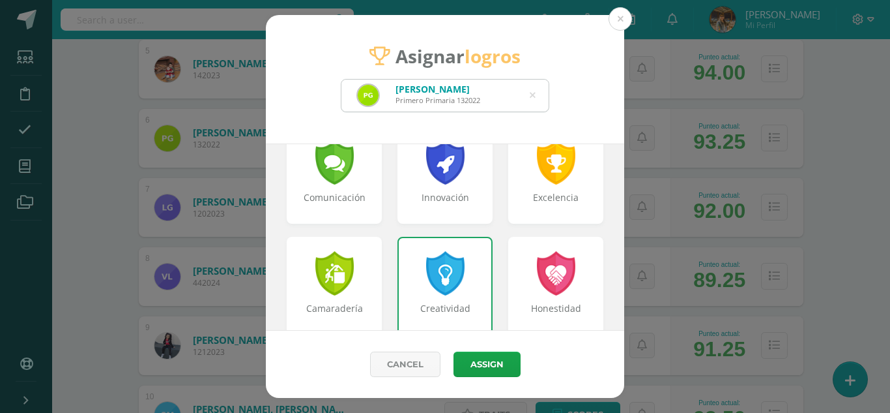
click at [511, 350] on div "Cancel Assign" at bounding box center [445, 364] width 359 height 67
click at [497, 360] on button "Assign" at bounding box center [487, 363] width 67 height 25
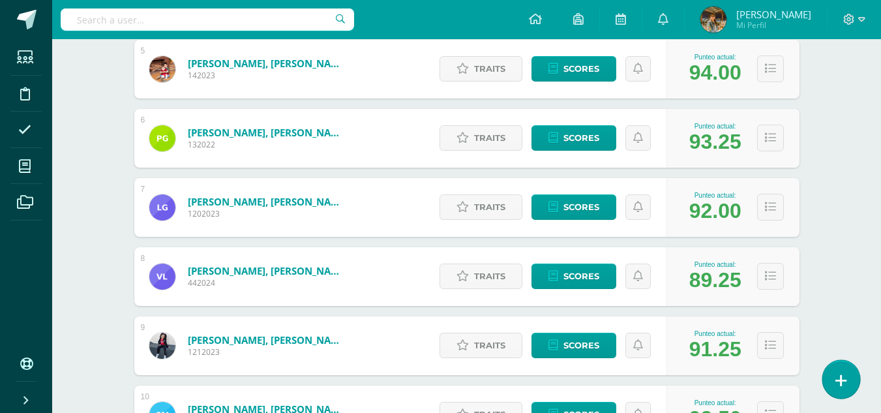
click at [836, 374] on icon at bounding box center [841, 380] width 12 height 15
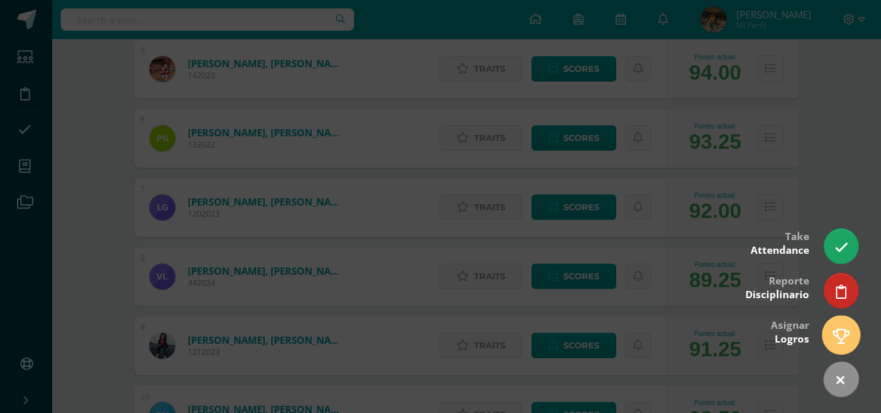
click at [843, 342] on icon at bounding box center [840, 336] width 17 height 15
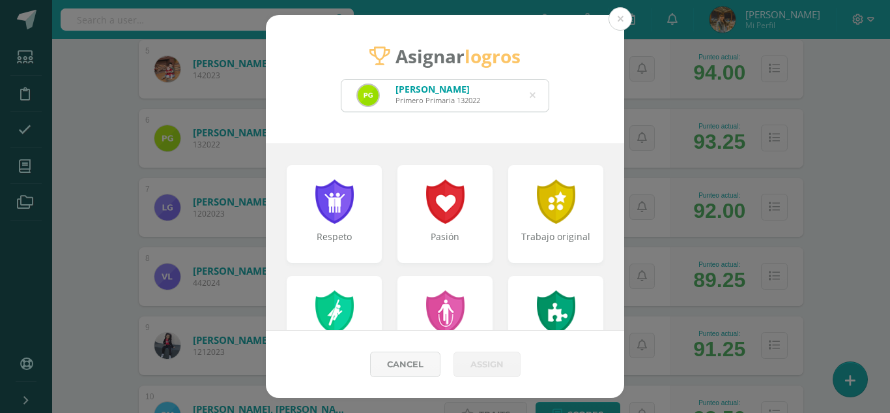
click at [533, 95] on icon at bounding box center [533, 95] width 6 height 33
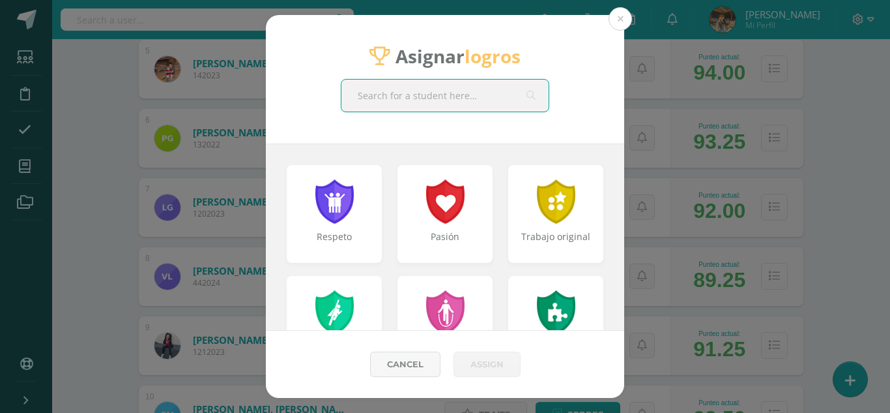
click at [505, 94] on input "text" at bounding box center [445, 96] width 207 height 32
type input "Ñ"
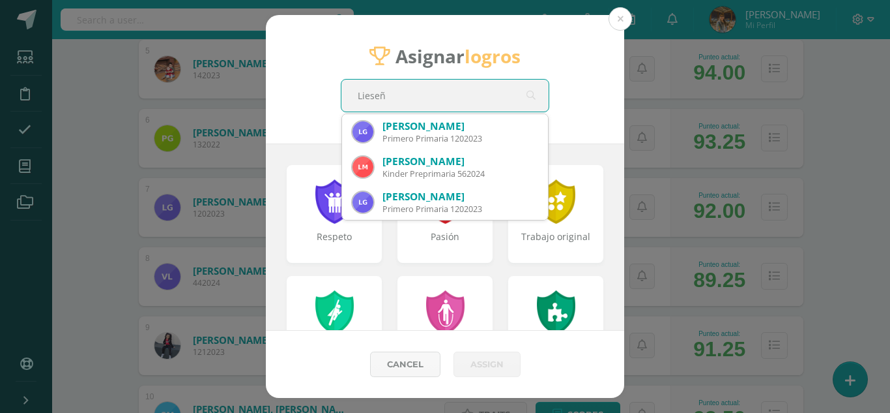
type input "Liese"
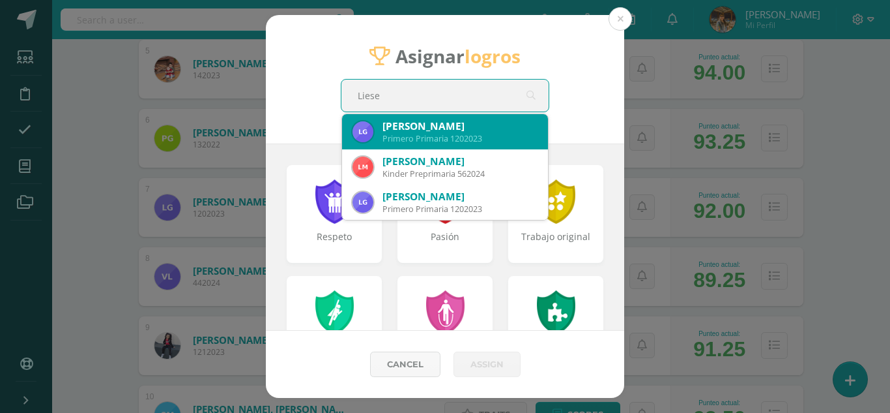
click at [488, 127] on div "[PERSON_NAME]" at bounding box center [460, 126] width 155 height 14
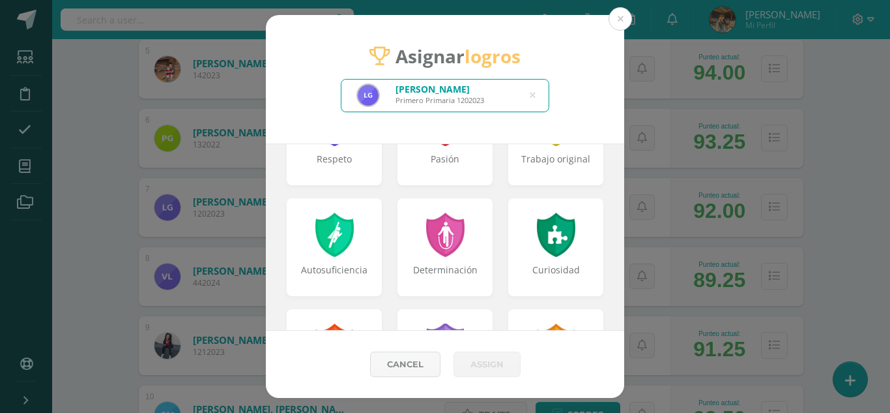
scroll to position [103, 0]
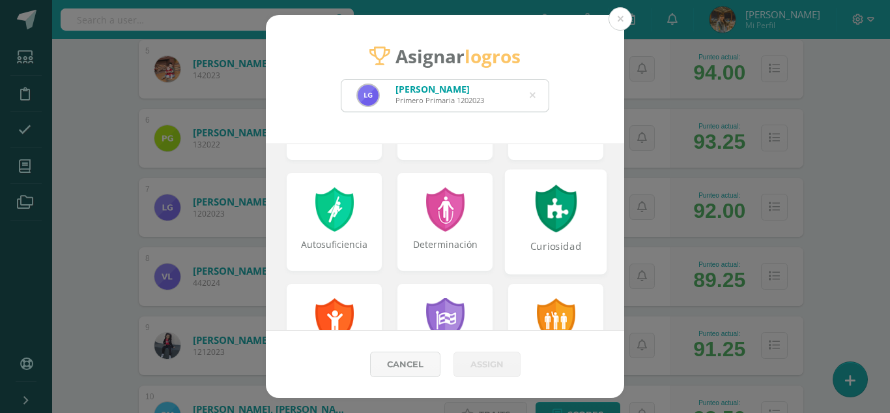
click at [572, 226] on div "Curiosidad" at bounding box center [556, 221] width 102 height 105
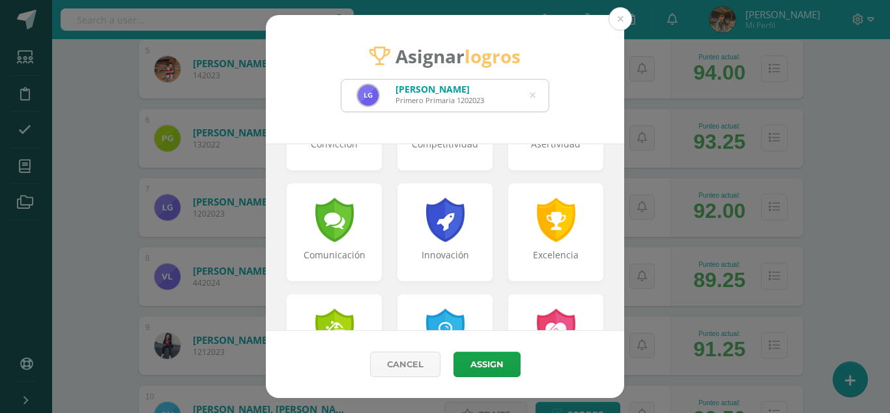
scroll to position [310, 0]
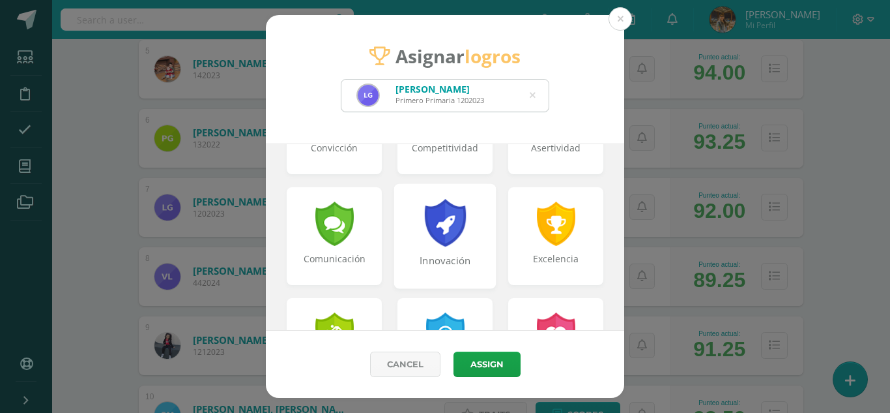
click at [473, 246] on div "Innovación" at bounding box center [445, 235] width 102 height 105
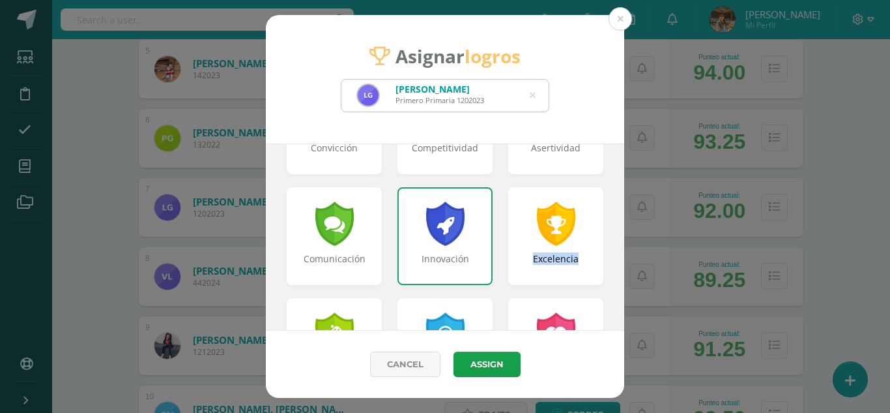
drag, startPoint x: 624, startPoint y: 242, endPoint x: 621, endPoint y: 266, distance: 23.7
click at [621, 266] on div "Asignar logros [PERSON_NAME] Primero Primaria 1202023 Liese Respeto Pasión Trab…" at bounding box center [445, 206] width 880 height 383
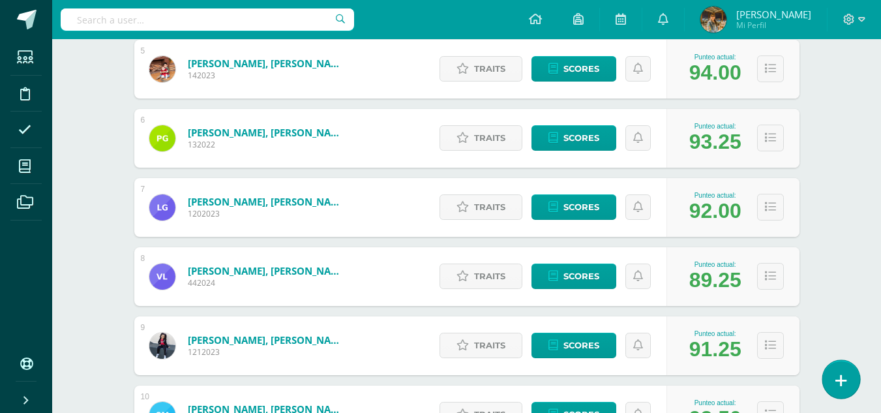
click at [842, 383] on icon at bounding box center [841, 380] width 12 height 15
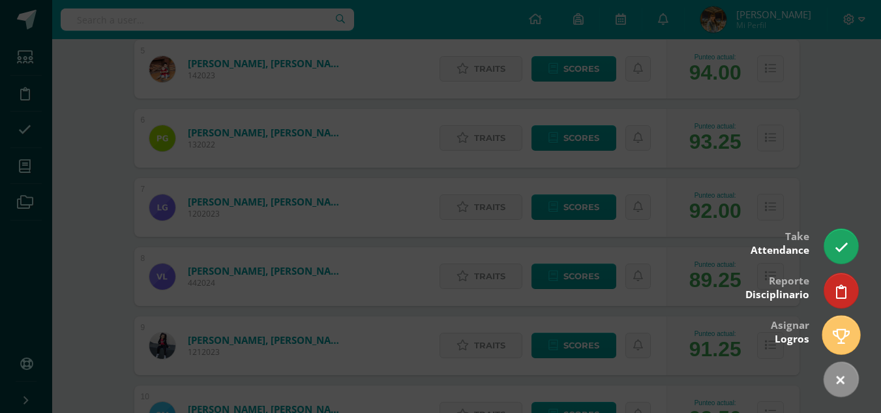
click at [838, 342] on icon at bounding box center [840, 336] width 17 height 15
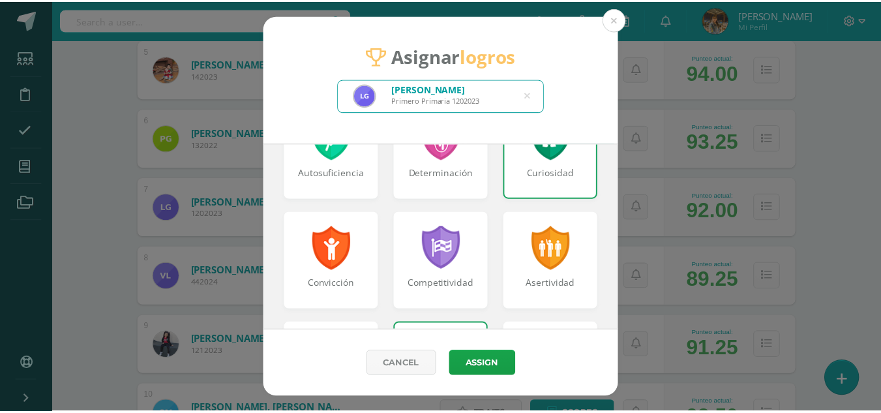
scroll to position [168, 0]
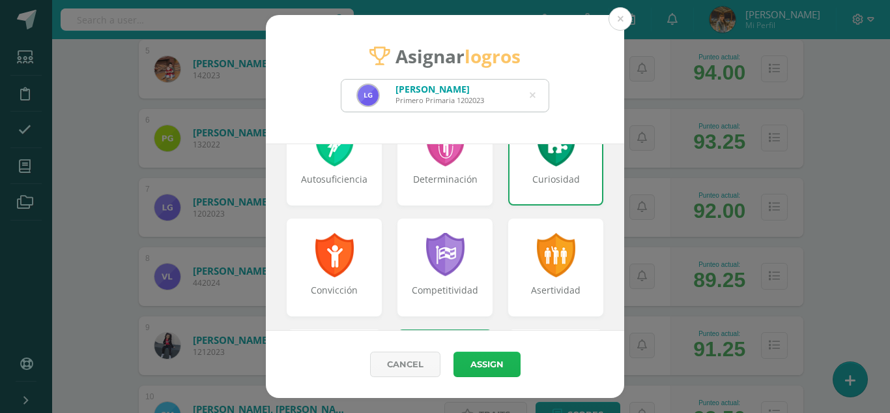
click at [500, 359] on button "Assign" at bounding box center [487, 363] width 67 height 25
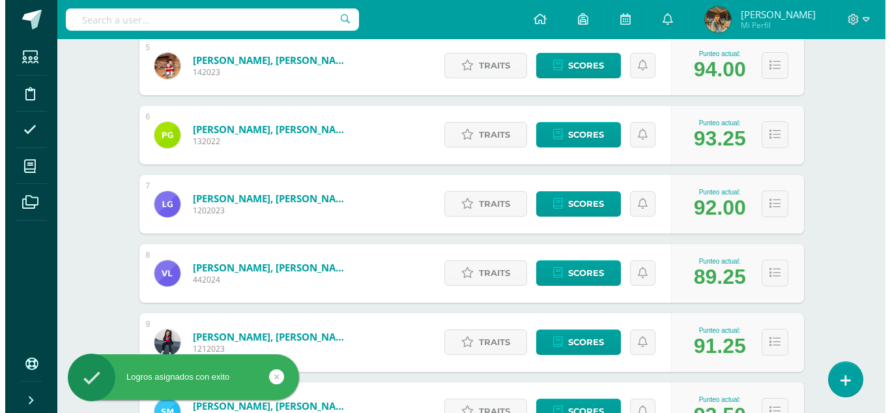
scroll to position [524, 0]
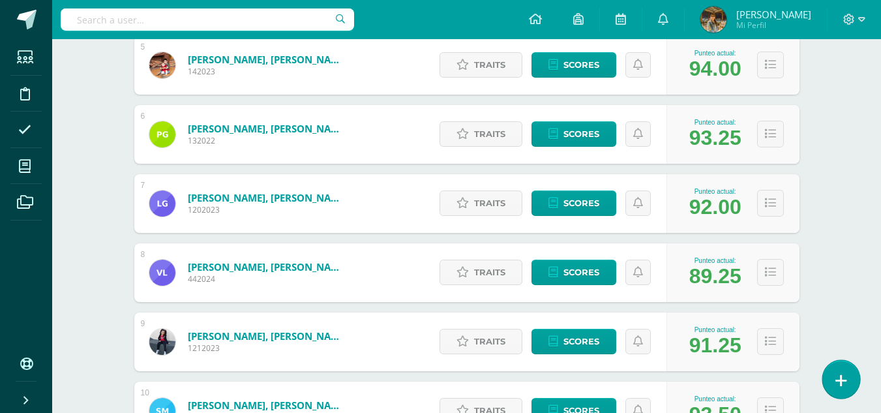
click at [834, 383] on link at bounding box center [840, 379] width 37 height 38
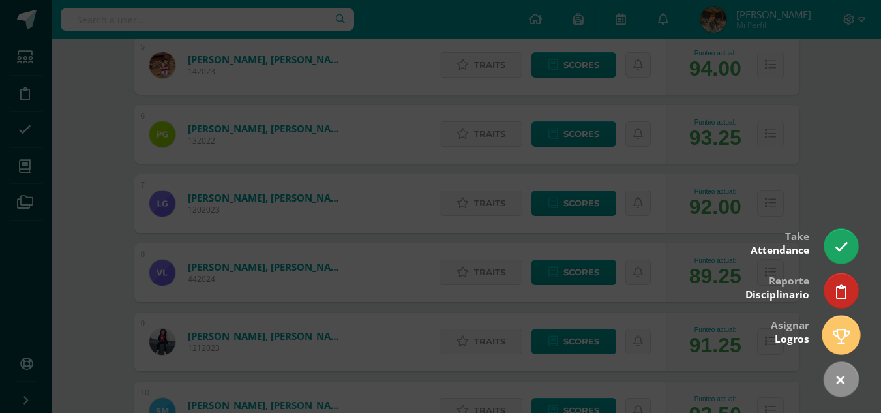
click at [833, 334] on icon at bounding box center [840, 336] width 17 height 15
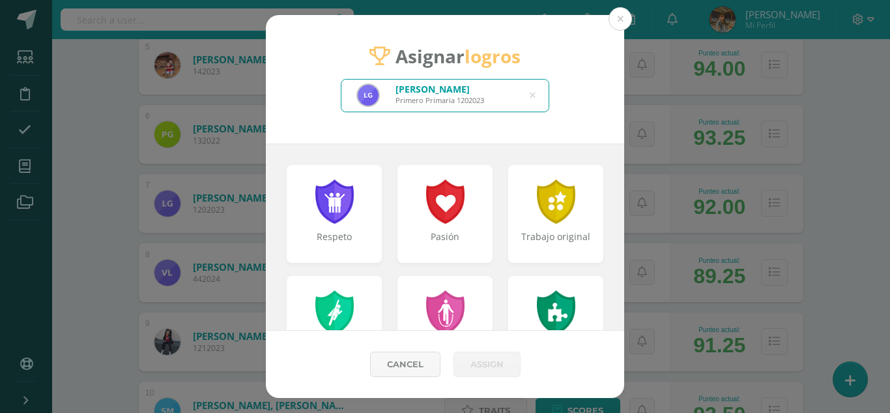
click at [531, 95] on icon at bounding box center [533, 95] width 6 height 33
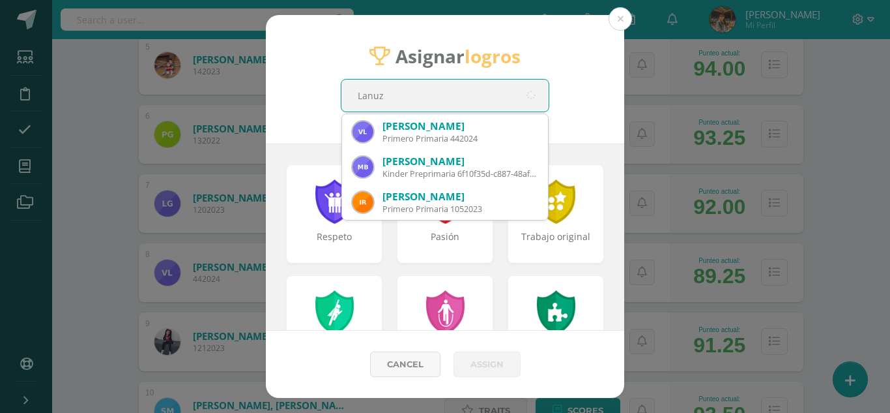
type input "Lanuza"
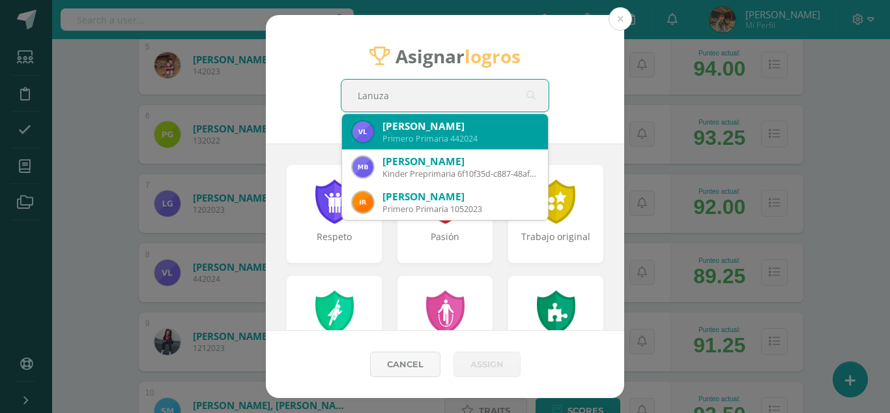
click at [501, 130] on div "[PERSON_NAME]" at bounding box center [460, 126] width 155 height 14
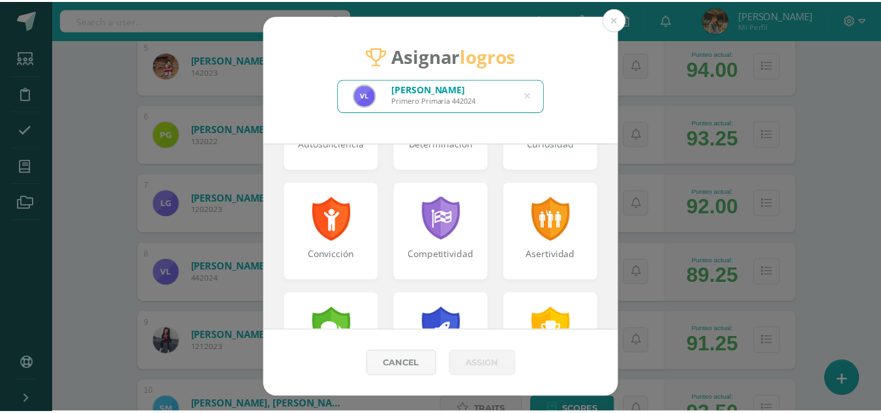
scroll to position [210, 0]
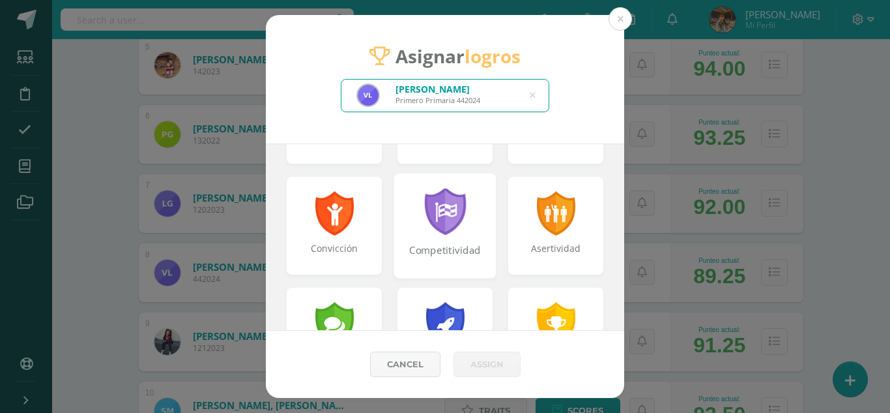
click at [432, 219] on div at bounding box center [445, 212] width 45 height 48
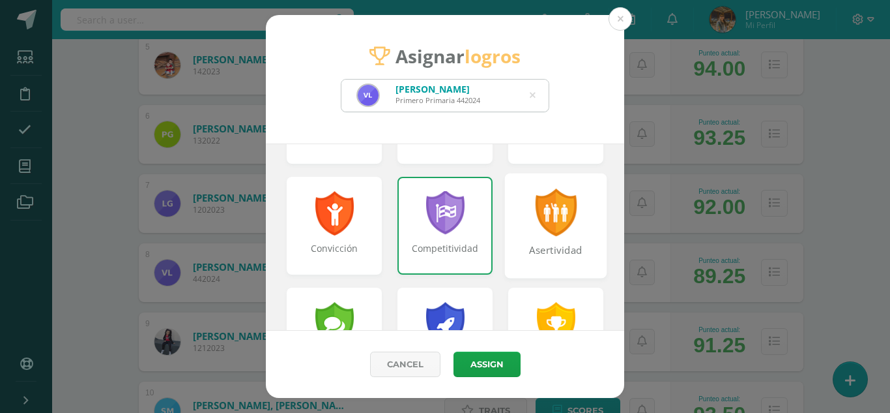
click at [515, 231] on div "Asertividad" at bounding box center [556, 225] width 102 height 105
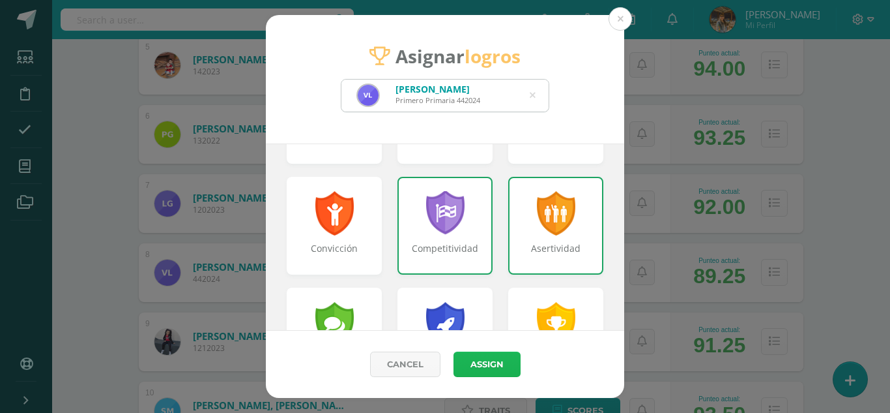
click at [498, 359] on button "Assign" at bounding box center [487, 363] width 67 height 25
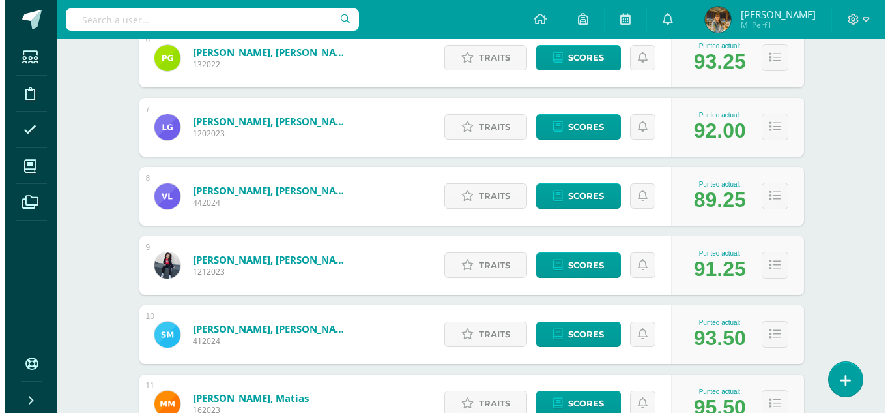
scroll to position [624, 0]
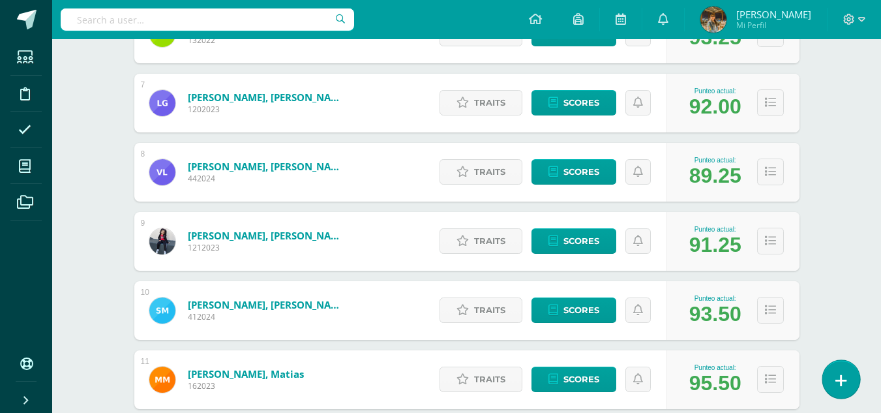
click at [842, 381] on icon at bounding box center [841, 380] width 12 height 15
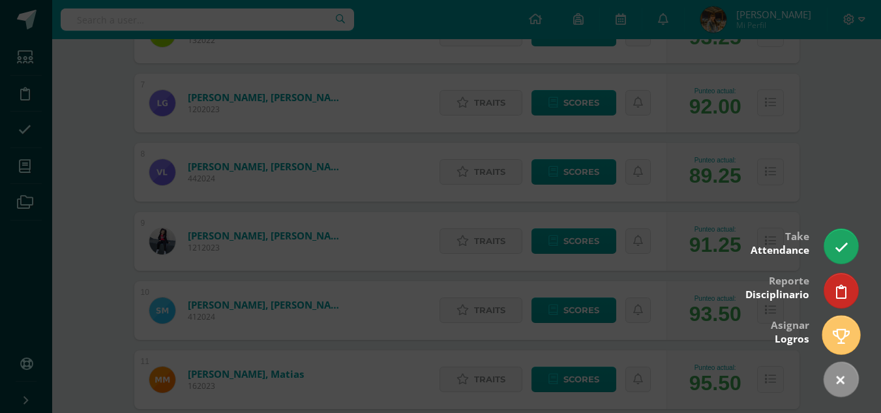
click at [834, 338] on icon at bounding box center [840, 336] width 17 height 15
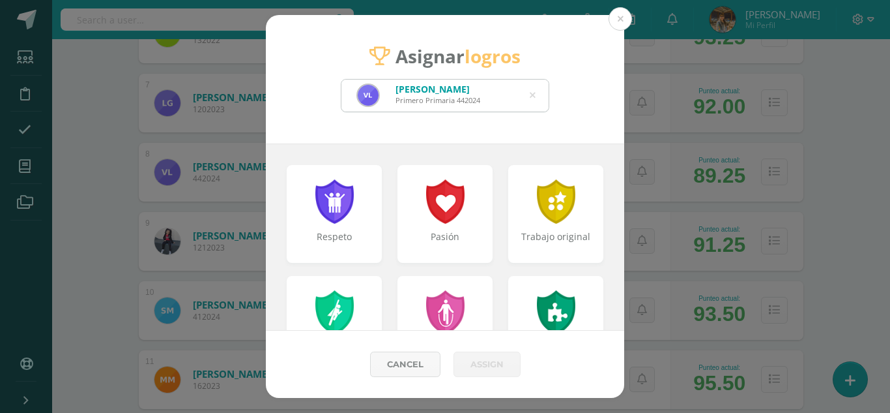
click at [530, 96] on div "[PERSON_NAME] Primero Primaria 442024 [GEOGRAPHIC_DATA]" at bounding box center [445, 95] width 209 height 33
click at [535, 96] on icon at bounding box center [533, 95] width 6 height 33
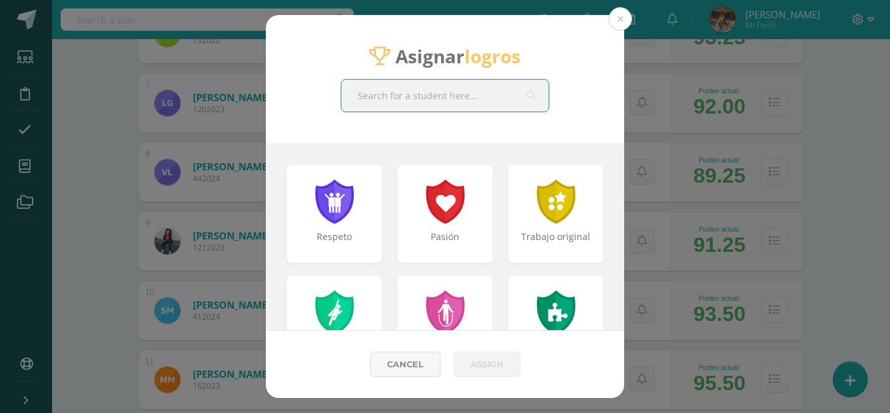
click at [490, 93] on input "text" at bounding box center [445, 96] width 207 height 32
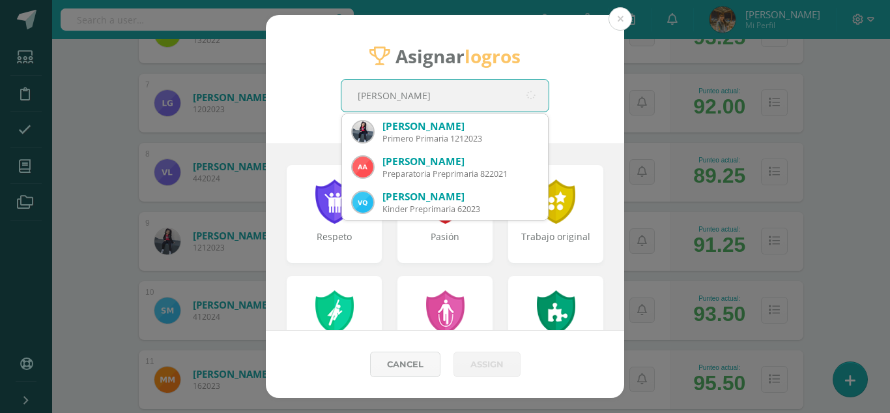
type input "[PERSON_NAME] Mira"
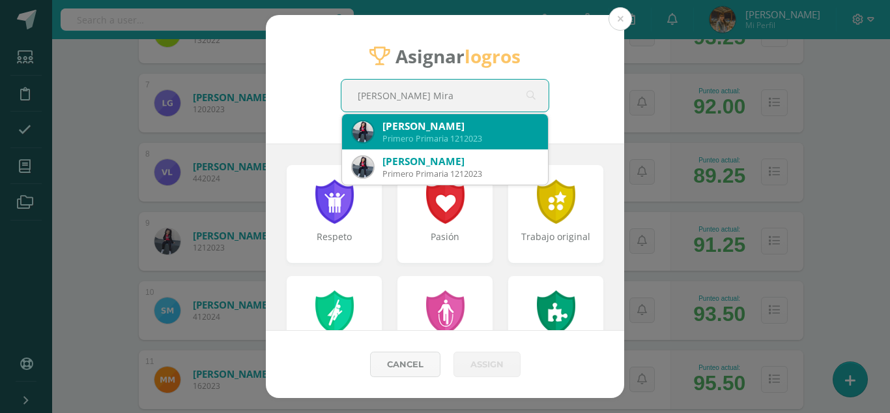
click at [469, 141] on div "Primero Primaria 1212023" at bounding box center [460, 138] width 155 height 11
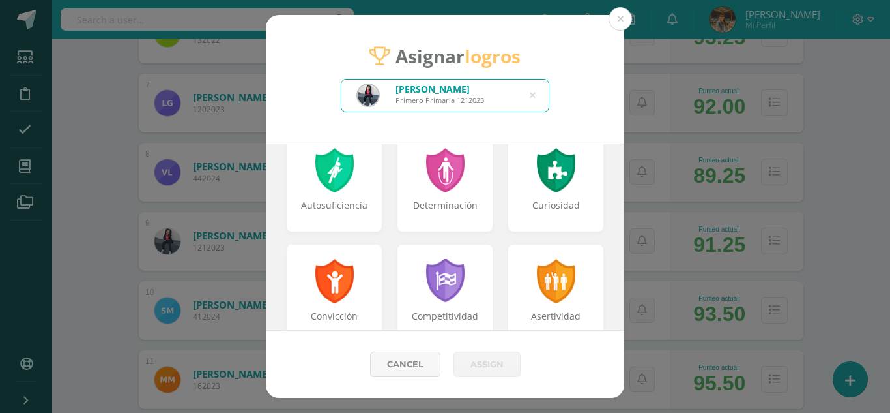
scroll to position [132, 0]
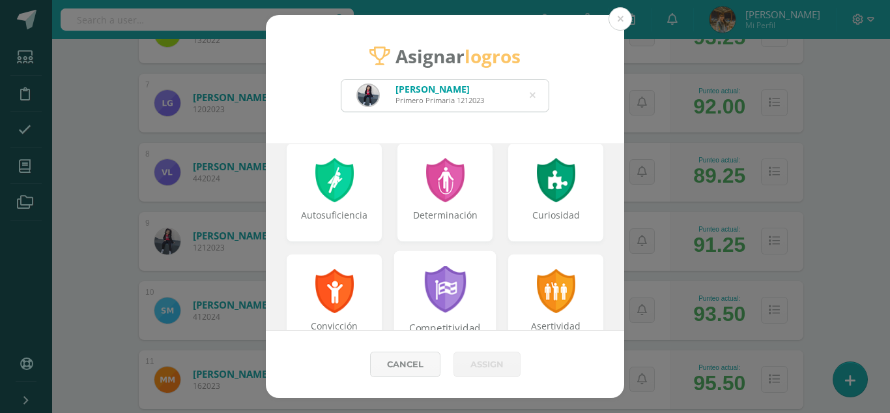
click at [475, 294] on div "Competitividad" at bounding box center [445, 302] width 102 height 105
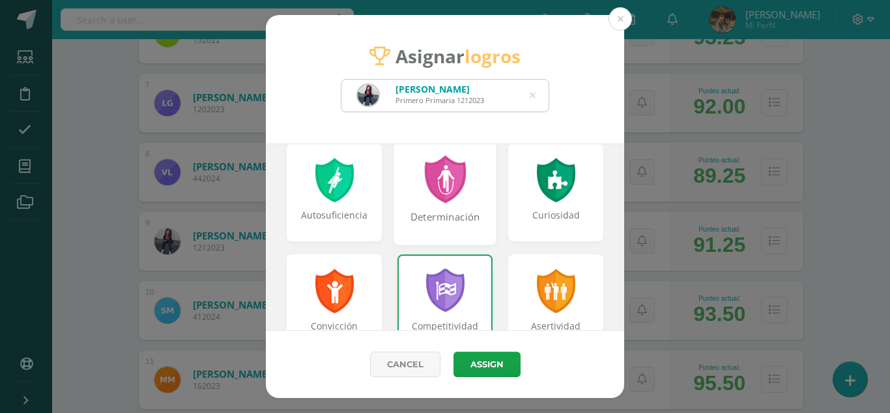
click at [479, 216] on div "Determinación" at bounding box center [446, 224] width 100 height 28
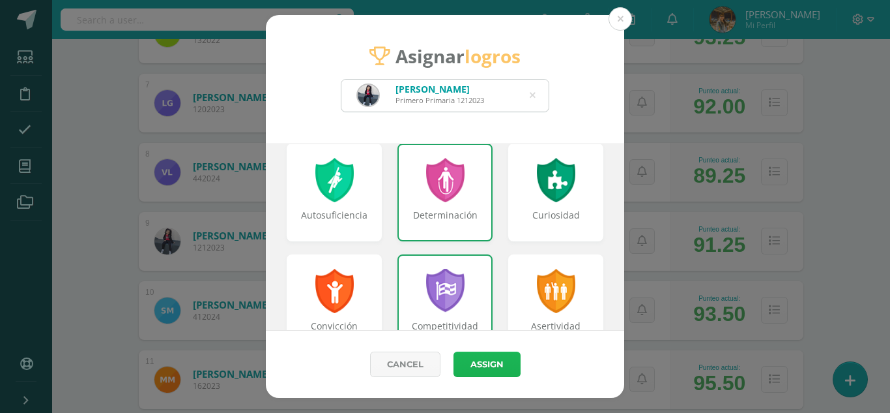
click at [489, 360] on button "Assign" at bounding box center [487, 363] width 67 height 25
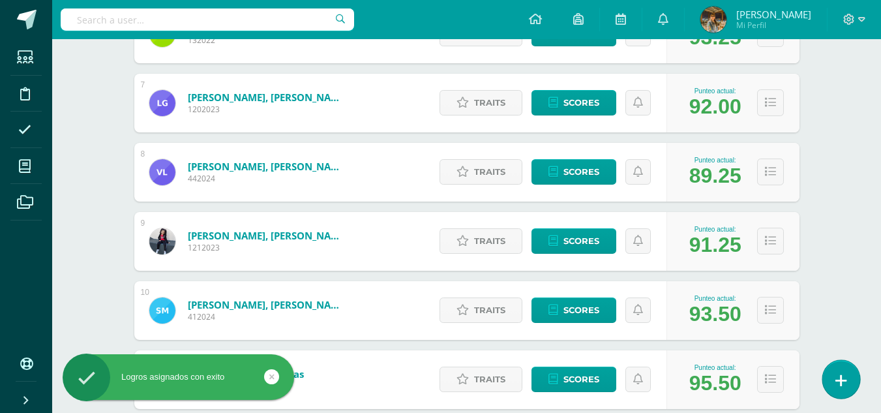
click at [844, 382] on icon at bounding box center [841, 380] width 12 height 15
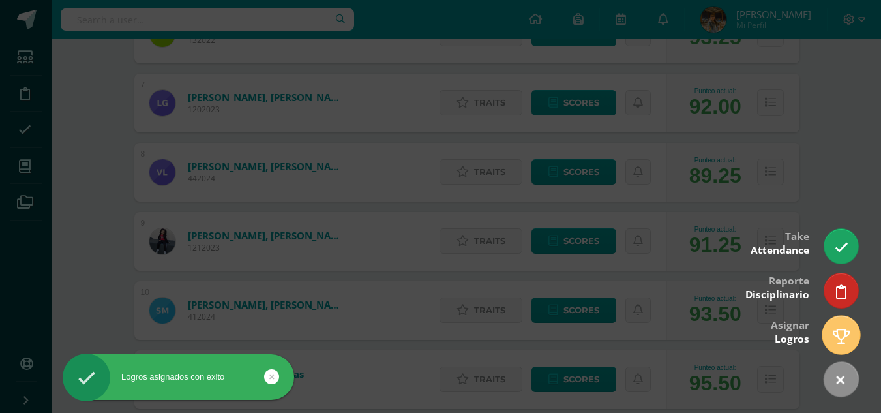
click at [844, 329] on icon at bounding box center [840, 336] width 17 height 15
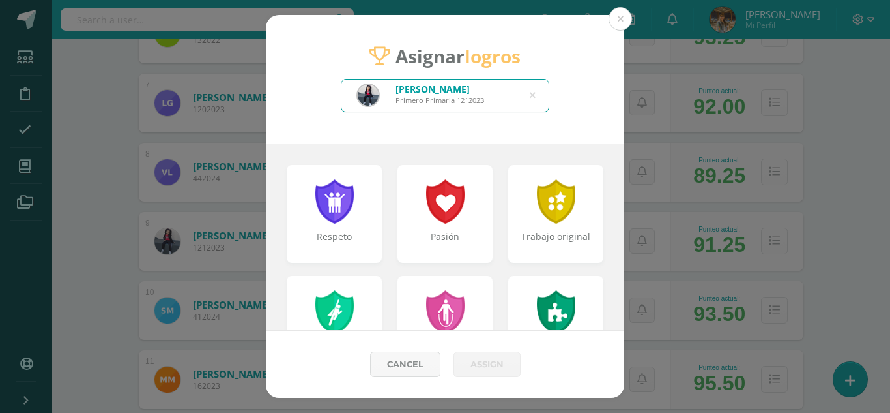
click at [533, 93] on icon at bounding box center [533, 95] width 6 height 33
click at [518, 95] on input "text" at bounding box center [445, 96] width 207 height 32
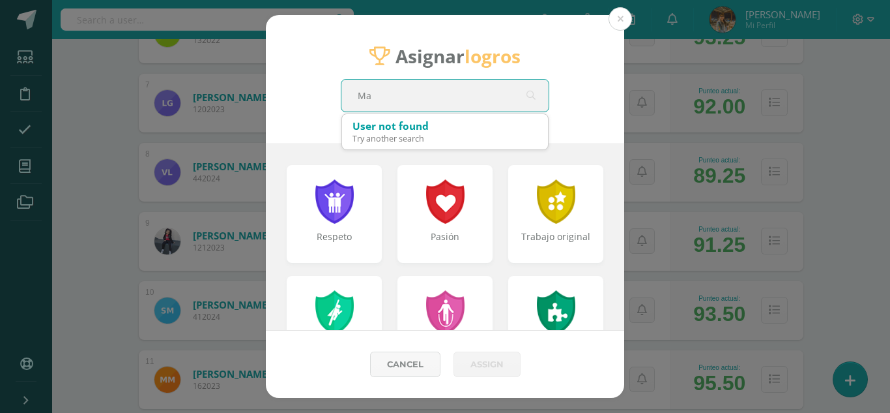
type input "Max"
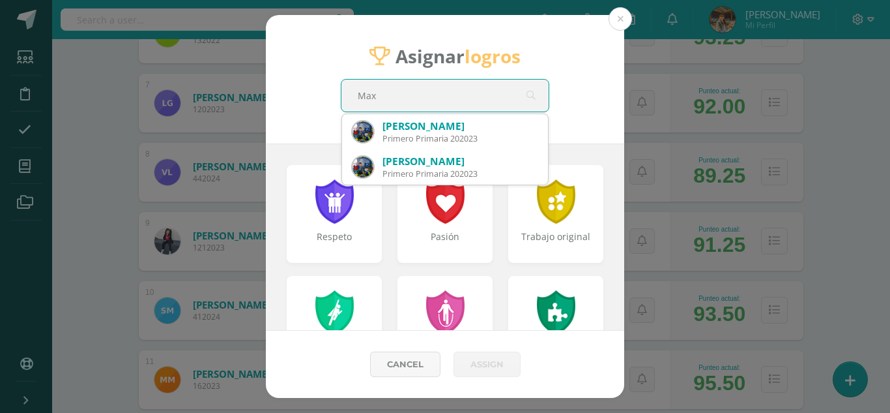
click at [516, 90] on input "Max" at bounding box center [445, 96] width 207 height 32
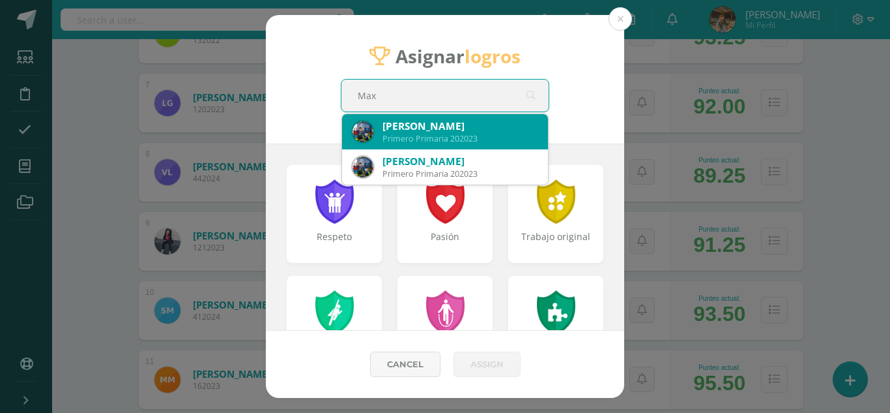
click at [490, 132] on div "[PERSON_NAME]" at bounding box center [460, 126] width 155 height 14
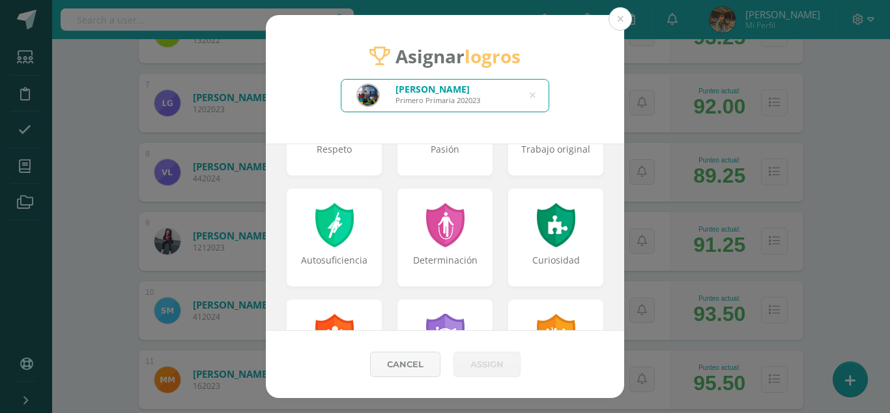
scroll to position [0, 0]
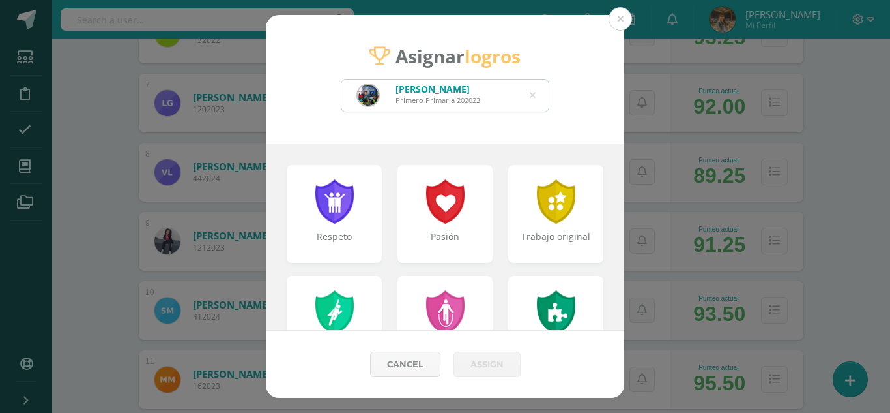
click at [598, 131] on div "Asignar logros [PERSON_NAME] Primero Primaria 202023 Max" at bounding box center [445, 79] width 359 height 128
click at [598, 130] on div "Asignar logros [PERSON_NAME] Primero Primaria 202023 Max" at bounding box center [445, 79] width 359 height 128
click at [534, 221] on div at bounding box center [556, 201] width 45 height 48
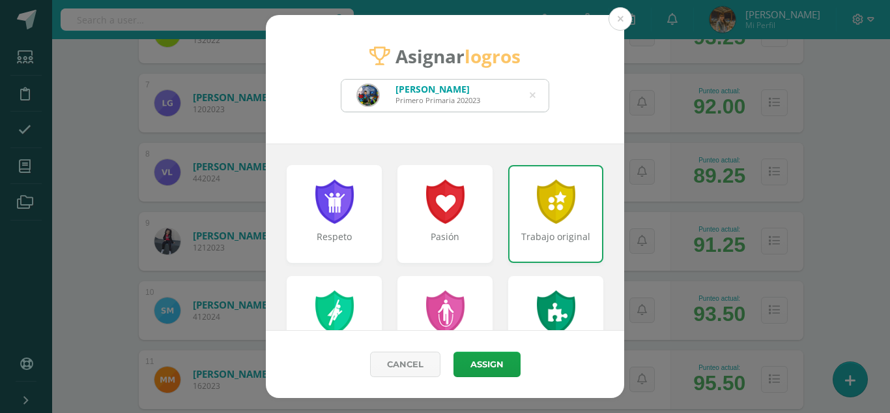
click at [564, 225] on div "Trabajo original" at bounding box center [555, 214] width 95 height 98
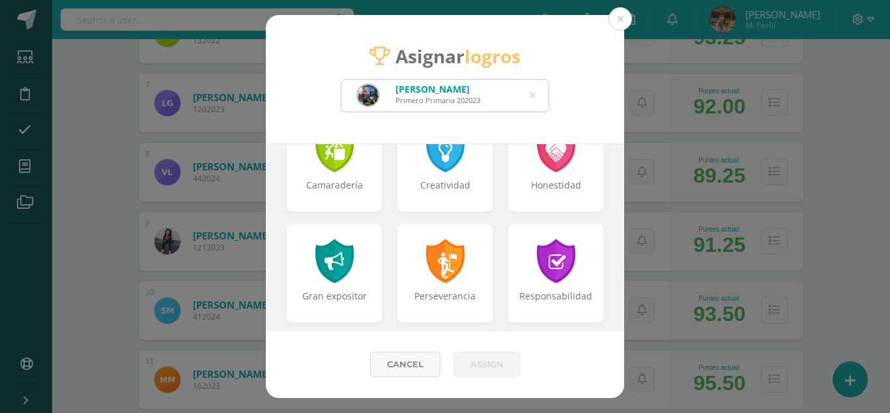
scroll to position [563, 0]
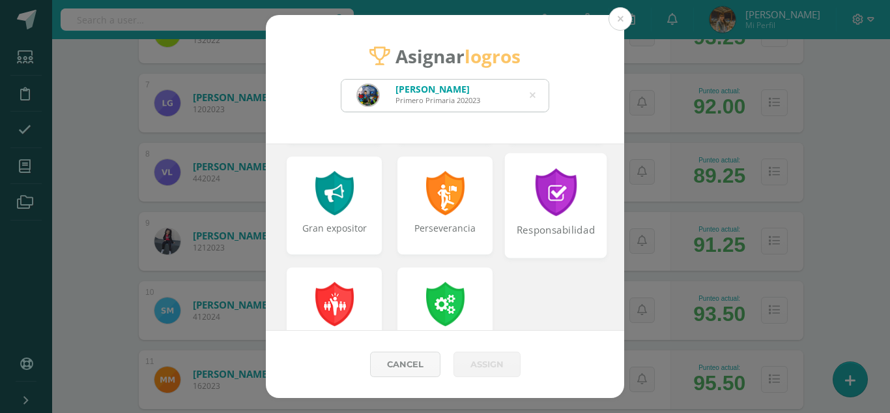
click at [559, 241] on div "Responsabilidad" at bounding box center [557, 237] width 100 height 28
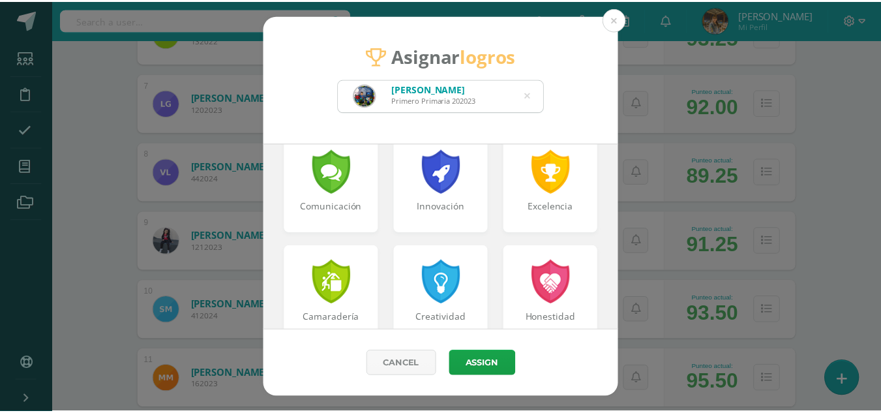
scroll to position [359, 0]
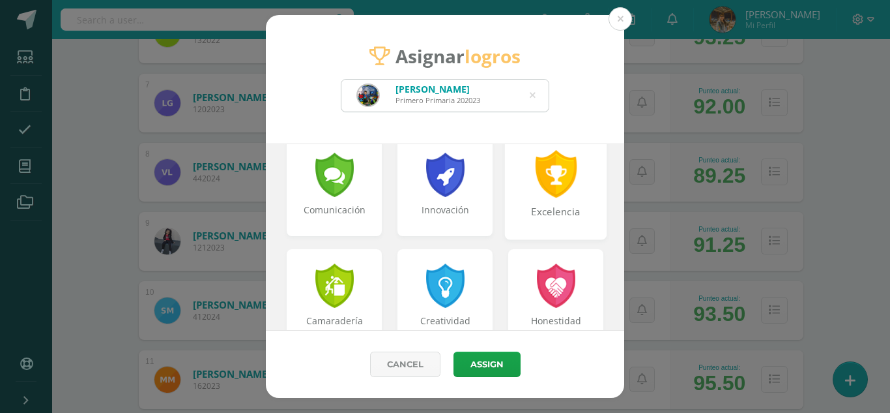
click at [570, 233] on div "Excelencia" at bounding box center [556, 186] width 102 height 105
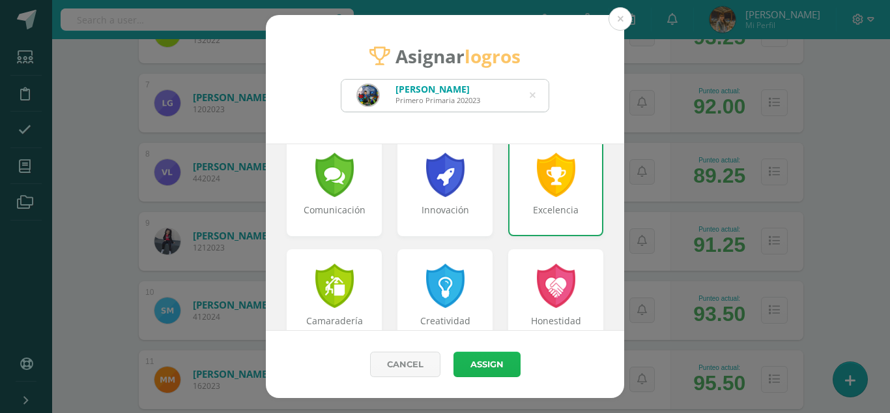
click at [488, 358] on button "Assign" at bounding box center [487, 363] width 67 height 25
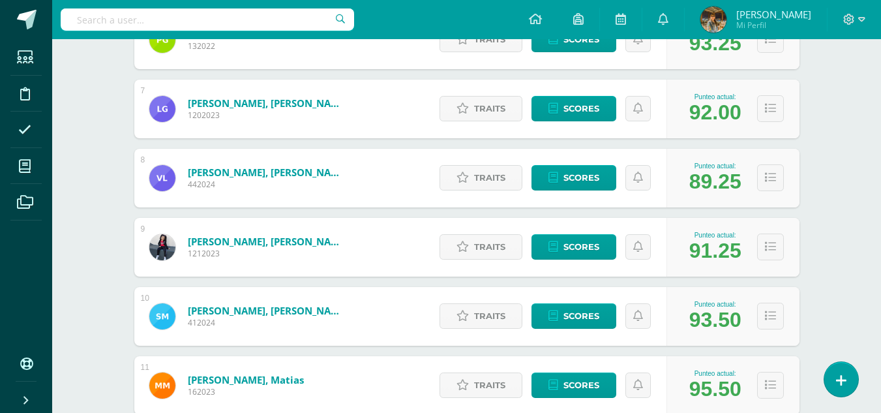
scroll to position [617, 0]
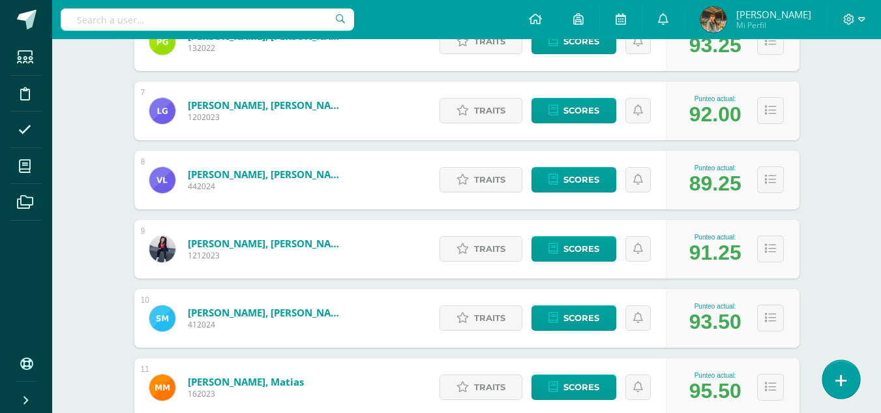
click at [842, 375] on icon at bounding box center [841, 380] width 12 height 15
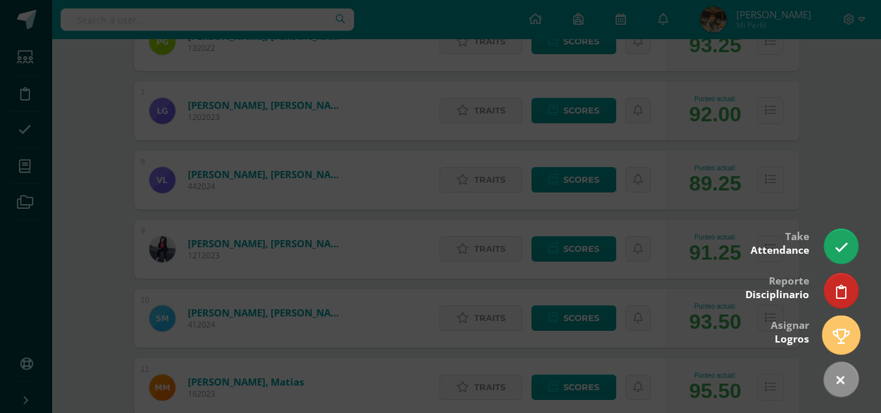
click at [836, 340] on icon at bounding box center [840, 336] width 17 height 15
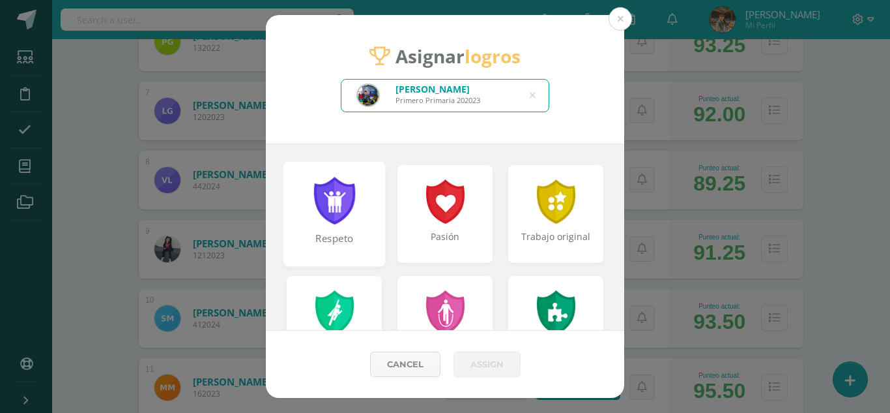
click at [322, 252] on div "Respeto" at bounding box center [335, 245] width 100 height 28
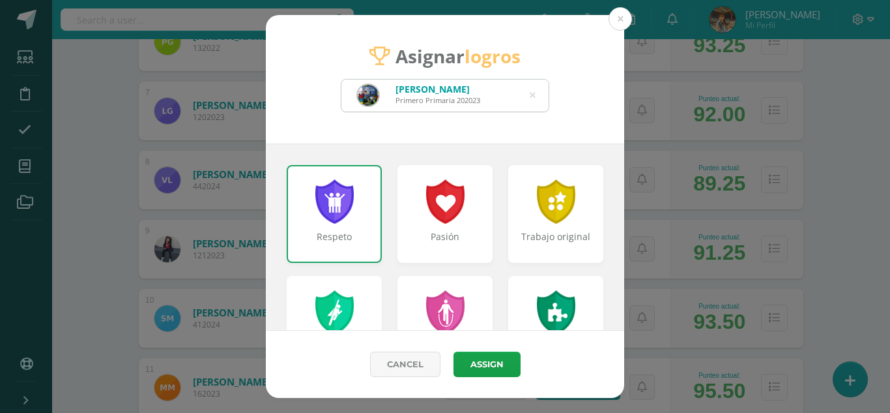
click at [533, 97] on icon at bounding box center [533, 95] width 6 height 33
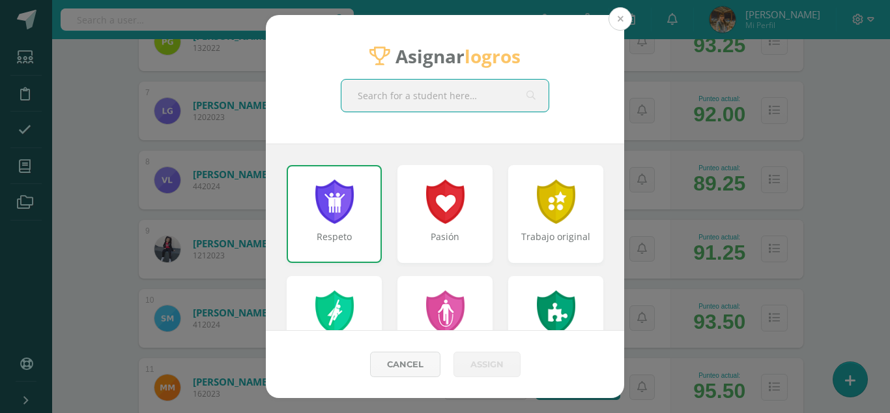
click at [621, 20] on button at bounding box center [620, 18] width 23 height 23
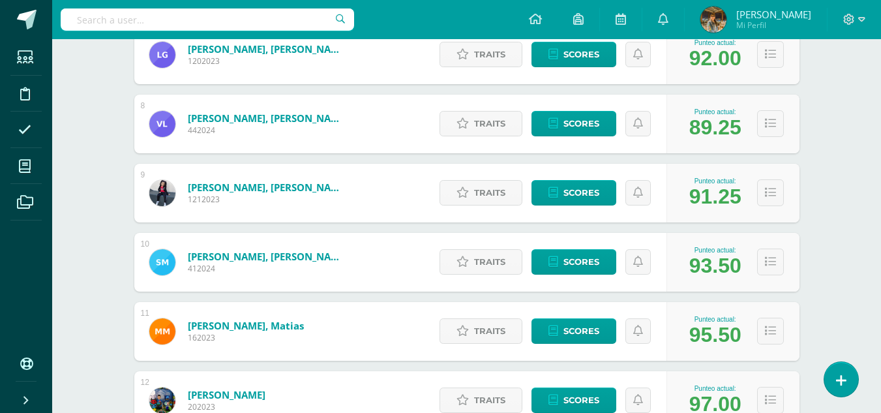
scroll to position [670, 0]
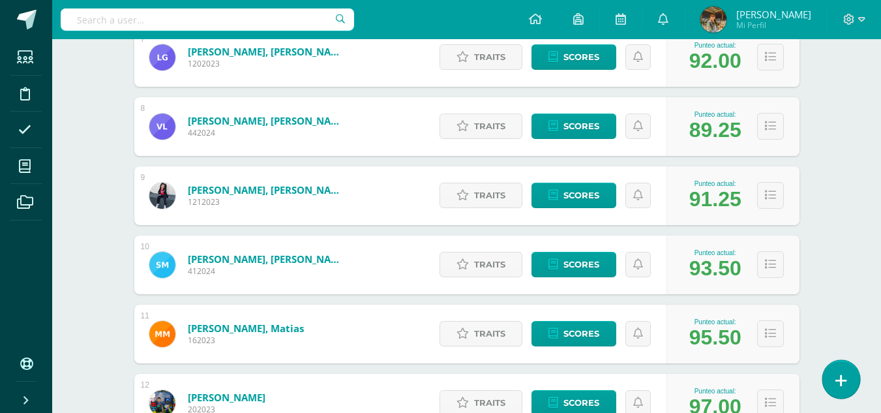
click at [841, 375] on icon at bounding box center [841, 380] width 12 height 15
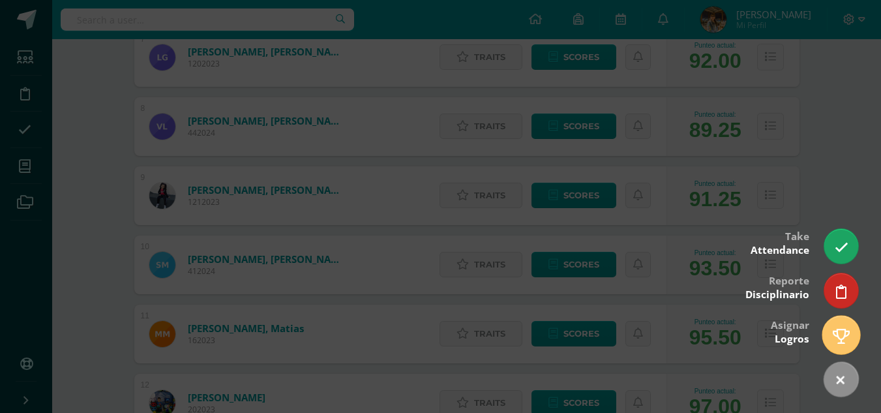
click at [840, 342] on icon at bounding box center [840, 336] width 17 height 15
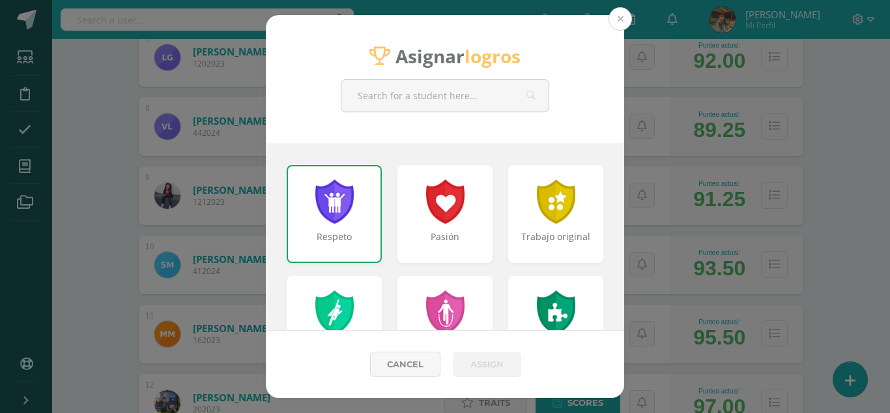
click at [622, 20] on button at bounding box center [620, 18] width 23 height 23
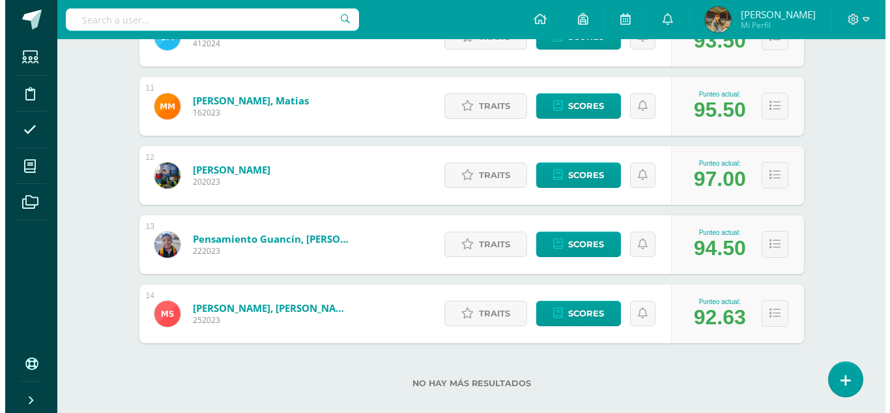
scroll to position [897, 0]
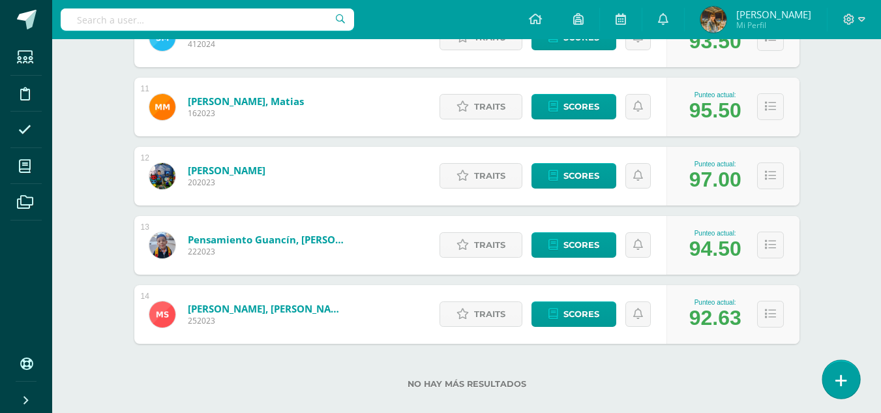
click at [838, 374] on icon at bounding box center [841, 380] width 12 height 15
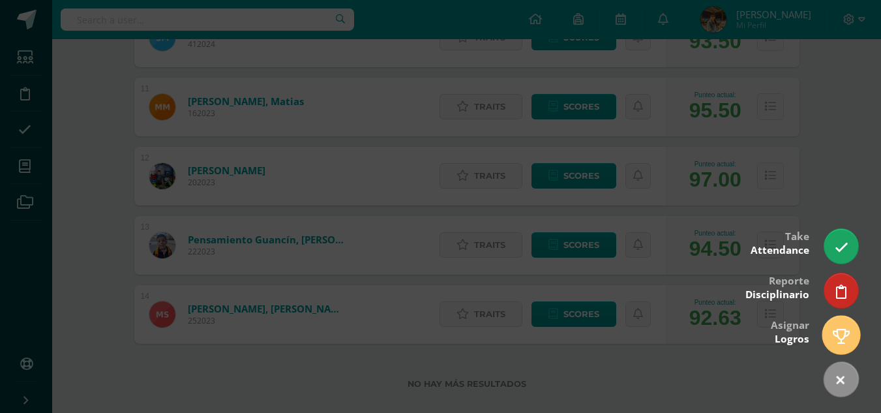
click at [840, 333] on icon at bounding box center [840, 336] width 17 height 15
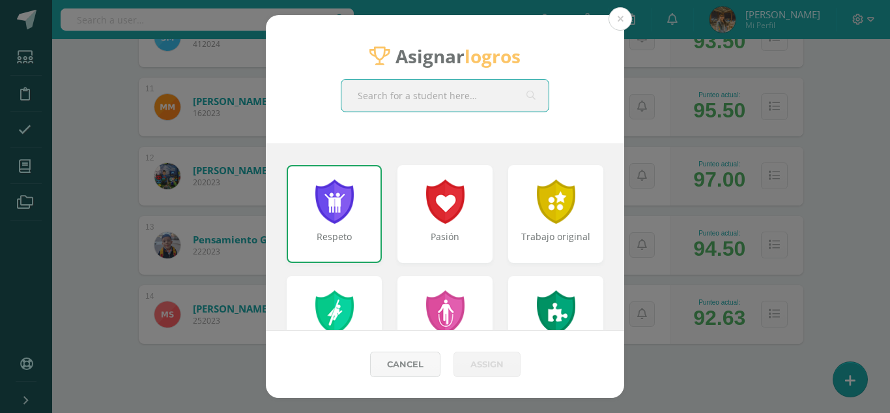
click at [405, 105] on input "text" at bounding box center [445, 96] width 207 height 32
type input "pen"
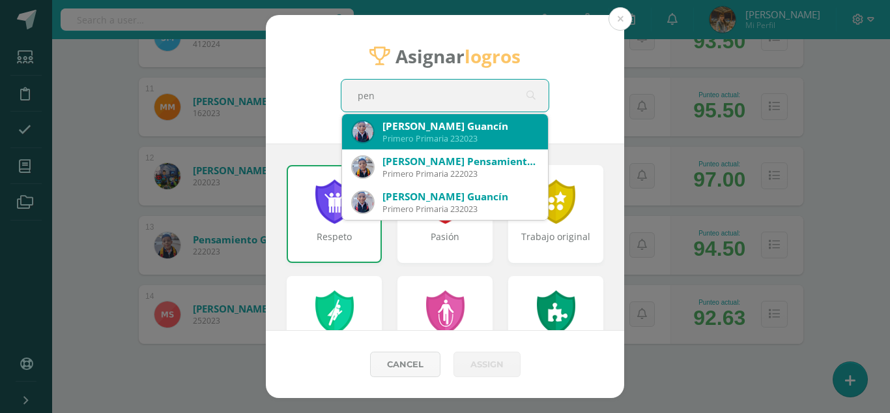
click at [401, 137] on div "Primero Primaria 232023" at bounding box center [460, 138] width 155 height 11
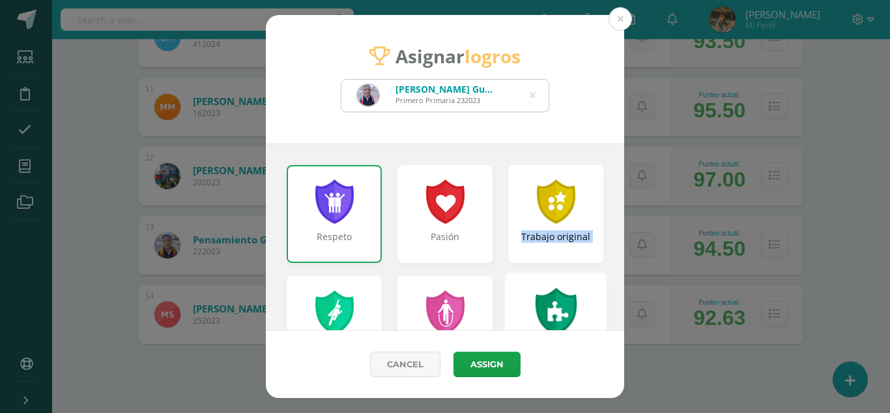
drag, startPoint x: 625, startPoint y: 183, endPoint x: 583, endPoint y: 277, distance: 103.3
click at [583, 277] on div "Asignar logros [PERSON_NAME] Guancín Primero Primaria 232023 pen Respeto Pasión…" at bounding box center [445, 206] width 880 height 383
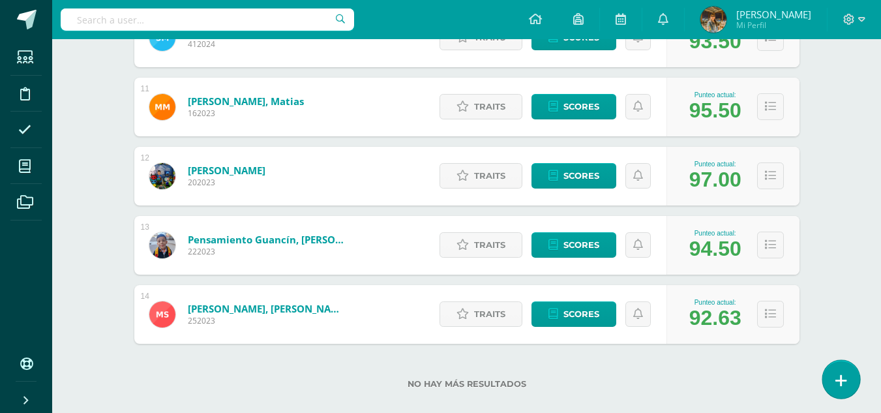
click at [839, 372] on link at bounding box center [840, 379] width 37 height 38
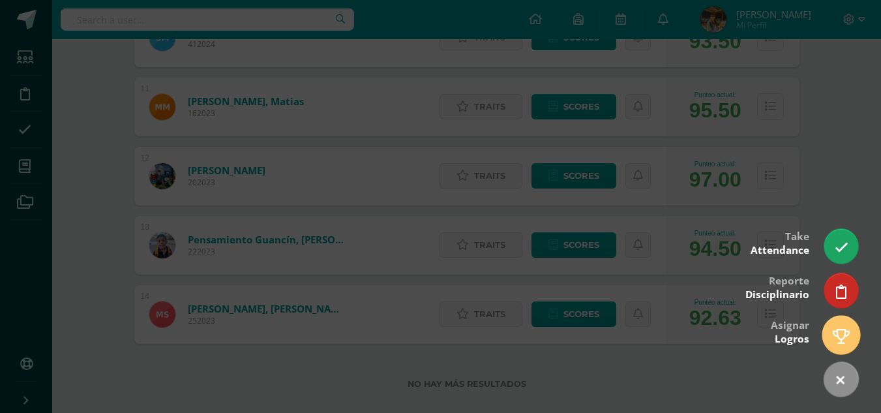
click at [852, 338] on link at bounding box center [840, 335] width 37 height 38
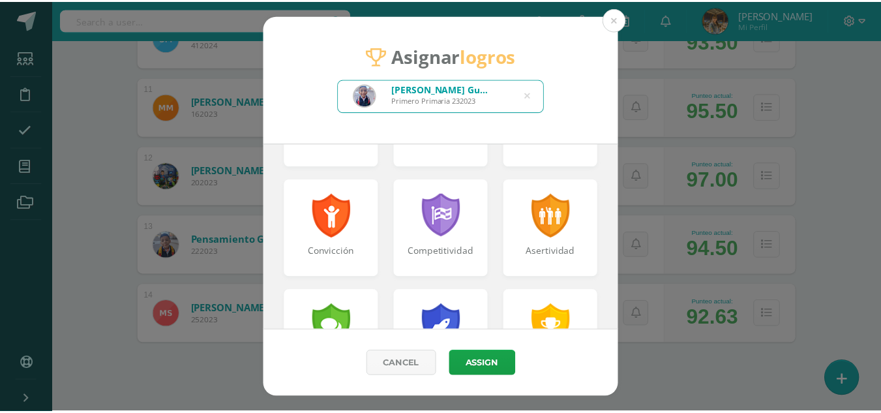
scroll to position [220, 0]
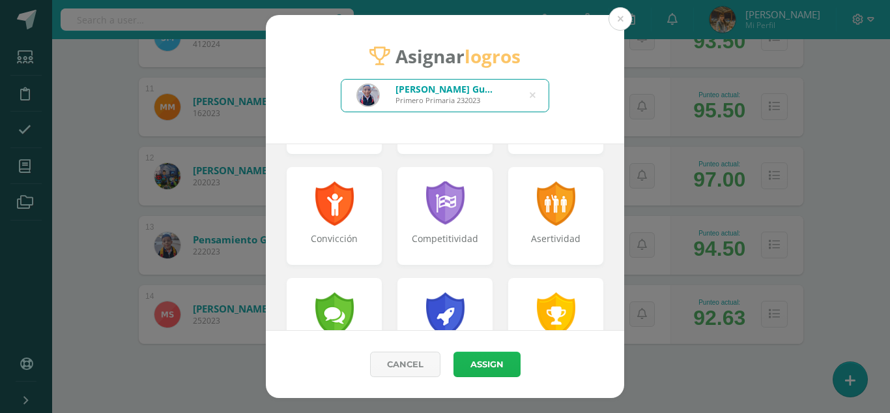
click at [510, 361] on button "Assign" at bounding box center [487, 363] width 67 height 25
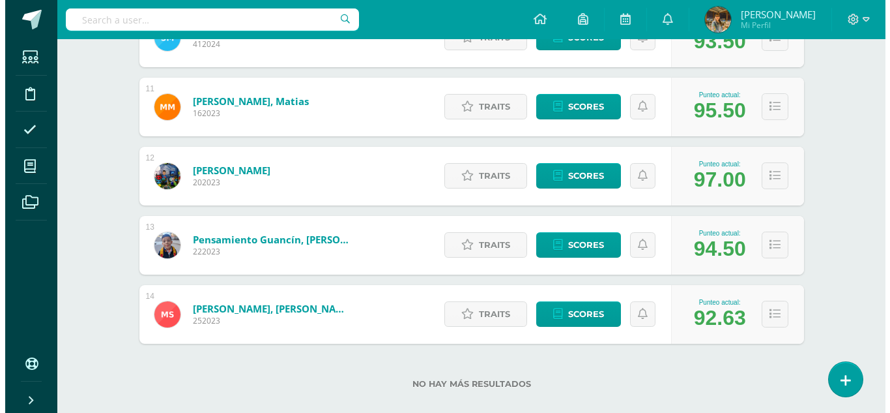
scroll to position [895, 0]
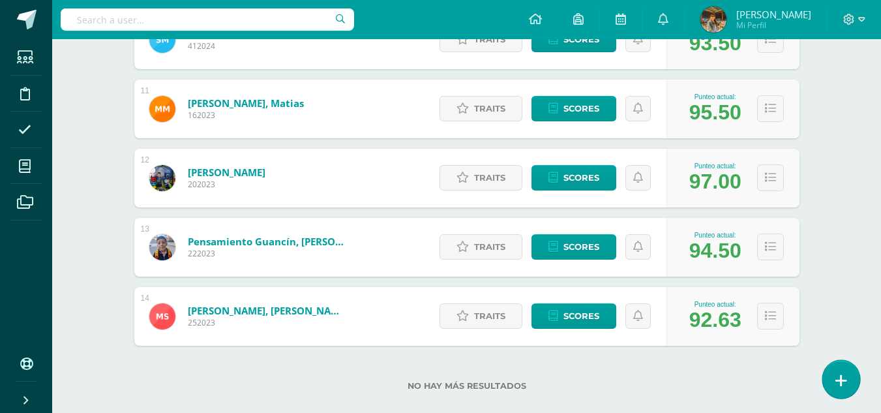
click at [834, 375] on link at bounding box center [840, 379] width 37 height 38
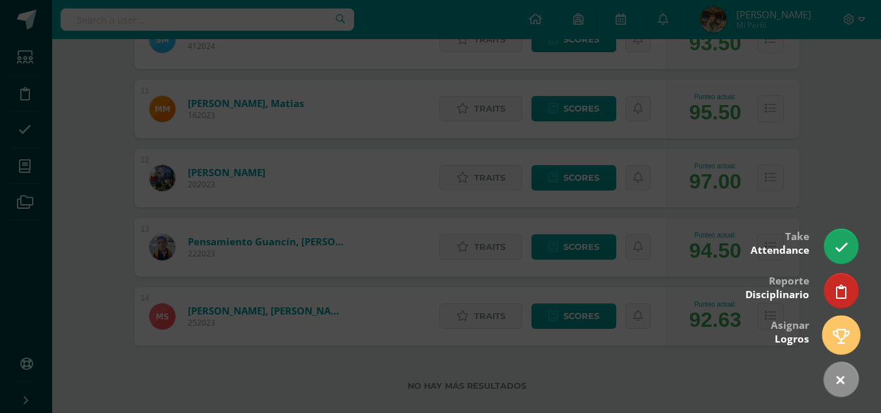
click at [834, 336] on icon at bounding box center [840, 336] width 17 height 15
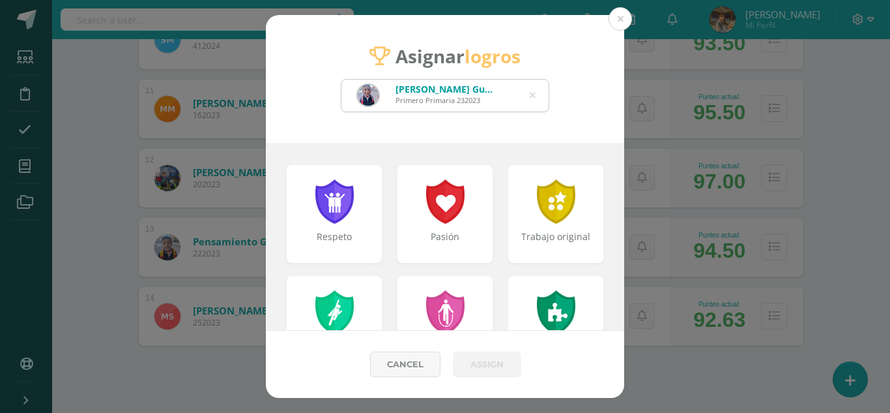
click at [535, 96] on icon at bounding box center [533, 95] width 6 height 33
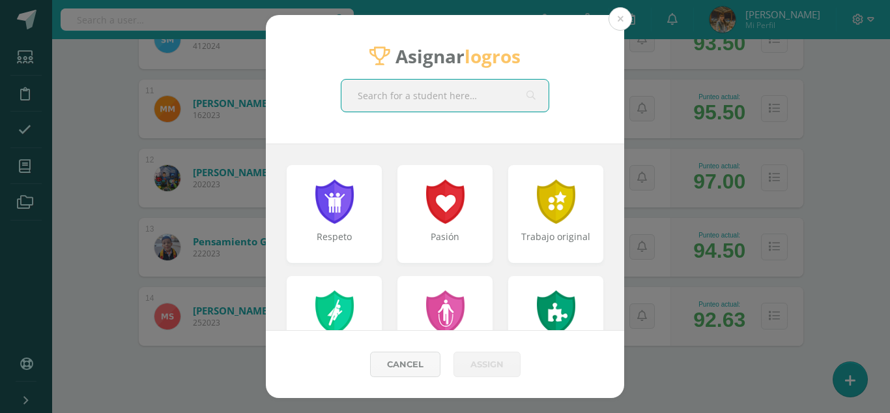
click at [451, 92] on input "text" at bounding box center [445, 96] width 207 height 32
type input "Pen"
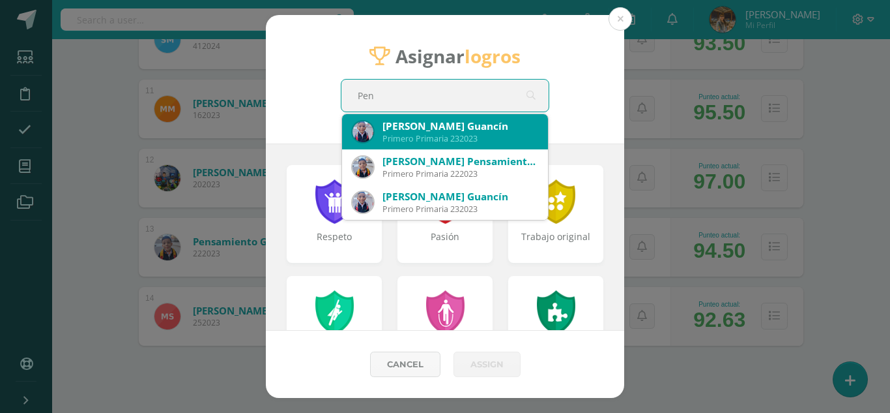
click at [411, 140] on div "Primero Primaria 232023" at bounding box center [460, 138] width 155 height 11
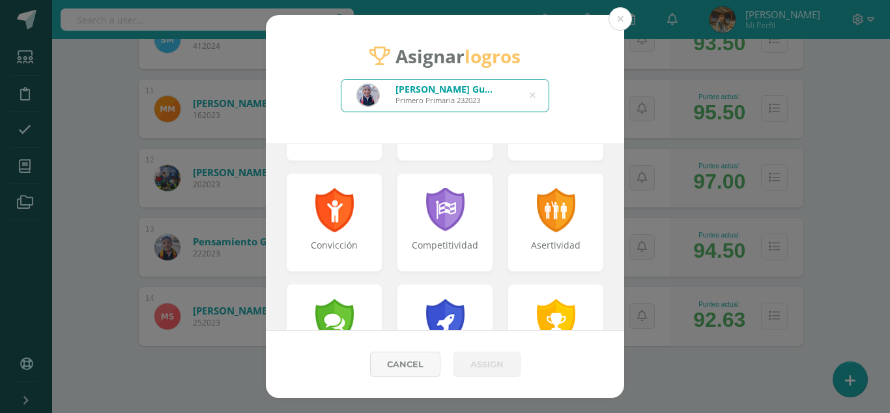
scroll to position [214, 0]
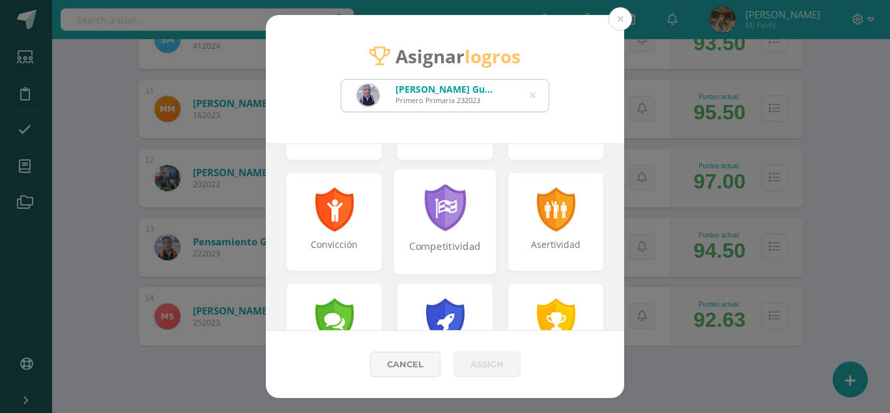
click at [449, 213] on div at bounding box center [445, 208] width 45 height 48
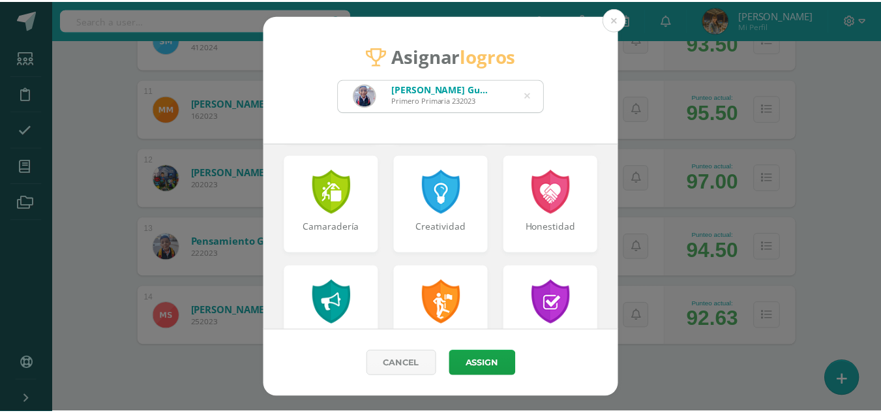
scroll to position [479, 0]
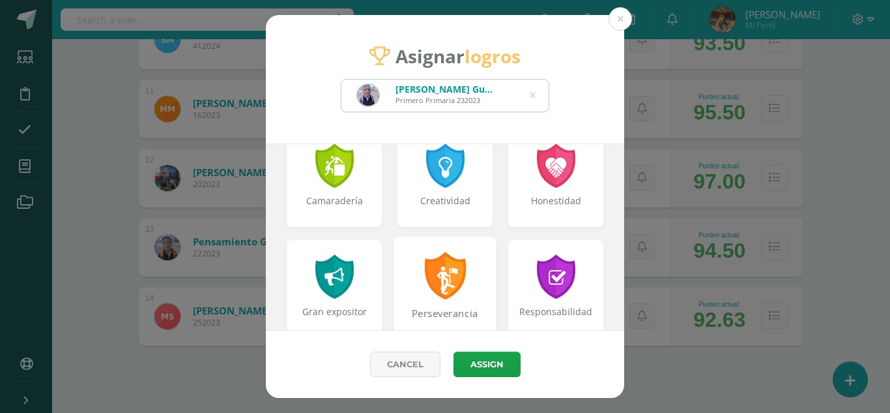
click at [430, 289] on div at bounding box center [445, 276] width 45 height 48
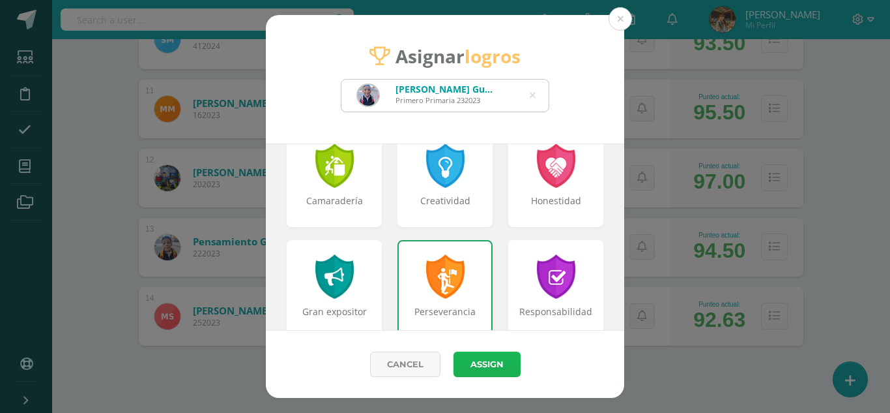
click at [475, 372] on button "Assign" at bounding box center [487, 363] width 67 height 25
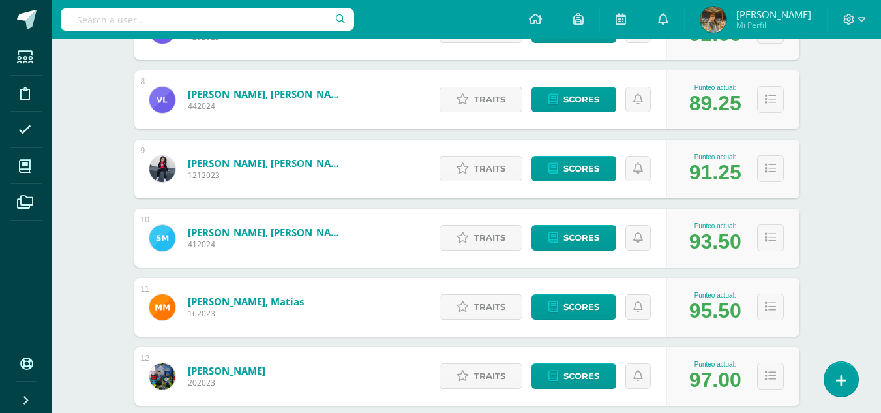
scroll to position [0, 0]
